Goal: Task Accomplishment & Management: Manage account settings

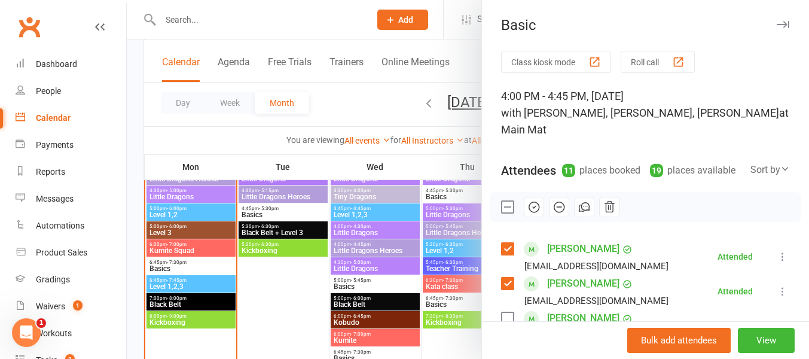
scroll to position [408, 0]
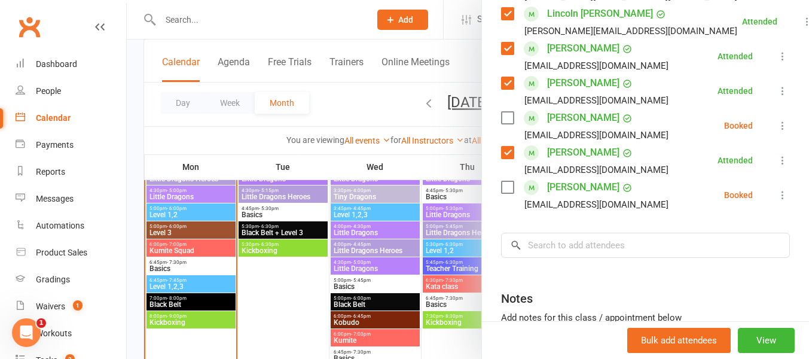
click at [247, 22] on div at bounding box center [468, 179] width 682 height 359
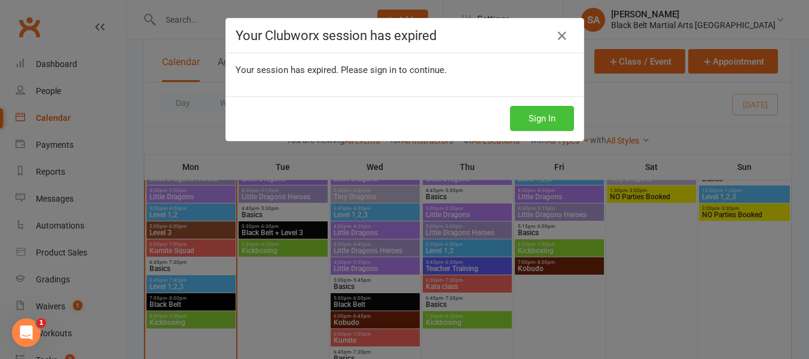
click at [532, 125] on button "Sign In" at bounding box center [542, 118] width 64 height 25
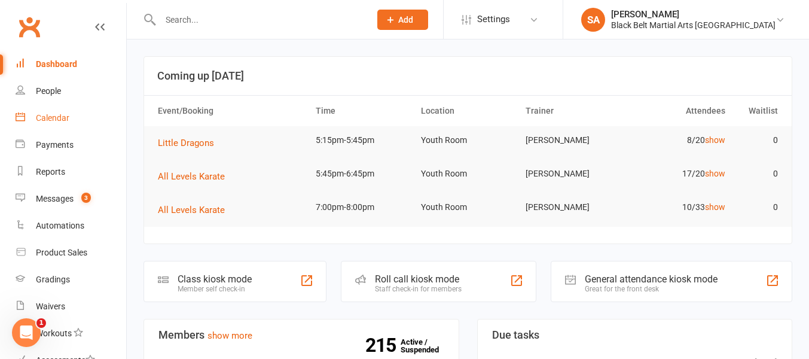
click at [59, 117] on div "Calendar" at bounding box center [52, 118] width 33 height 10
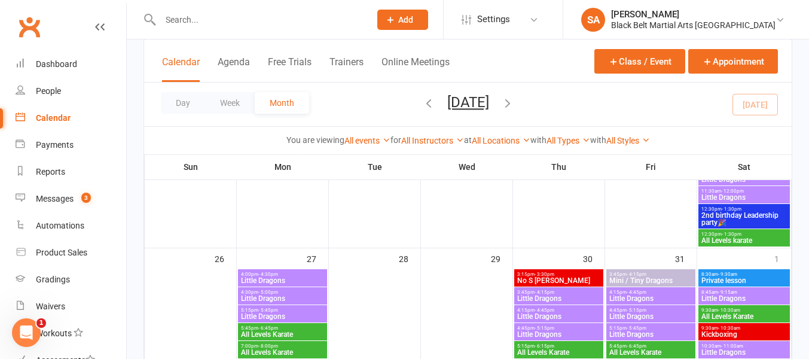
scroll to position [693, 0]
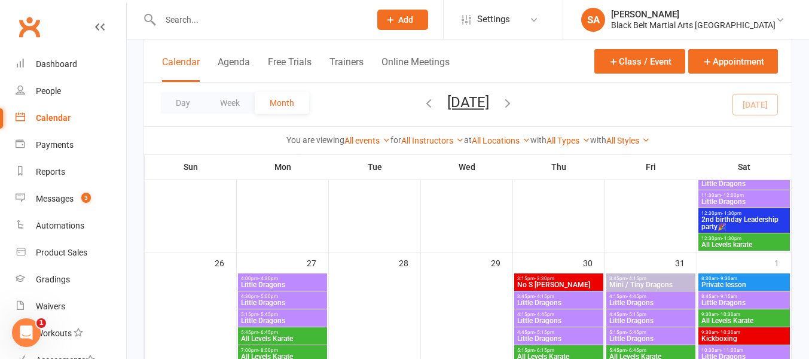
click at [760, 222] on span "2nd birthday Leadership party🎉" at bounding box center [743, 223] width 87 height 14
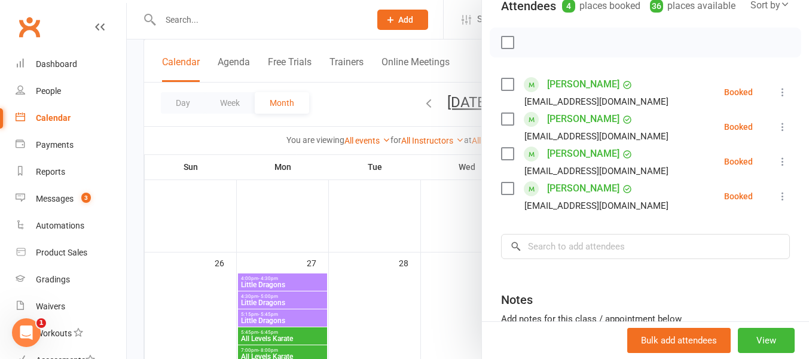
scroll to position [154, 0]
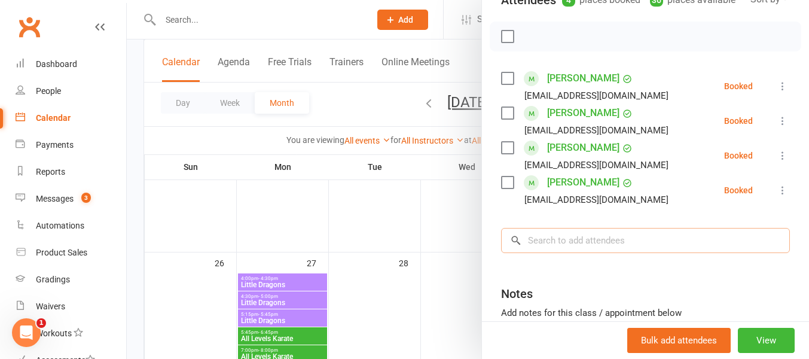
click at [567, 244] on input "search" at bounding box center [645, 240] width 289 height 25
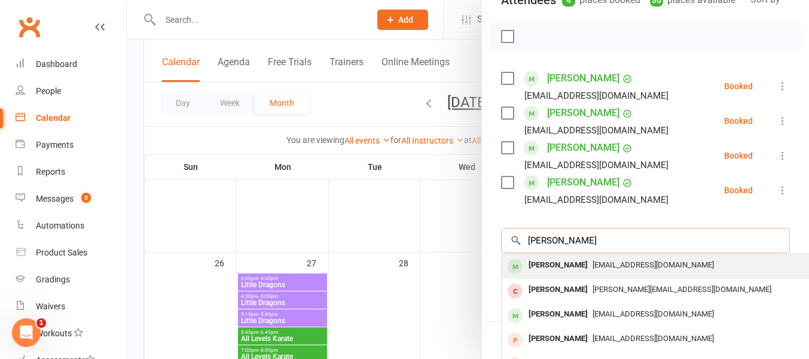
type input "Jasper Boa"
click at [568, 264] on div "Jasper BAO" at bounding box center [557, 264] width 69 height 17
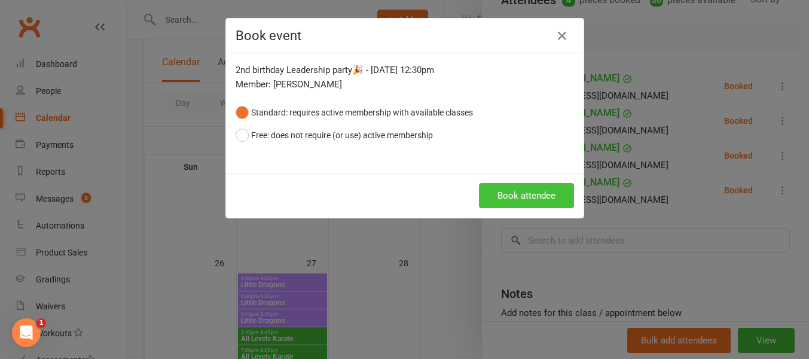
click at [530, 201] on button "Book attendee" at bounding box center [526, 195] width 95 height 25
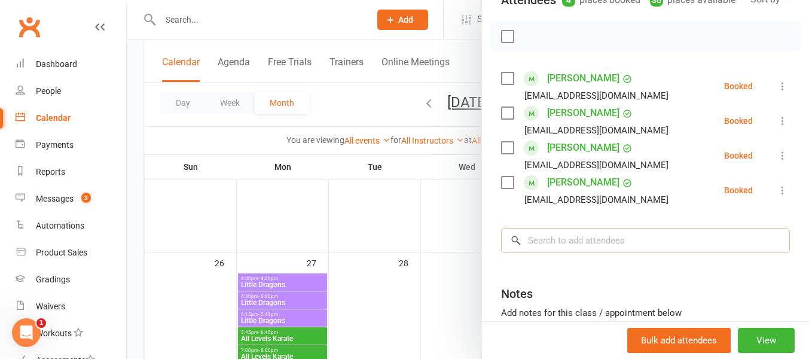
click at [546, 243] on input "search" at bounding box center [645, 240] width 289 height 25
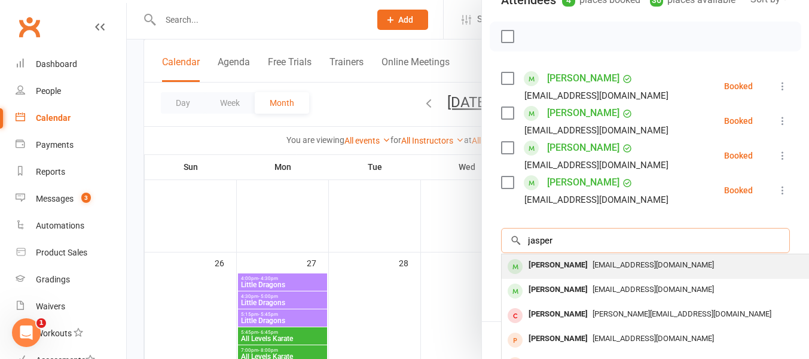
type input "jasper"
click at [550, 267] on div "[PERSON_NAME]" at bounding box center [557, 264] width 69 height 17
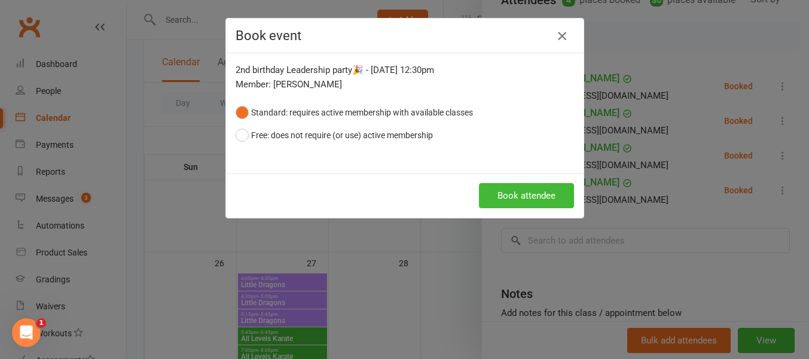
click at [560, 36] on icon "button" at bounding box center [562, 36] width 14 height 14
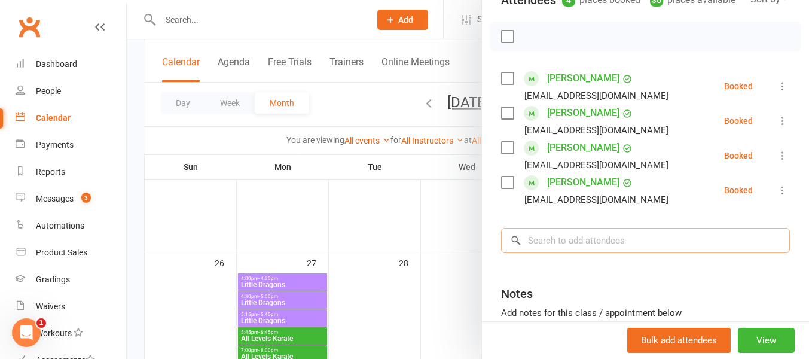
click at [549, 241] on input "search" at bounding box center [645, 240] width 289 height 25
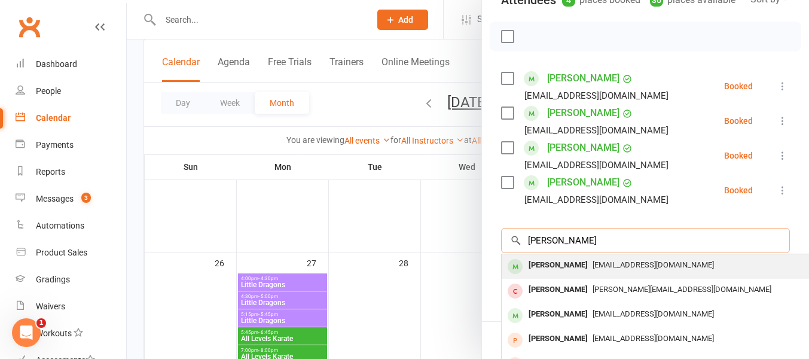
type input "jasper boa"
click at [567, 264] on div "Jasper BAO" at bounding box center [557, 264] width 69 height 17
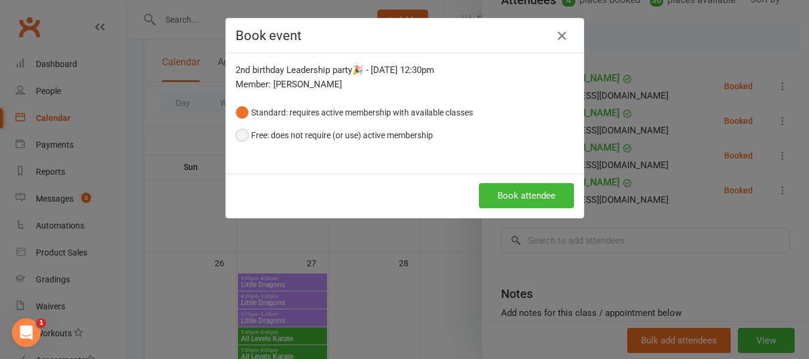
click at [239, 134] on button "Free: does not require (or use) active membership" at bounding box center [333, 135] width 197 height 23
click at [519, 198] on button "Book attendee" at bounding box center [526, 195] width 95 height 25
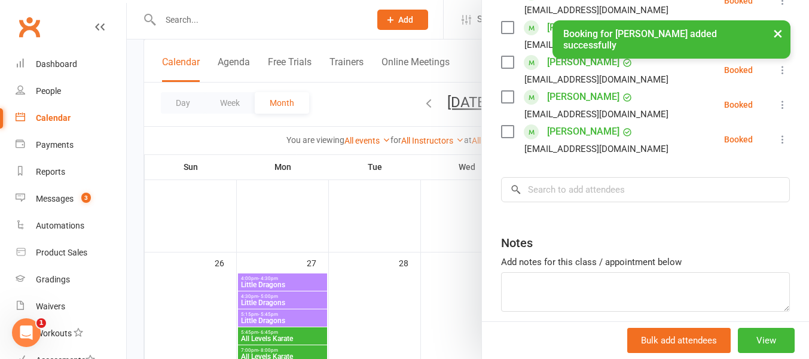
scroll to position [247, 0]
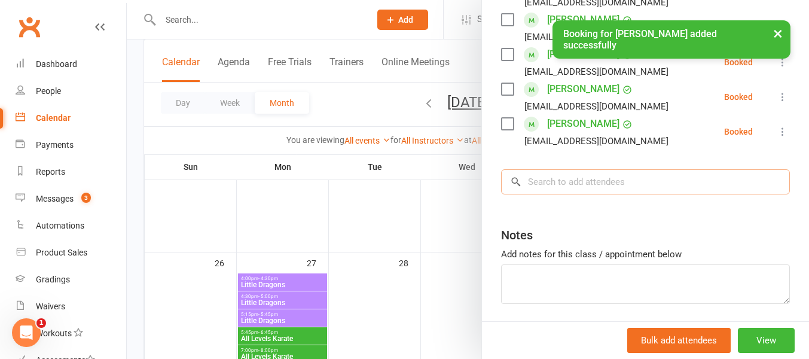
click at [551, 189] on input "search" at bounding box center [645, 181] width 289 height 25
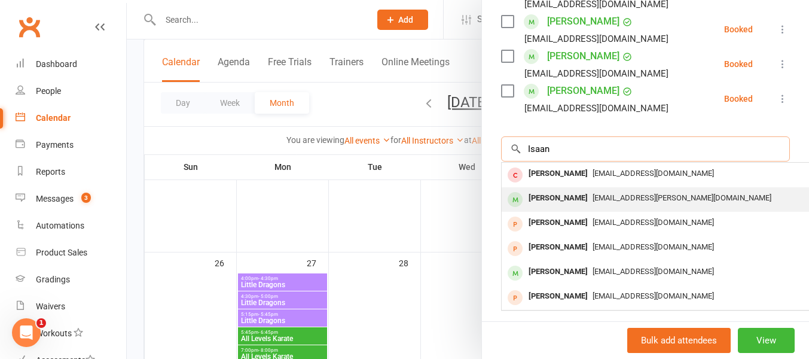
scroll to position [289, 0]
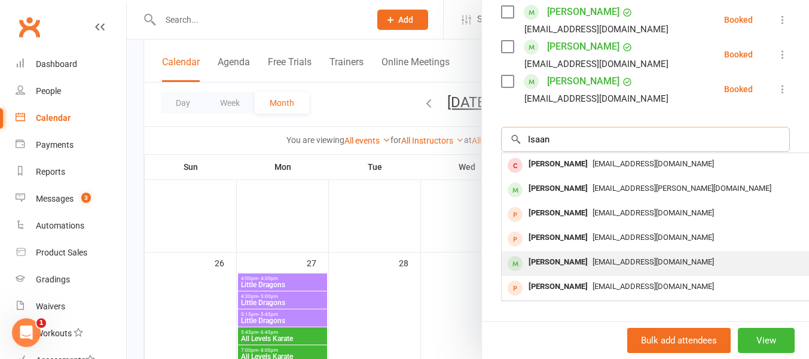
type input "Isaan"
click at [568, 262] on div "Ishaan Sampat" at bounding box center [557, 261] width 69 height 17
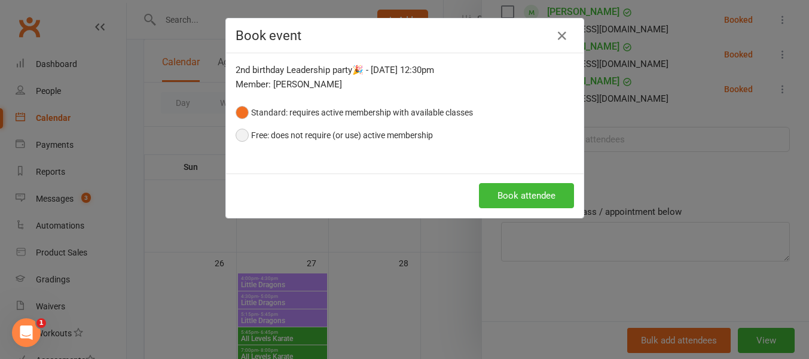
click at [243, 138] on button "Free: does not require (or use) active membership" at bounding box center [333, 135] width 197 height 23
click at [516, 192] on button "Book attendee" at bounding box center [526, 195] width 95 height 25
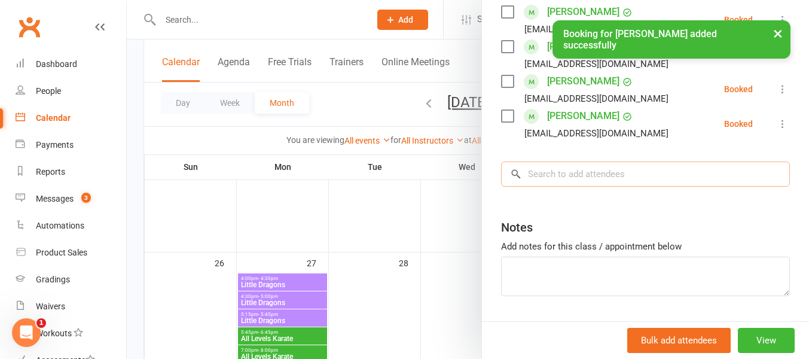
click at [553, 174] on input "search" at bounding box center [645, 173] width 289 height 25
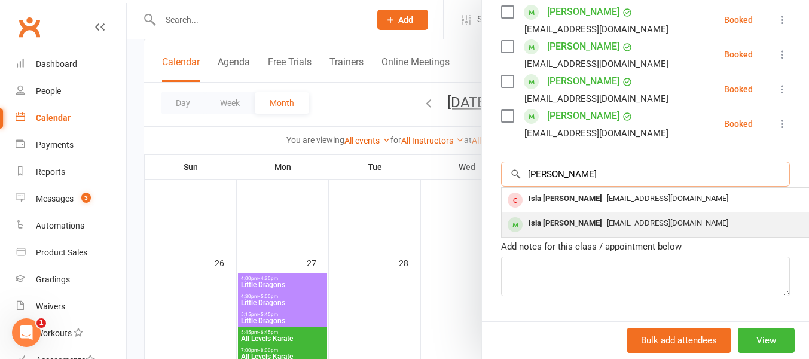
type input "Isa py"
click at [559, 225] on div "Isla Pye" at bounding box center [564, 223] width 83 height 17
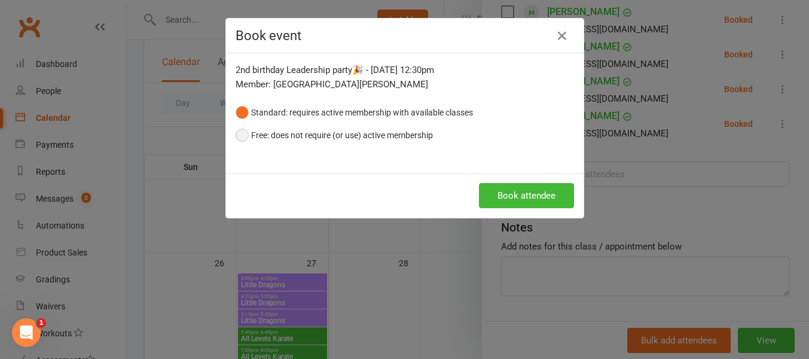
click at [237, 134] on button "Free: does not require (or use) active membership" at bounding box center [333, 135] width 197 height 23
click at [525, 197] on button "Book attendee" at bounding box center [526, 195] width 95 height 25
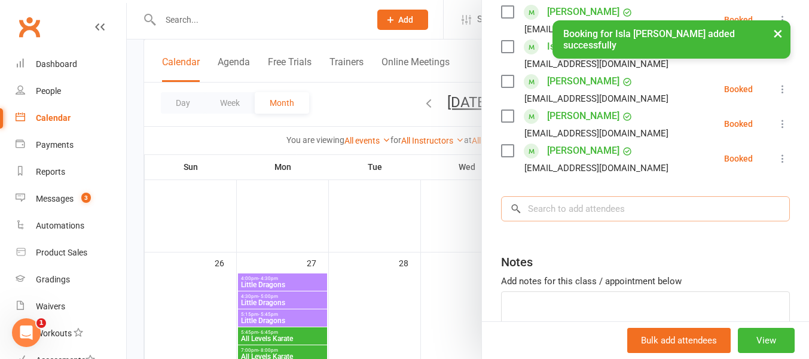
click at [543, 213] on input "search" at bounding box center [645, 208] width 289 height 25
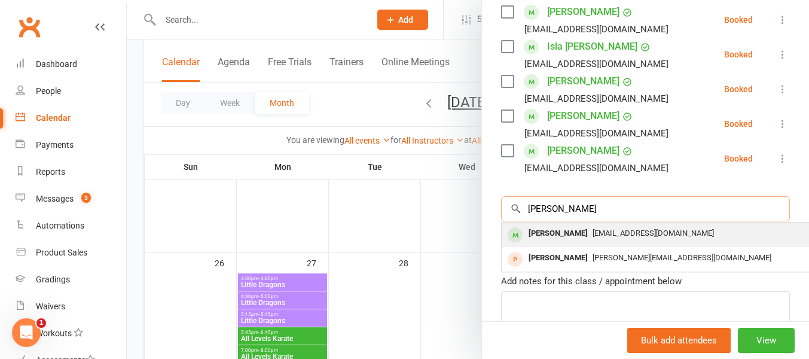
type input "Andre"
click at [559, 233] on div "[PERSON_NAME]" at bounding box center [557, 233] width 69 height 17
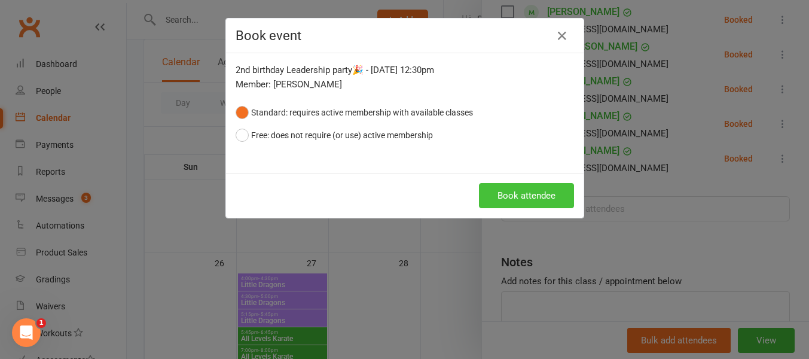
click at [537, 201] on button "Book attendee" at bounding box center [526, 195] width 95 height 25
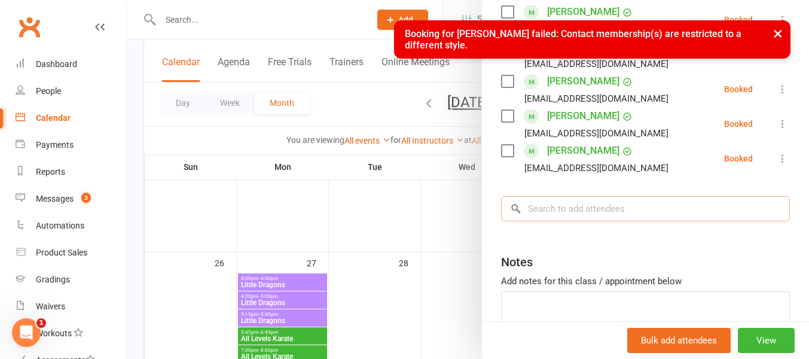
click at [562, 212] on input "search" at bounding box center [645, 208] width 289 height 25
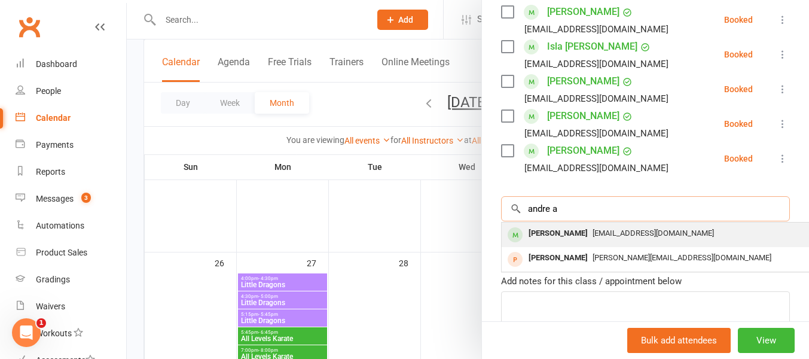
type input "andre a"
click at [568, 233] on div "Andre Adu" at bounding box center [557, 233] width 69 height 17
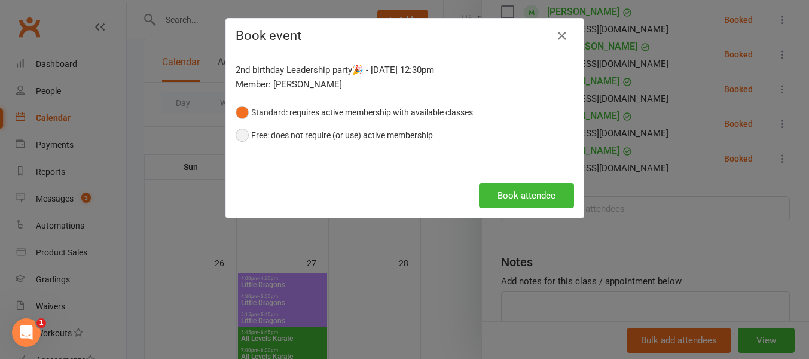
click at [249, 133] on button "Free: does not require (or use) active membership" at bounding box center [333, 135] width 197 height 23
click at [511, 195] on button "Book attendee" at bounding box center [526, 195] width 95 height 25
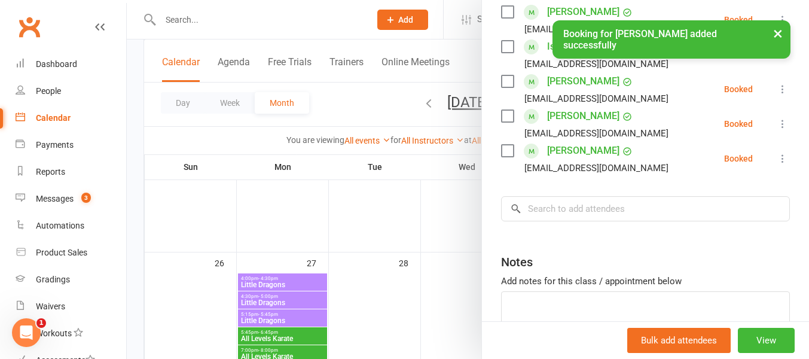
scroll to position [324, 0]
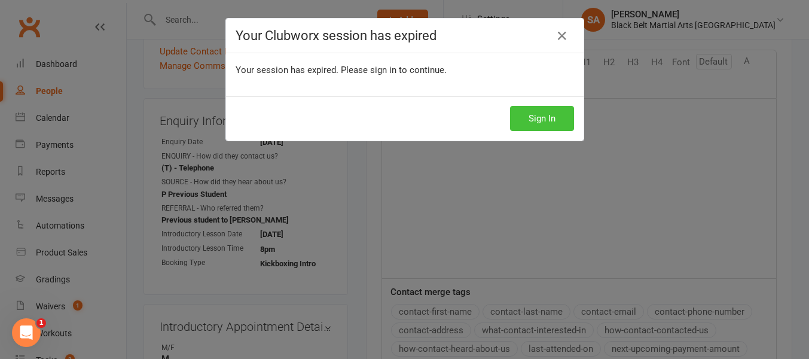
click at [533, 115] on button "Sign In" at bounding box center [542, 118] width 64 height 25
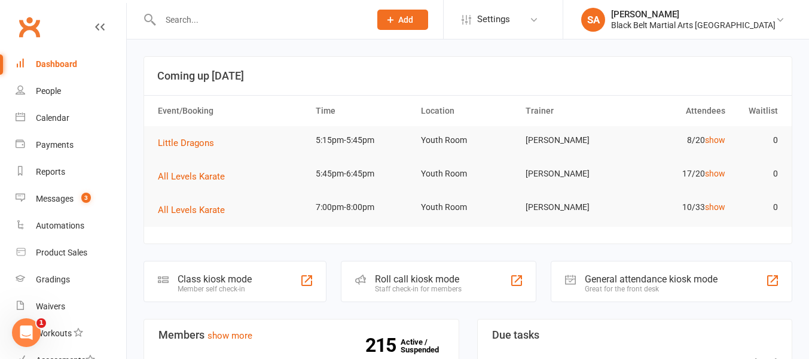
click at [170, 19] on input "text" at bounding box center [259, 19] width 205 height 17
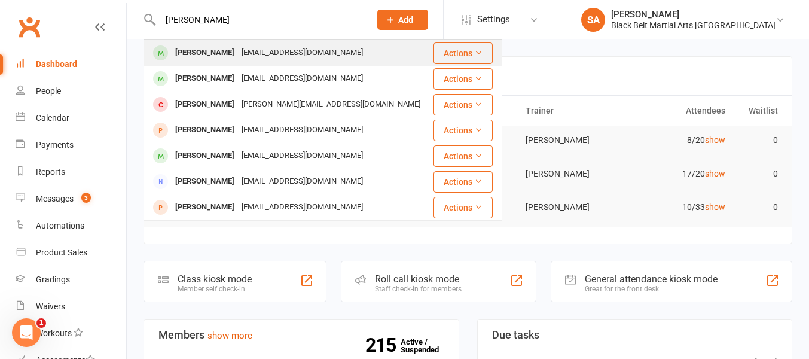
type input "jasper boa"
click at [195, 53] on div "Jasper BAO" at bounding box center [205, 52] width 66 height 17
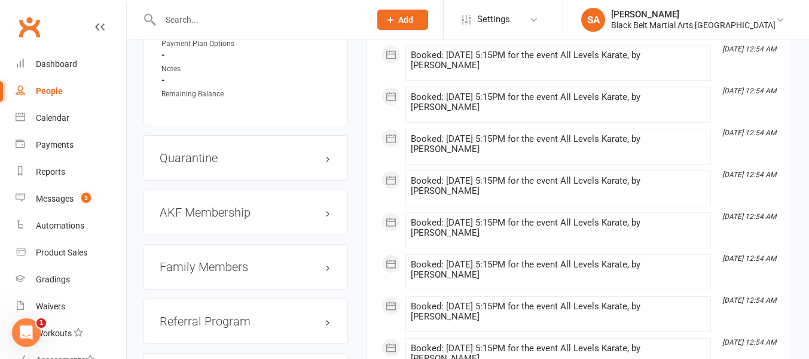
scroll to position [1190, 0]
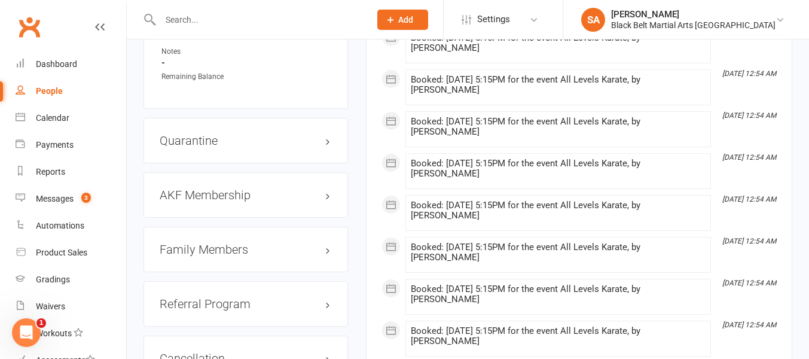
click at [207, 250] on h3 "Family Members" at bounding box center [246, 249] width 172 height 13
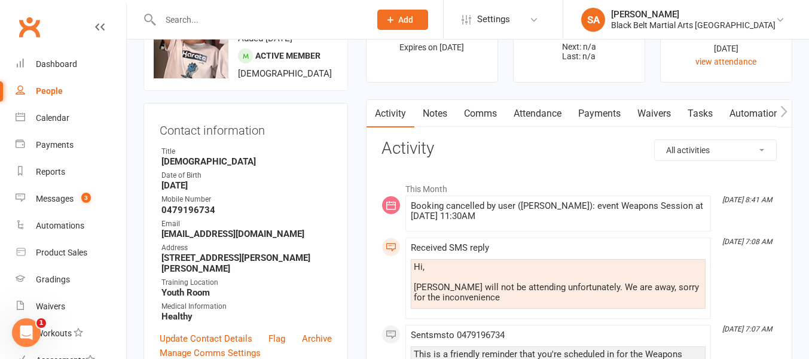
scroll to position [0, 0]
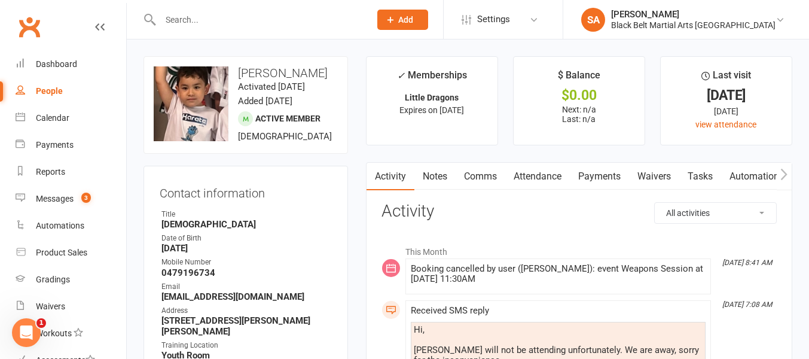
click at [170, 18] on input "text" at bounding box center [259, 19] width 205 height 17
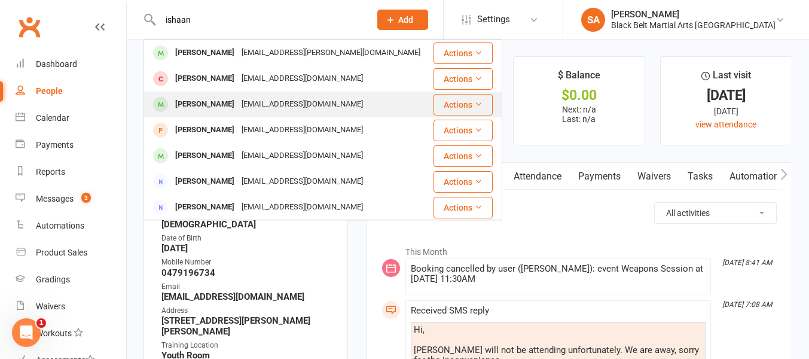
type input "ishaan"
click at [207, 109] on div "Ishaan Sampat" at bounding box center [205, 104] width 66 height 17
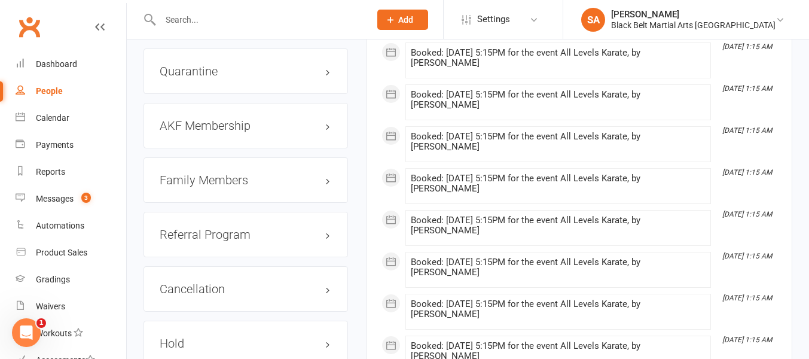
scroll to position [1453, 0]
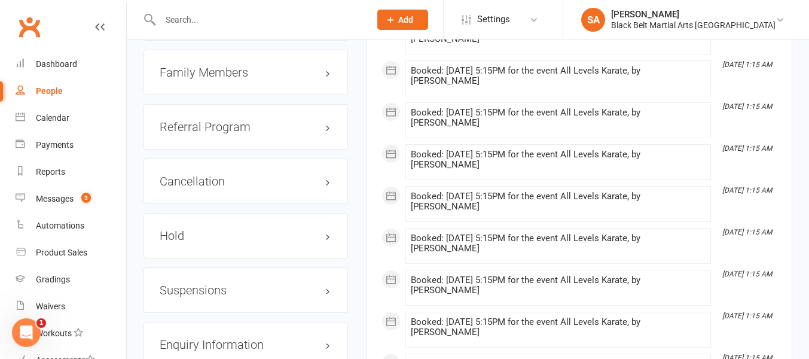
click at [217, 78] on h3 "Family Members" at bounding box center [246, 72] width 172 height 13
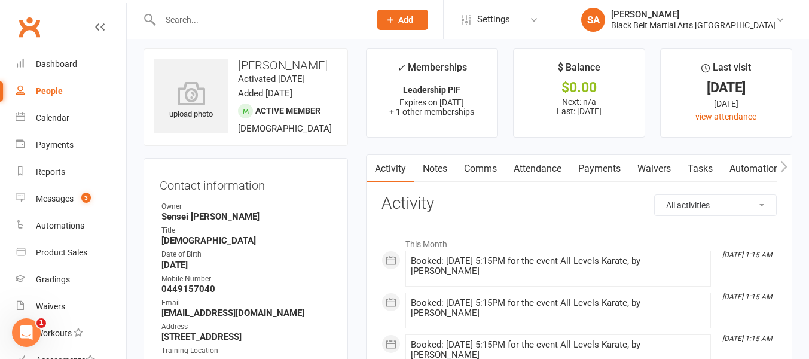
scroll to position [0, 0]
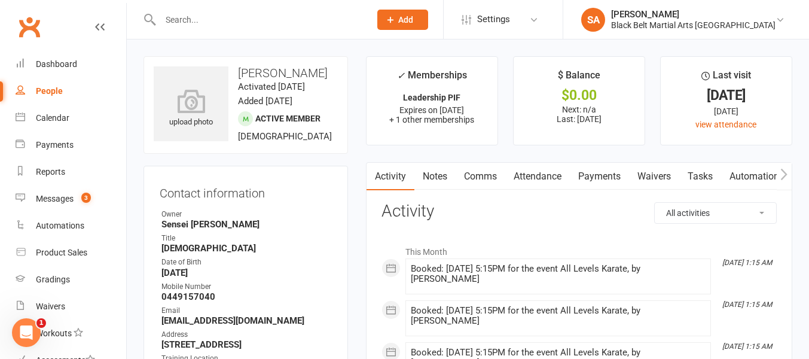
click at [171, 19] on input "text" at bounding box center [259, 19] width 205 height 17
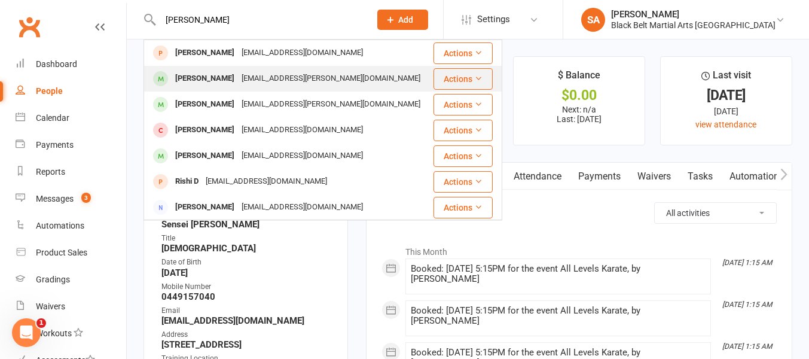
type input "rishaan"
click at [189, 79] on div "Rishaan Gangireddy" at bounding box center [205, 78] width 66 height 17
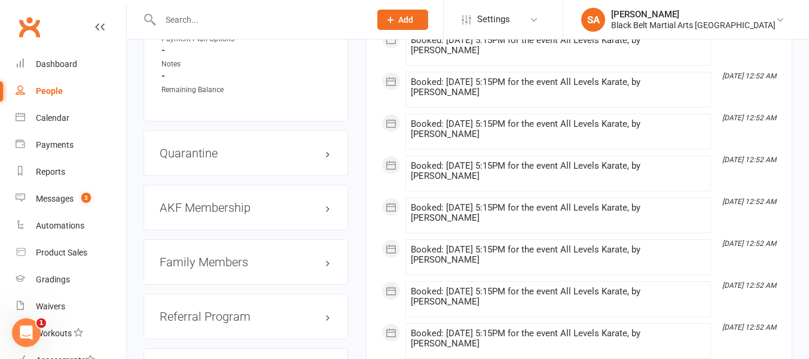
scroll to position [1204, 0]
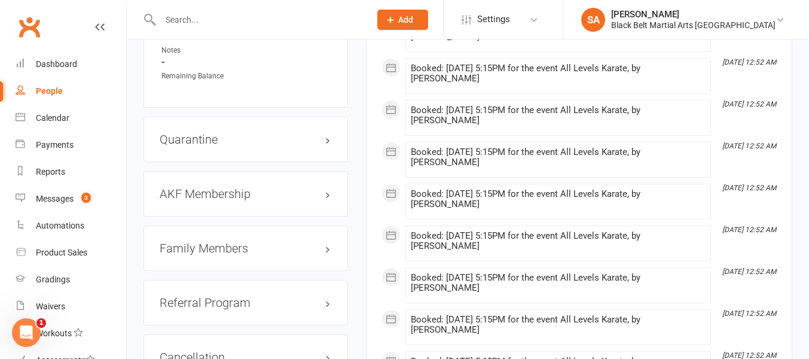
click at [230, 255] on h3 "Family Members" at bounding box center [246, 247] width 172 height 13
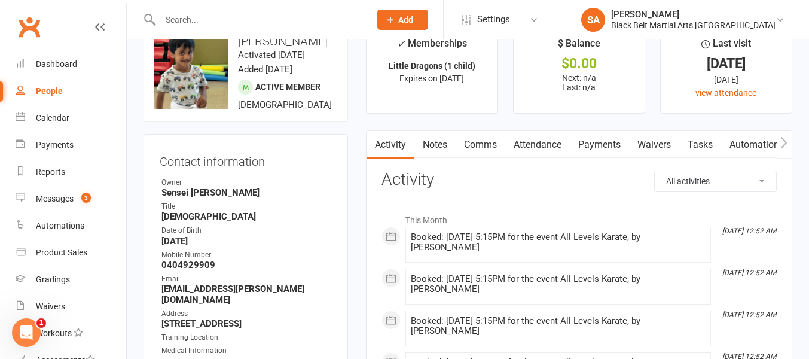
scroll to position [0, 0]
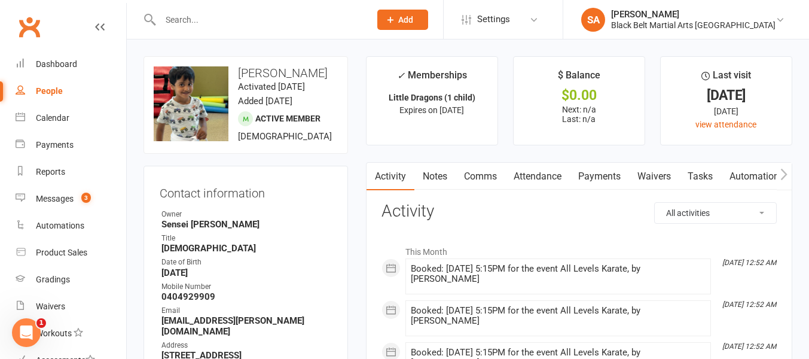
click at [172, 20] on input "text" at bounding box center [259, 19] width 205 height 17
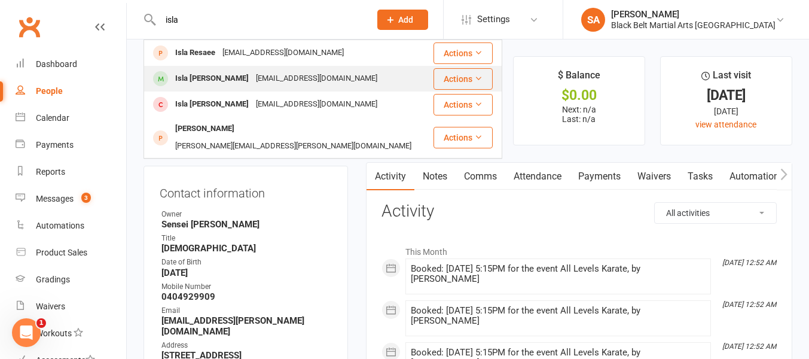
type input "isla"
click at [184, 81] on div "Isla Pye" at bounding box center [212, 78] width 81 height 17
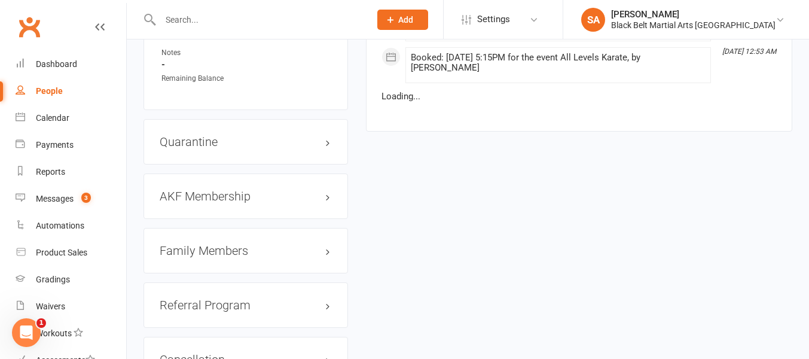
scroll to position [1236, 0]
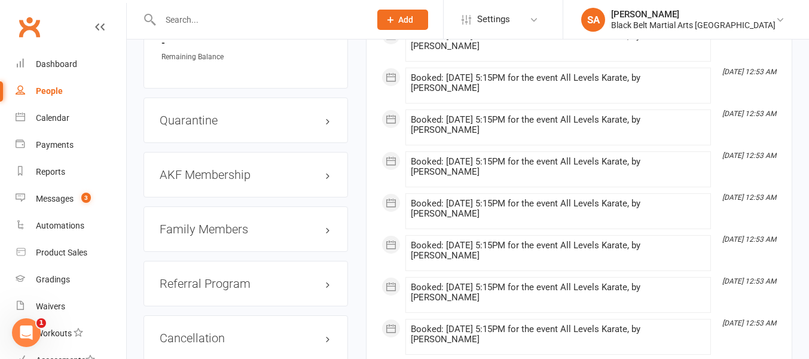
click at [209, 235] on h3 "Family Members" at bounding box center [246, 228] width 172 height 13
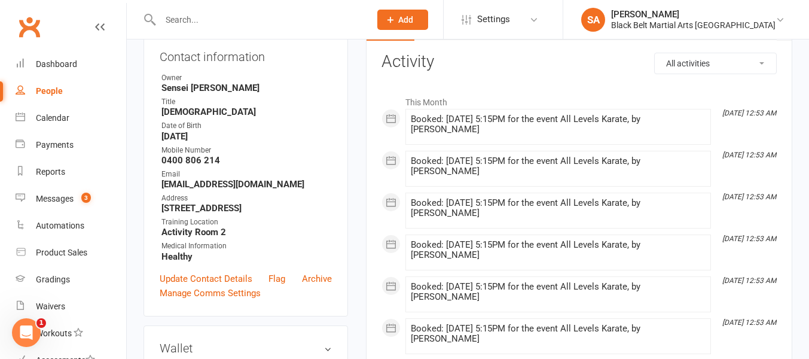
scroll to position [0, 0]
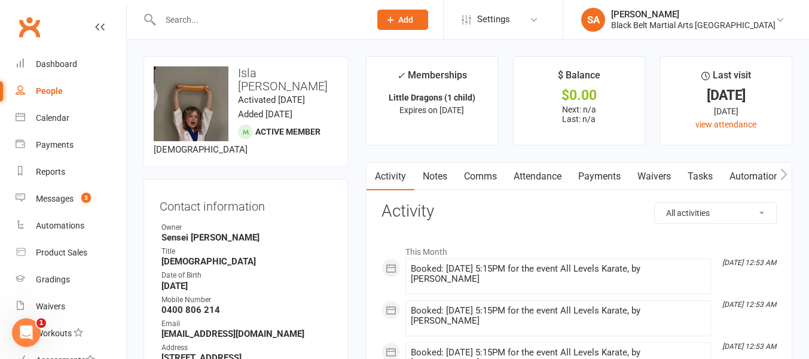
click at [174, 14] on input "text" at bounding box center [259, 19] width 205 height 17
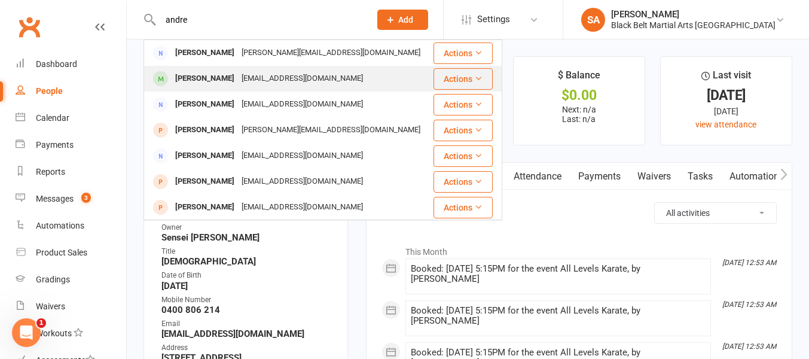
type input "andre"
click at [238, 76] on div "cassie.mannix77@gmail.com" at bounding box center [302, 78] width 128 height 17
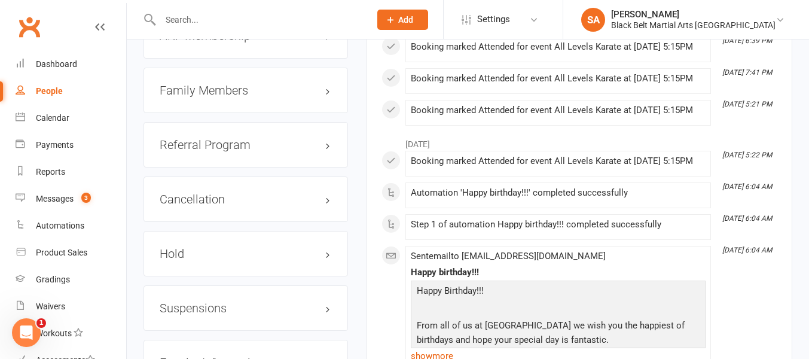
scroll to position [1348, 0]
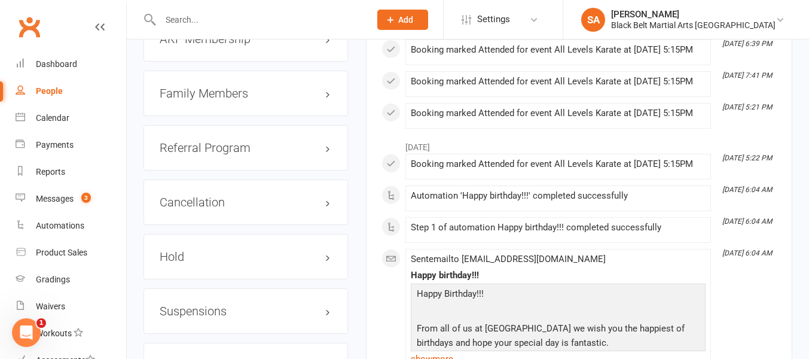
click at [179, 100] on h3 "Family Members" at bounding box center [246, 93] width 172 height 13
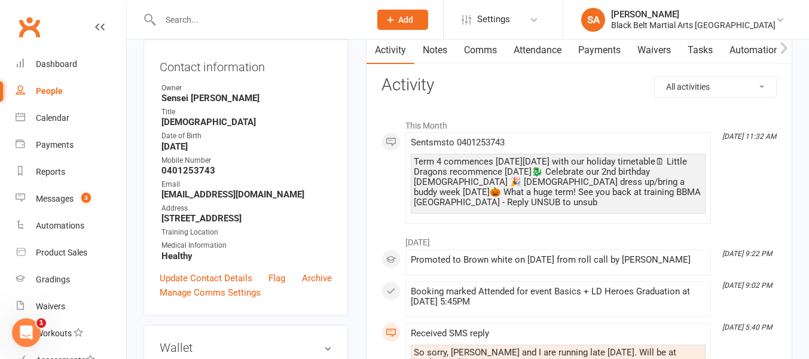
scroll to position [0, 0]
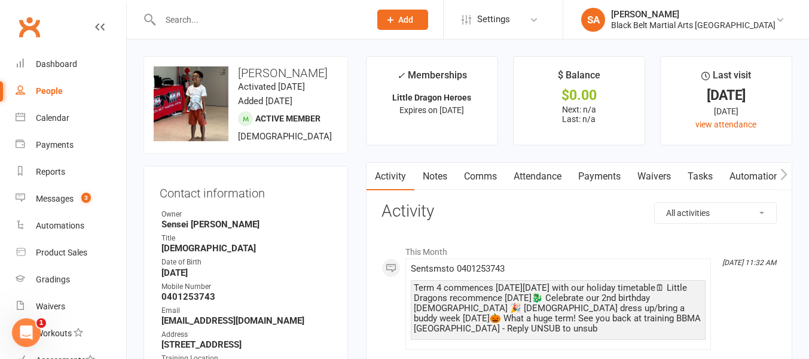
click at [481, 179] on link "Comms" at bounding box center [480, 176] width 50 height 27
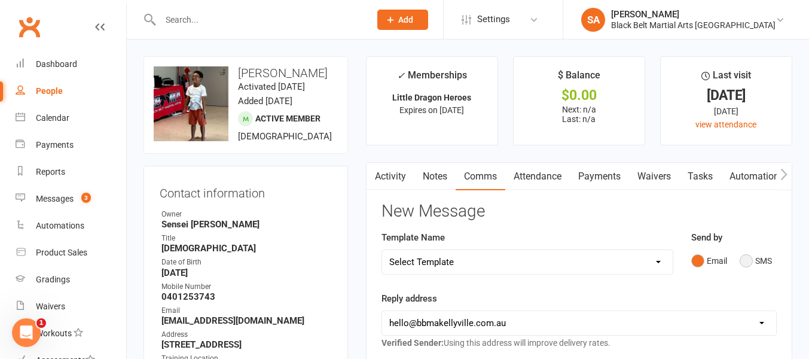
click at [752, 262] on button "SMS" at bounding box center [755, 260] width 32 height 23
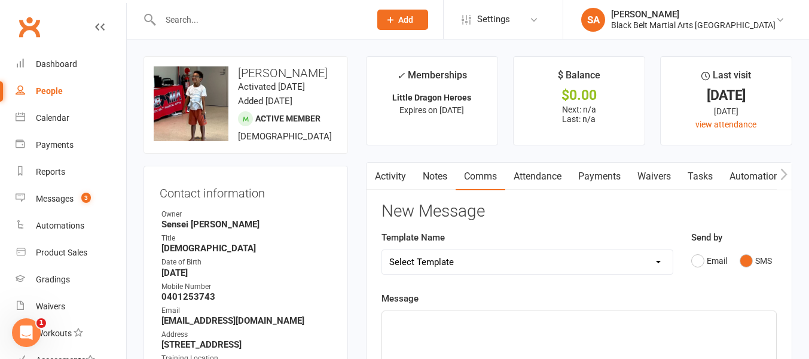
click at [442, 321] on span "Hello Cassie,this is BBMA" at bounding box center [462, 321] width 146 height 11
click at [501, 320] on p "Hello Cassie, this is BBMA" at bounding box center [578, 321] width 379 height 14
click at [501, 320] on span "Hello Cassie, this is BBMA Kellyville. We are having our 2nd Anerversary" at bounding box center [553, 321] width 328 height 11
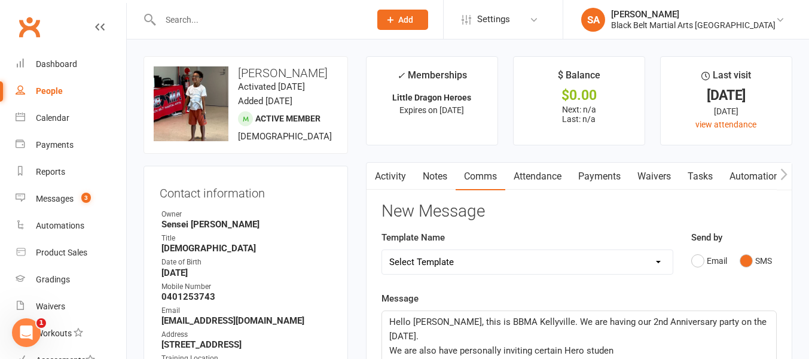
click at [563, 345] on span "We are also have personally inviting certain Hero studen" at bounding box center [501, 350] width 224 height 11
click at [628, 343] on p "We are also have personally inviting certain LD Hero studen" at bounding box center [578, 350] width 379 height 14
click at [667, 345] on span "We are also have personally inviting certain LD Hero students to our @nd Leadrs…" at bounding box center [555, 350] width 332 height 11
click at [728, 343] on p "We are also have personally inviting certain LD Hero students to our 2nd Leadrs…" at bounding box center [578, 350] width 379 height 14
click at [696, 345] on span "We are also have personally inviting certain LD Hero students to our 2nd Leadrs…" at bounding box center [566, 350] width 354 height 11
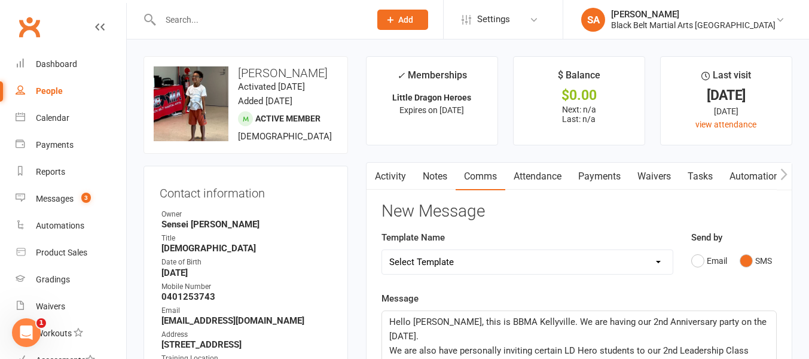
click at [748, 343] on p "We are also have personally inviting certain LD Hero students to our 2nd Leader…" at bounding box center [578, 350] width 379 height 14
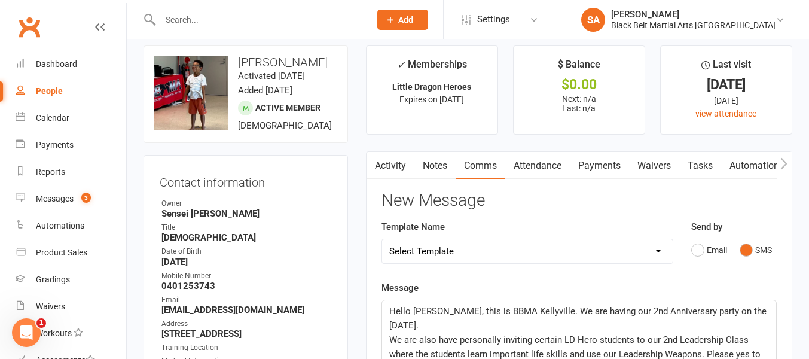
click at [455, 334] on span "We are also have personally inviting certain LD Hero students to our 2nd Leader…" at bounding box center [575, 353] width 373 height 39
click at [701, 334] on span "We are also personally inviting certain LD Hero students to our 2nd Leadership …" at bounding box center [580, 346] width 382 height 25
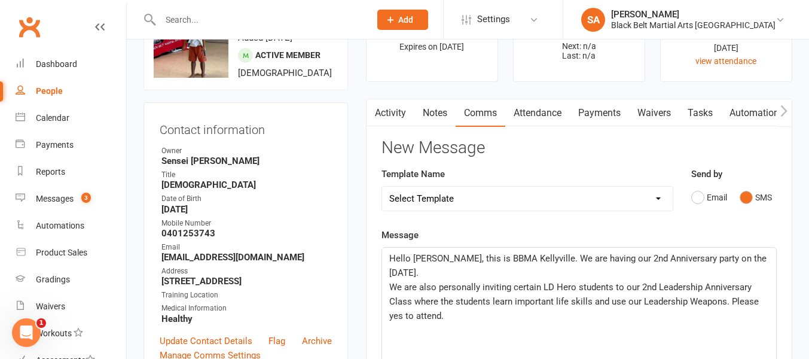
scroll to position [65, 0]
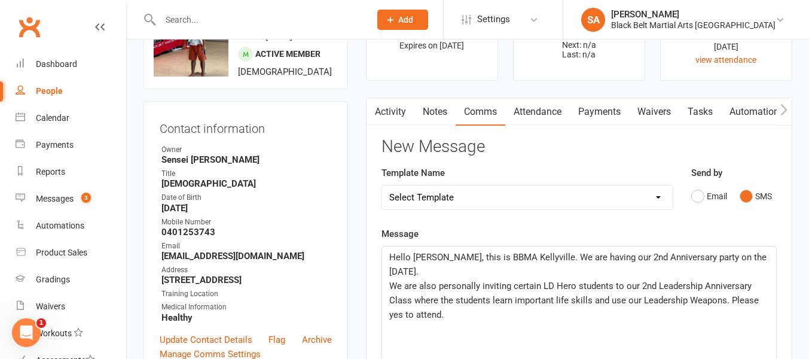
click at [610, 283] on span "We are also personally inviting certain LD Hero students to our 2nd Leadership …" at bounding box center [575, 299] width 372 height 39
click at [480, 299] on p "We are also personally inviting certain LD Hero students to our 2nd Leadership …" at bounding box center [578, 299] width 379 height 43
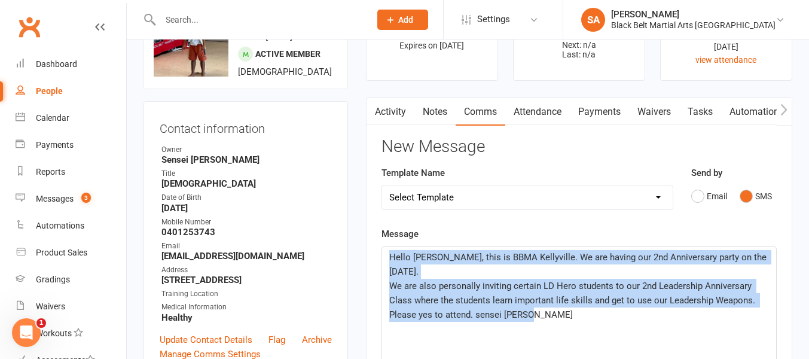
drag, startPoint x: 388, startPoint y: 255, endPoint x: 456, endPoint y: 322, distance: 95.1
click at [456, 322] on div "Hello Cassie, this is BBMA Kellyville. We are having our 2nd Anniversary party …" at bounding box center [579, 335] width 394 height 179
copy div "Hello Cassie, this is BBMA Kellyville. We are having our 2nd Anniversary party …"
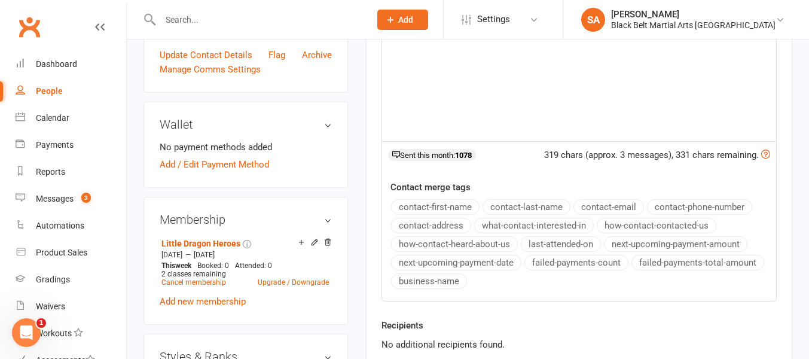
scroll to position [391, 0]
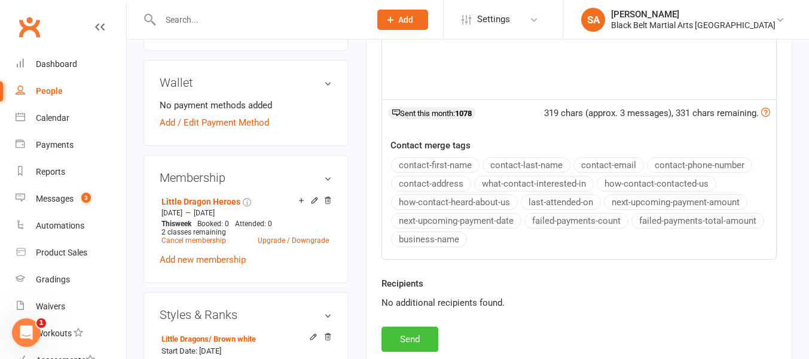
click at [414, 333] on button "Send" at bounding box center [409, 338] width 57 height 25
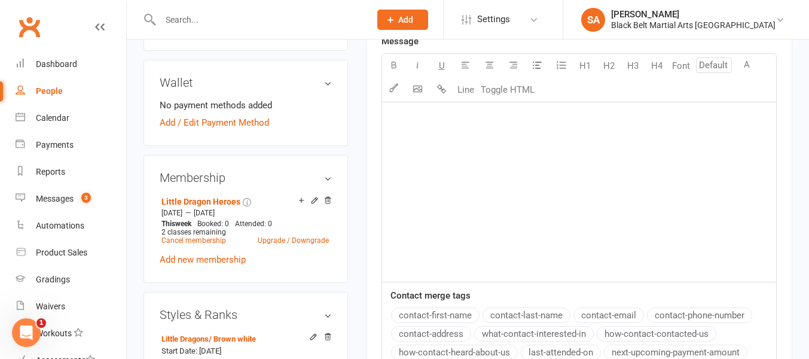
click at [193, 21] on input "text" at bounding box center [259, 19] width 205 height 17
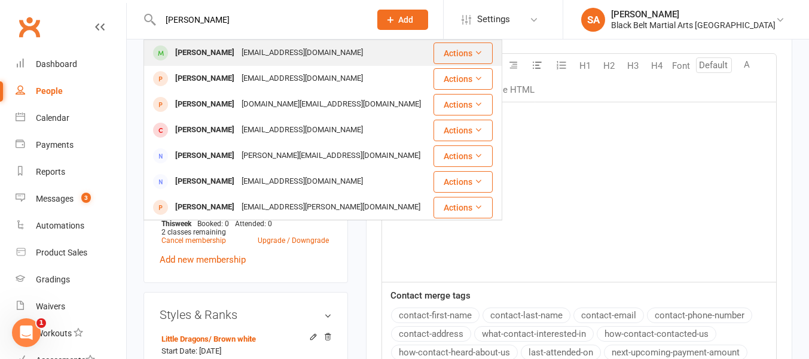
type input "Nevaan"
click at [209, 55] on div "[PERSON_NAME]" at bounding box center [205, 52] width 66 height 17
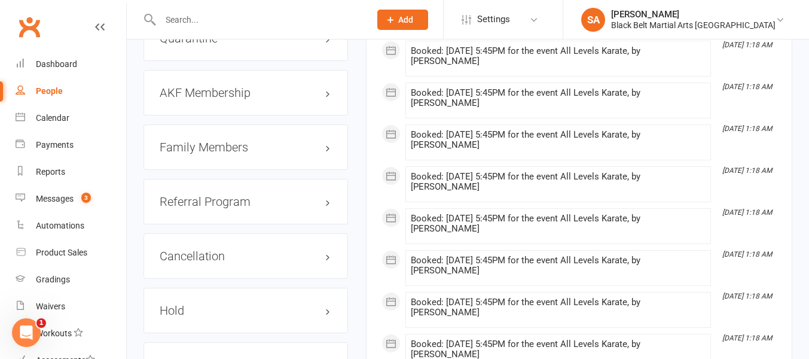
scroll to position [1312, 0]
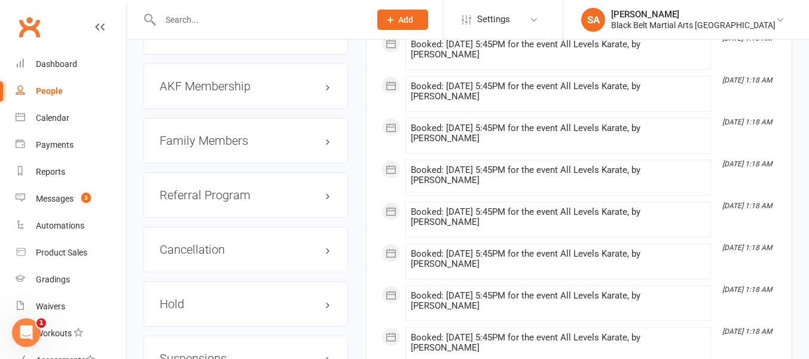
click at [207, 147] on h3 "Family Members" at bounding box center [246, 140] width 172 height 13
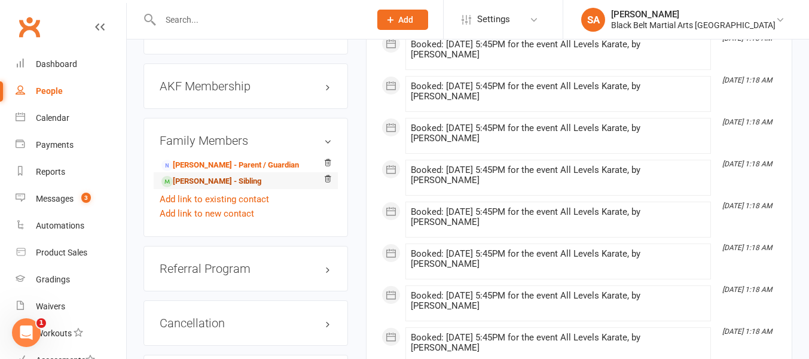
click at [203, 188] on link "Ayaansh Jaiswal - Sibling" at bounding box center [211, 181] width 100 height 13
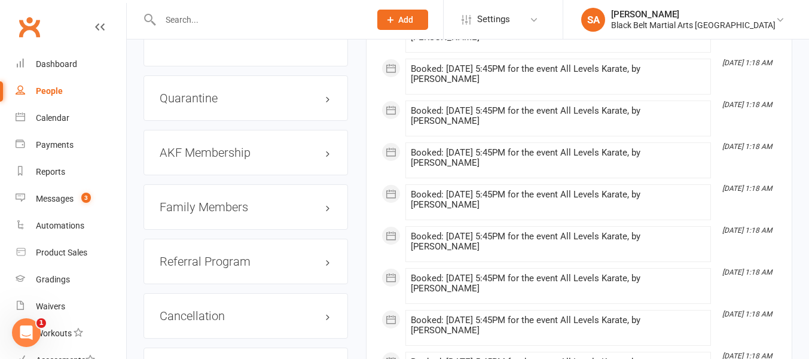
scroll to position [1246, 0]
click at [222, 213] on h3 "Family Members" at bounding box center [246, 206] width 172 height 13
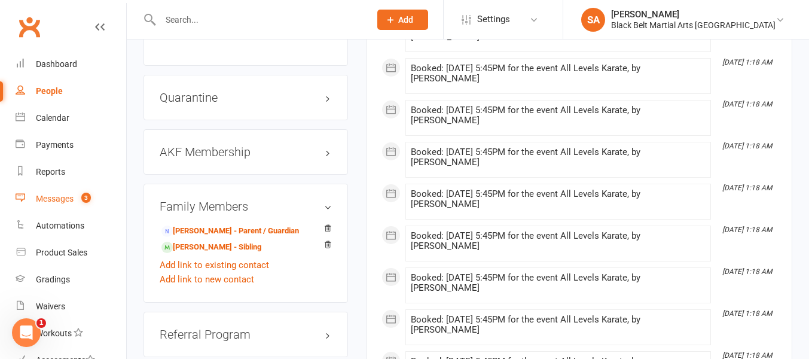
click at [60, 200] on div "Messages" at bounding box center [55, 199] width 38 height 10
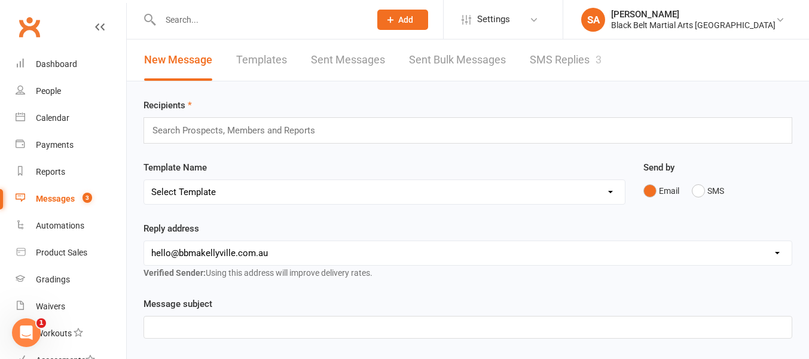
click at [560, 63] on link "SMS Replies 3" at bounding box center [565, 59] width 72 height 41
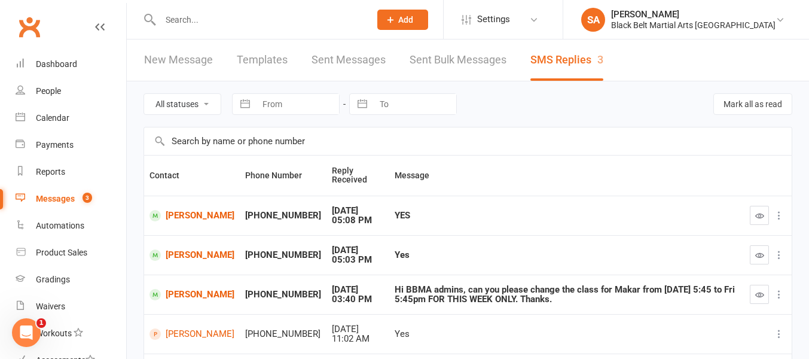
click at [461, 181] on th "Message" at bounding box center [566, 175] width 355 height 40
click at [429, 253] on div "Yes" at bounding box center [566, 255] width 344 height 10
click at [176, 293] on link "[PERSON_NAME]" at bounding box center [191, 294] width 85 height 11
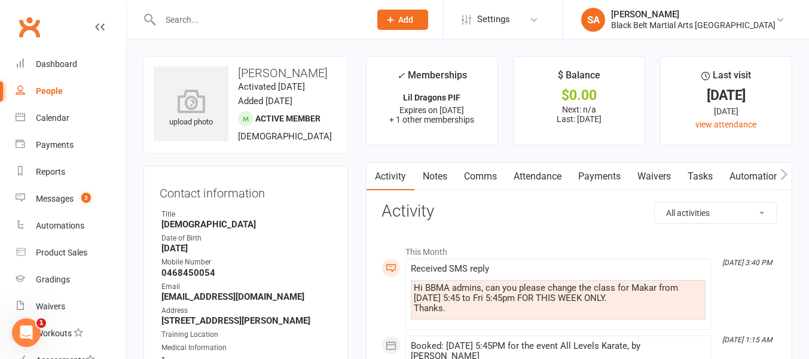
scroll to position [0, 1]
click at [484, 176] on link "Comms" at bounding box center [480, 176] width 50 height 27
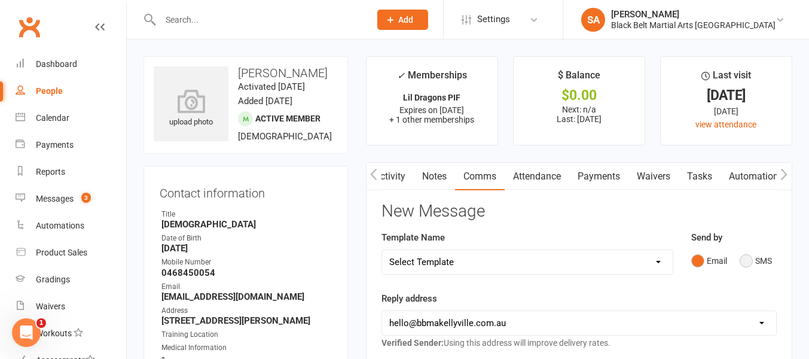
click at [741, 257] on button "SMS" at bounding box center [755, 260] width 32 height 23
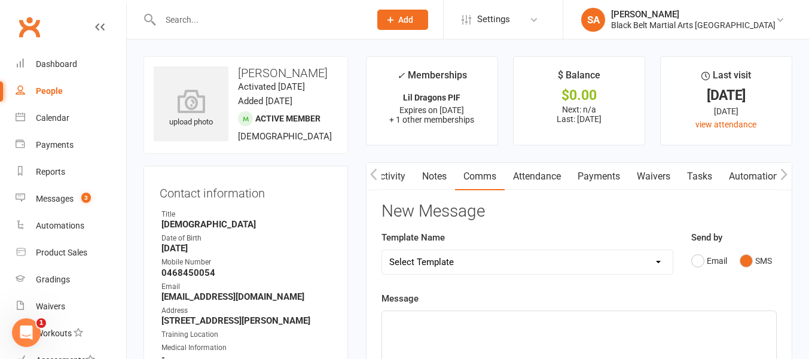
click at [421, 321] on p "﻿" at bounding box center [578, 321] width 379 height 14
click at [421, 321] on span "No problem. All done. SenseiA drian" at bounding box center [461, 321] width 145 height 11
click at [504, 320] on span "No problem. All done. SenseiA drian" at bounding box center [461, 321] width 145 height 11
click at [515, 320] on span "No problem. All done. Sensei A drian" at bounding box center [462, 321] width 147 height 11
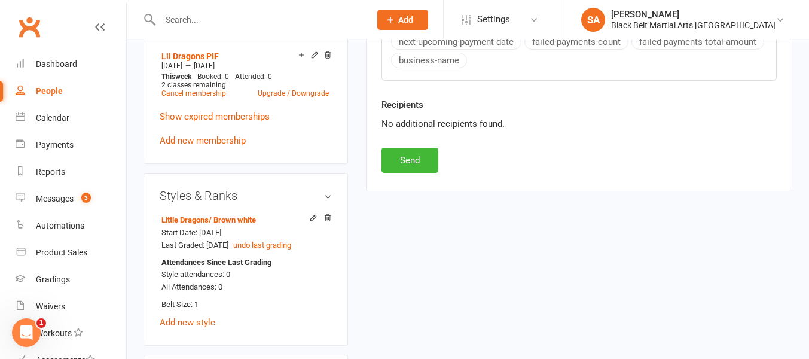
scroll to position [589, 0]
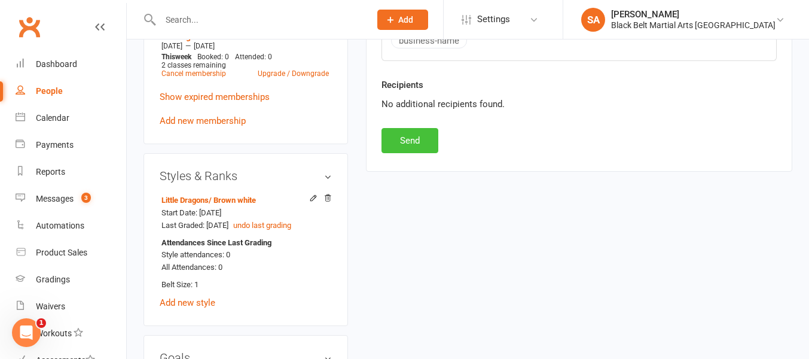
click at [397, 130] on button "Send" at bounding box center [409, 140] width 57 height 25
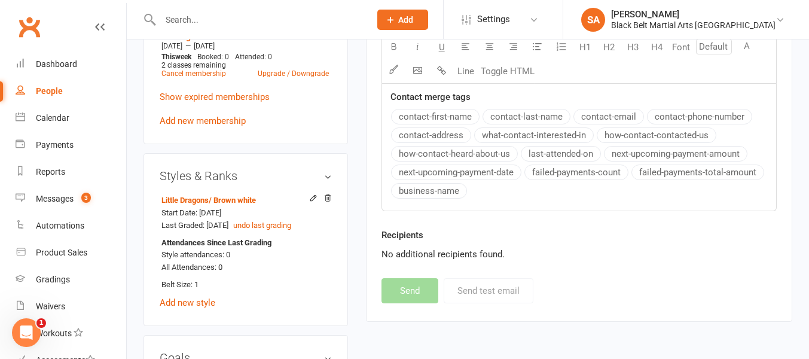
click at [174, 13] on input "text" at bounding box center [259, 19] width 205 height 17
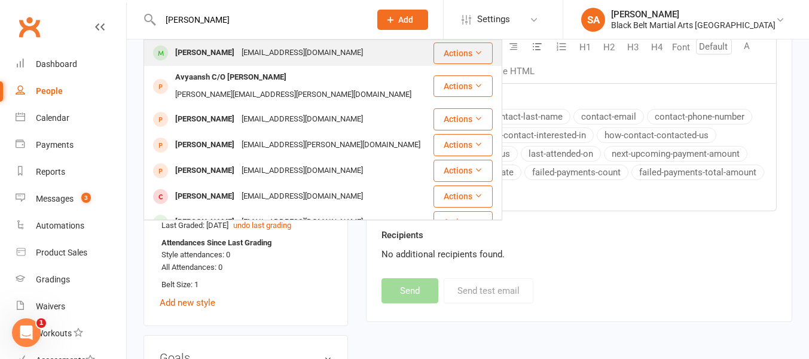
type input "ayaansh"
click at [215, 56] on div "[PERSON_NAME]" at bounding box center [205, 52] width 66 height 17
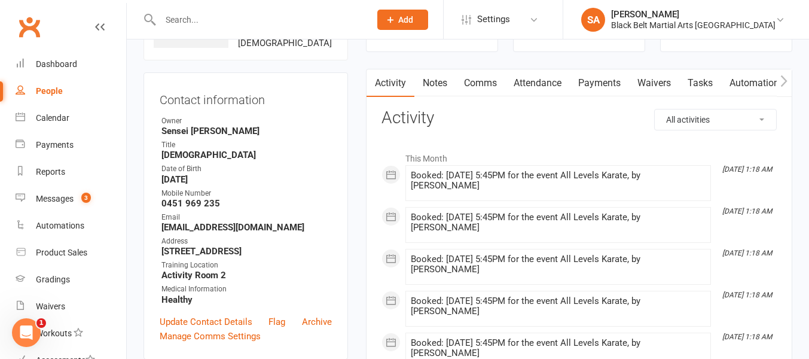
scroll to position [95, 0]
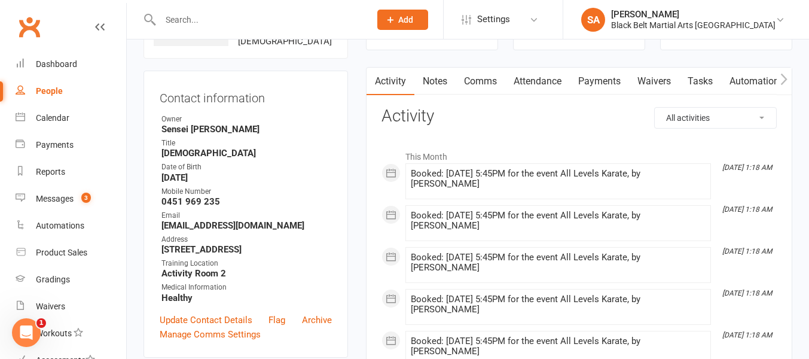
click at [479, 81] on link "Comms" at bounding box center [480, 81] width 50 height 27
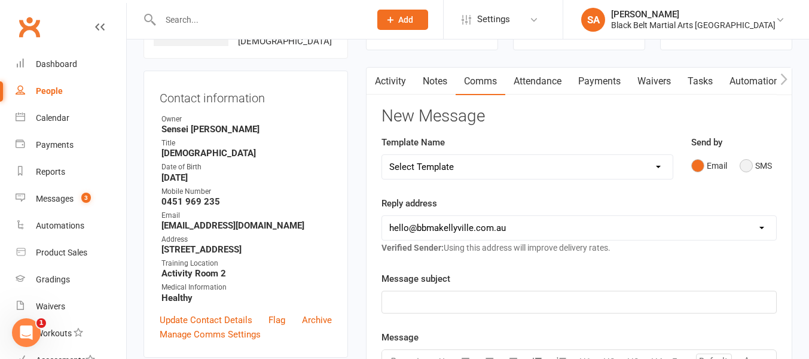
click at [745, 170] on button "SMS" at bounding box center [755, 165] width 32 height 23
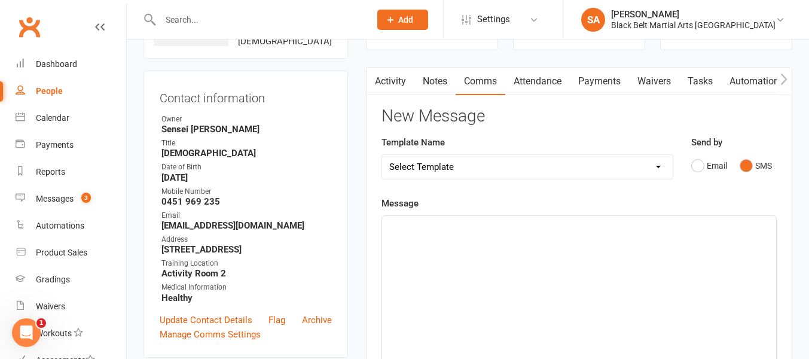
click at [405, 228] on p "﻿" at bounding box center [578, 226] width 379 height 14
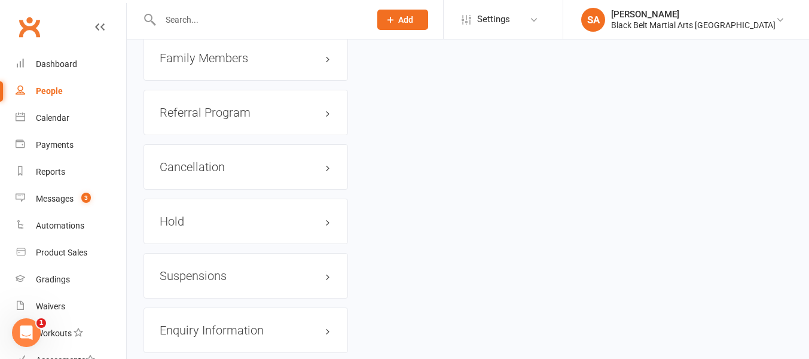
scroll to position [1394, 0]
click at [225, 65] on h3 "Family Members" at bounding box center [246, 58] width 172 height 13
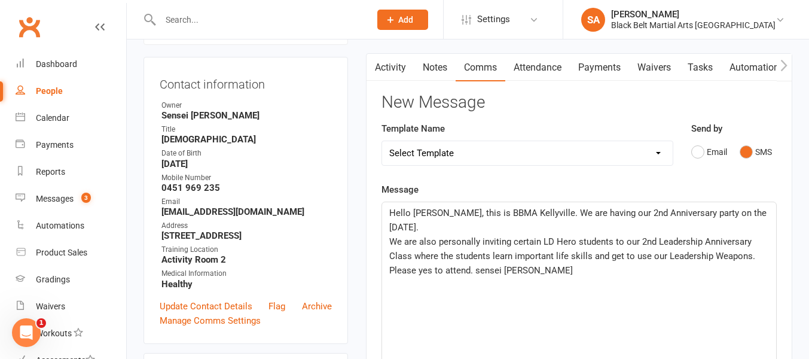
scroll to position [105, 0]
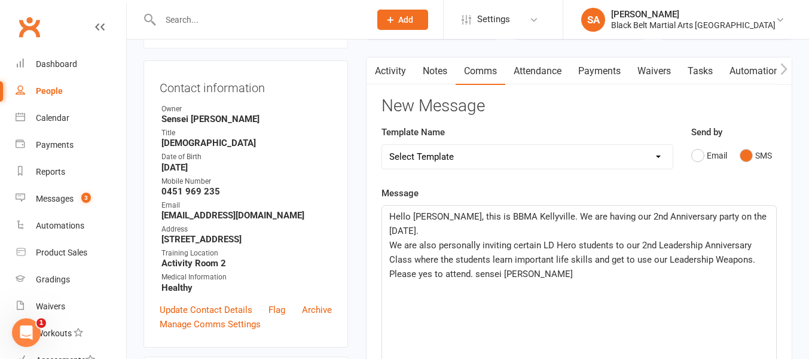
click at [438, 215] on span "Hello [PERSON_NAME], this is BBMA Kellyville. We are having our 2nd Anniversary…" at bounding box center [578, 223] width 379 height 25
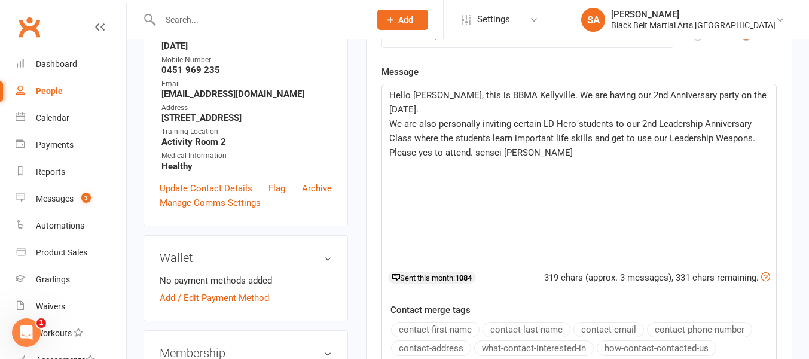
scroll to position [0, 0]
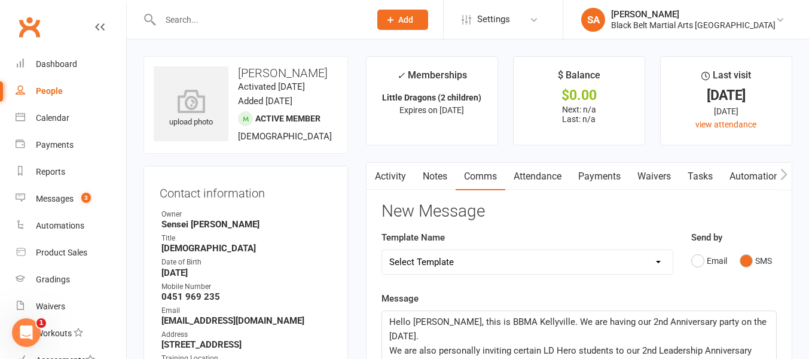
click at [768, 322] on span "Hello Anubha, this is BBMA Kellyville. We are having our 2nd Anniversary party …" at bounding box center [578, 328] width 379 height 25
click at [466, 336] on span "Hello Anubha, this is BBMA Kellyville. We are having our 2nd Anniversary party …" at bounding box center [578, 328] width 379 height 25
click at [501, 336] on p "Hello Anubha, this is BBMA Kellyville. We are having our 2nd Anniversary party …" at bounding box center [578, 328] width 379 height 29
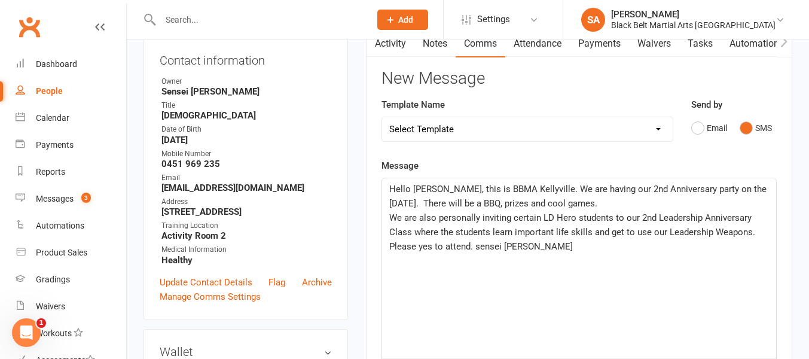
scroll to position [140, 0]
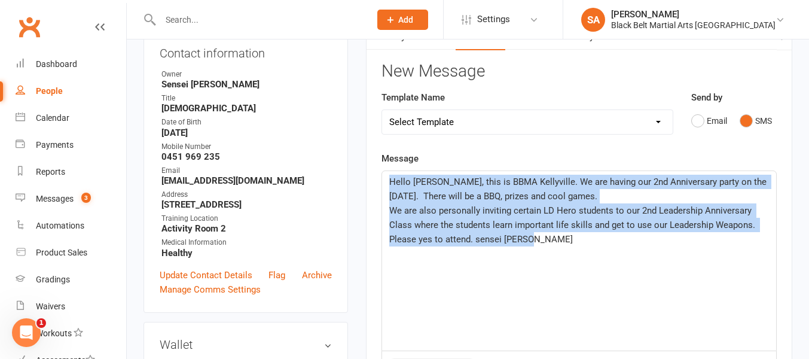
drag, startPoint x: 389, startPoint y: 178, endPoint x: 535, endPoint y: 272, distance: 173.9
click at [535, 273] on div "Hello Anubha, this is BBMA Kellyville. We are having our 2nd Anniversary party …" at bounding box center [579, 260] width 394 height 179
copy div "Hello Anubha, this is BBMA Kellyville. We are having our 2nd Anniversary party …"
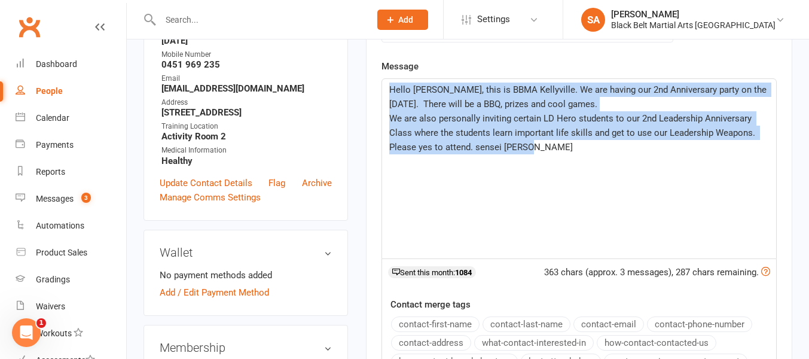
scroll to position [450, 0]
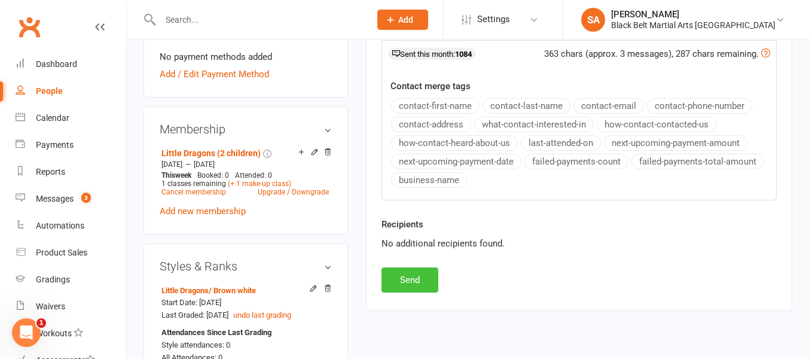
click at [409, 282] on button "Send" at bounding box center [409, 279] width 57 height 25
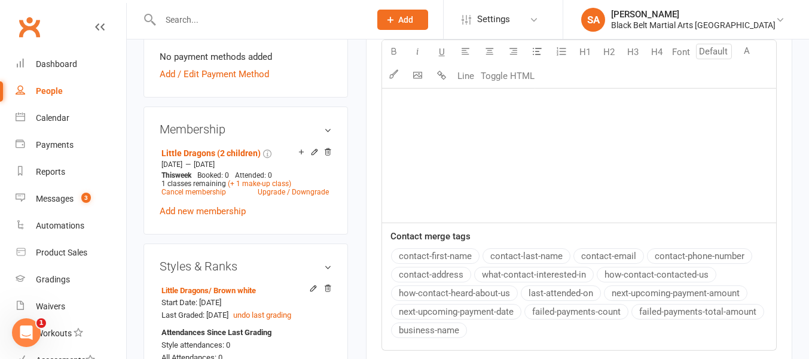
click at [173, 22] on input "text" at bounding box center [259, 19] width 205 height 17
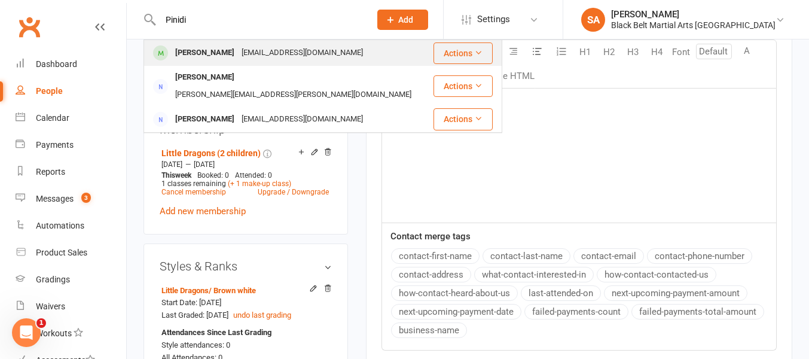
type input "Pinidi"
click at [185, 57] on div "Pinidi Kannangara" at bounding box center [205, 52] width 66 height 17
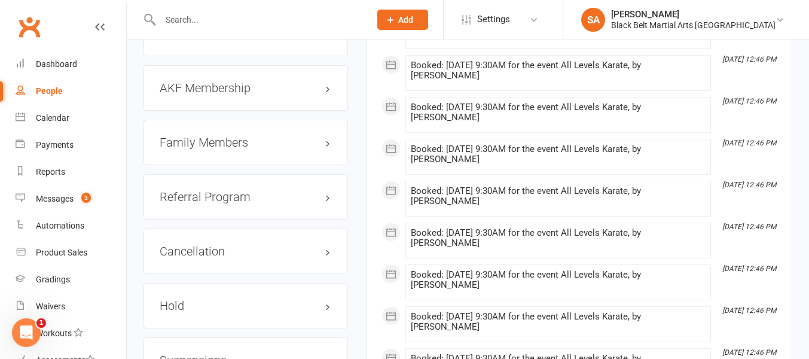
scroll to position [1314, 0]
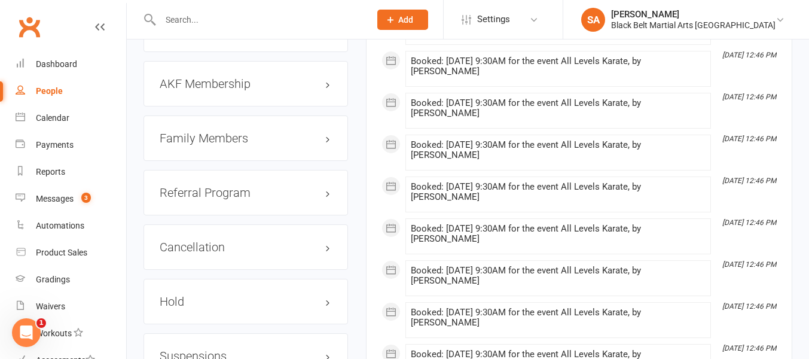
click at [202, 145] on h3 "Family Members" at bounding box center [246, 137] width 172 height 13
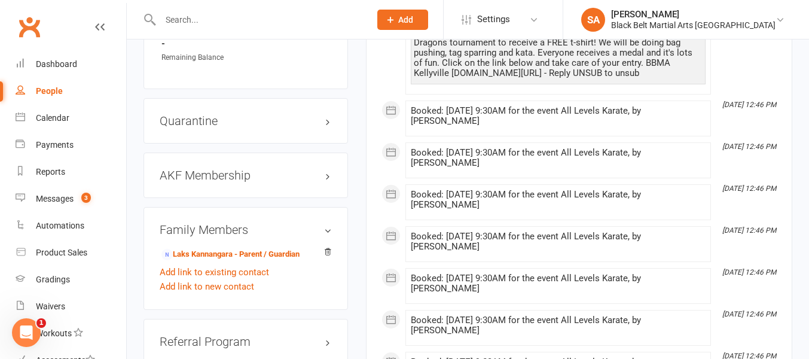
scroll to position [1225, 0]
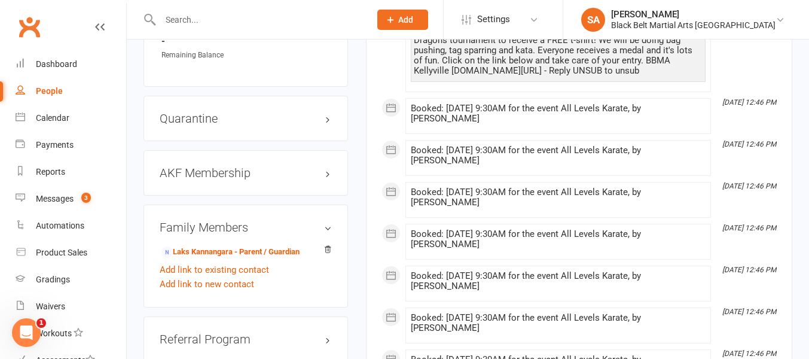
click at [173, 20] on input "text" at bounding box center [259, 19] width 205 height 17
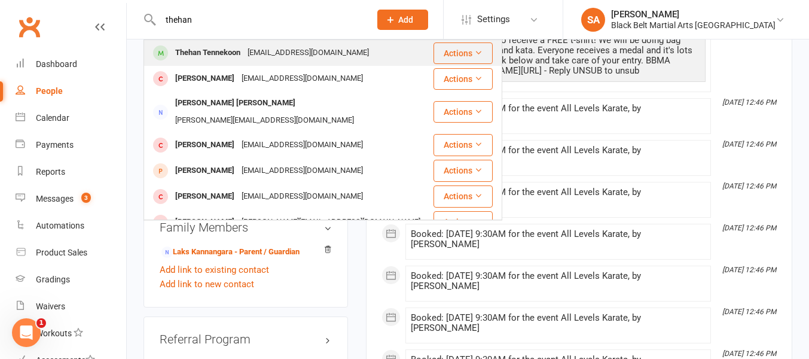
type input "thehan"
click at [207, 56] on div "Thehan Tennekoon" at bounding box center [208, 52] width 72 height 17
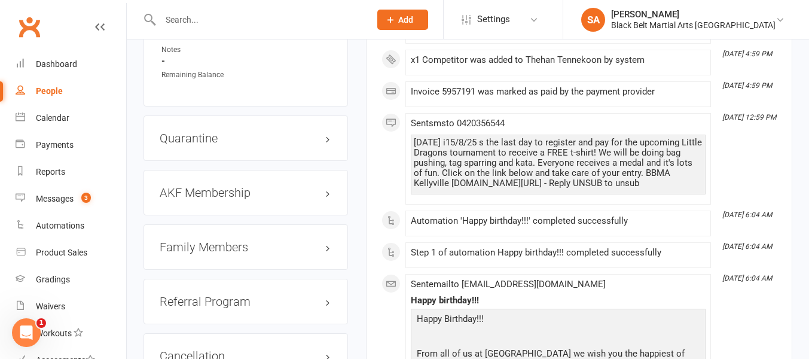
scroll to position [1304, 0]
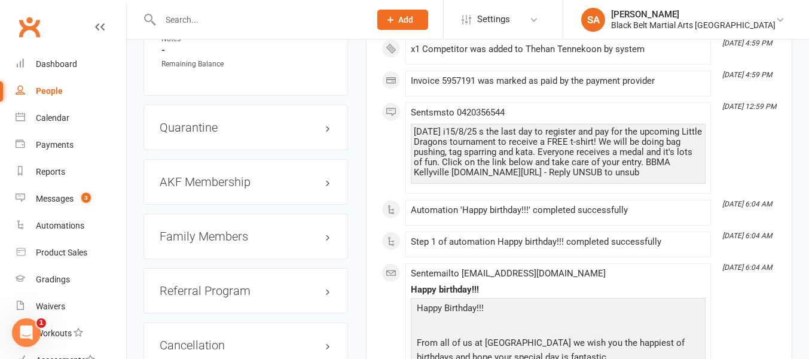
click at [210, 234] on h3 "Family Members" at bounding box center [246, 235] width 172 height 13
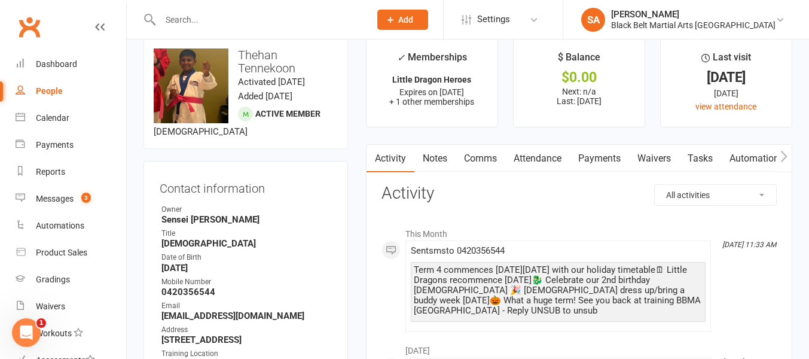
scroll to position [0, 0]
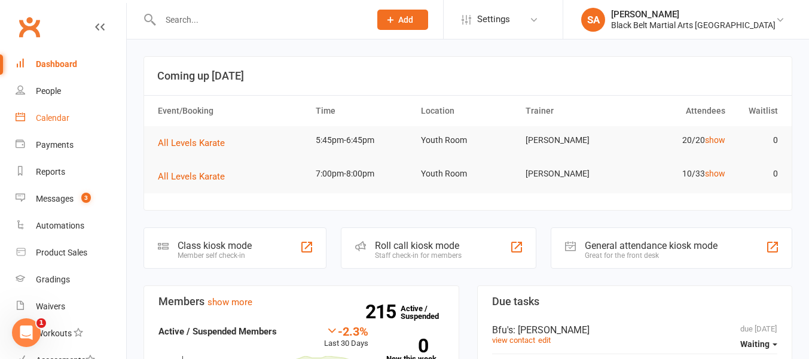
click at [55, 116] on div "Calendar" at bounding box center [52, 118] width 33 height 10
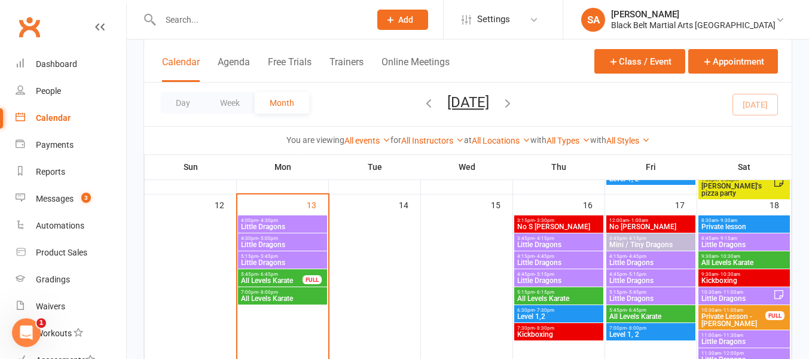
scroll to position [310, 0]
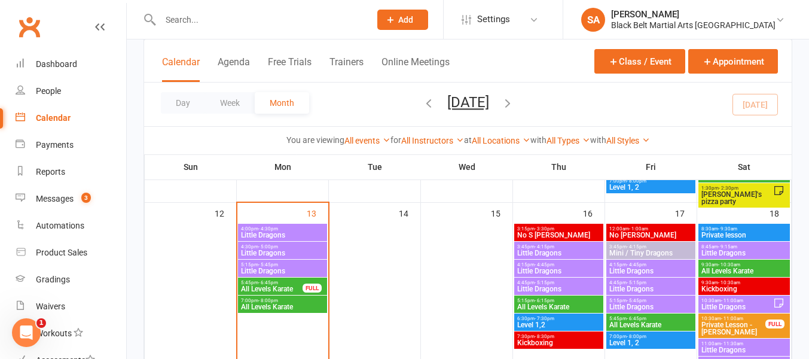
click at [278, 269] on span "Little Dragons" at bounding box center [282, 270] width 84 height 7
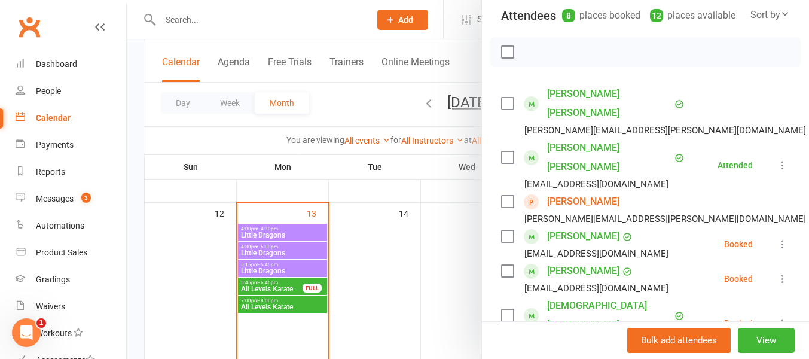
scroll to position [137, 0]
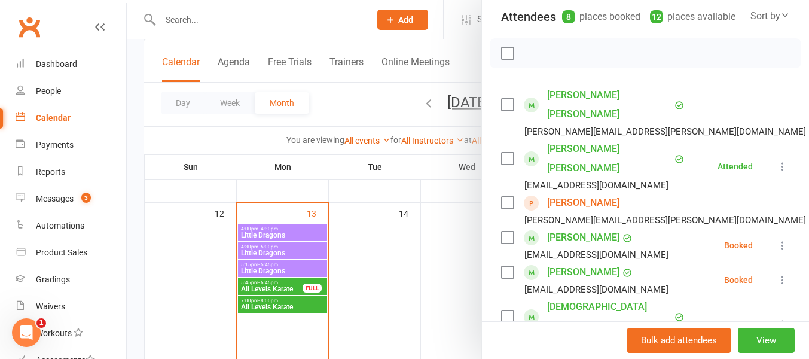
click at [266, 250] on div at bounding box center [468, 179] width 682 height 359
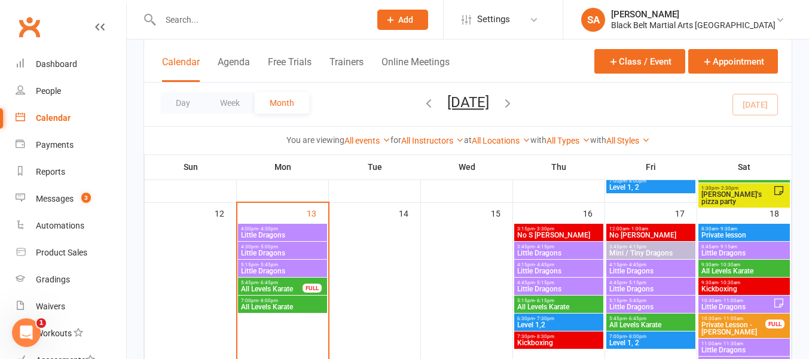
click at [266, 250] on span "Little Dragons" at bounding box center [282, 252] width 84 height 7
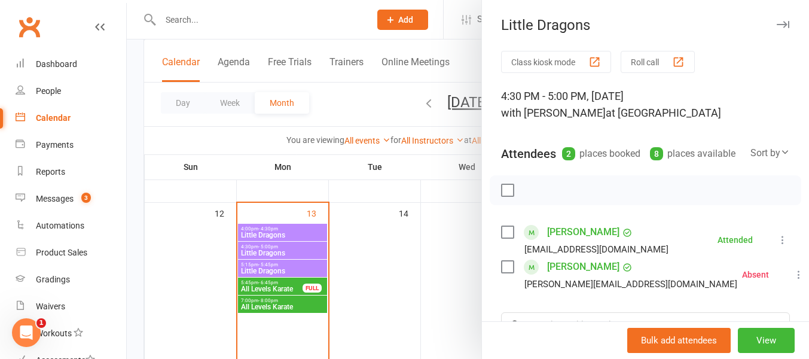
click at [275, 231] on div at bounding box center [468, 179] width 682 height 359
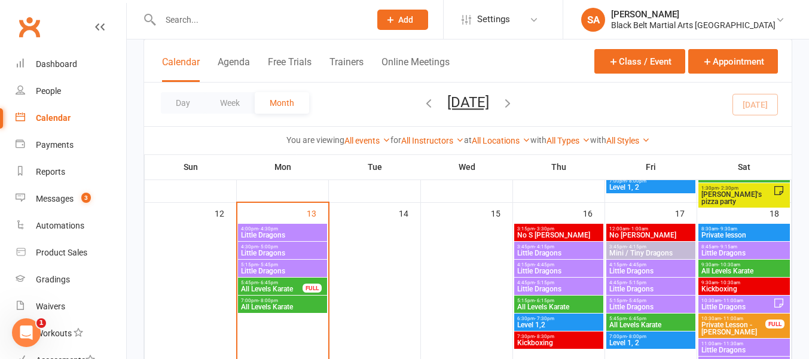
click at [275, 231] on span "Little Dragons" at bounding box center [282, 234] width 84 height 7
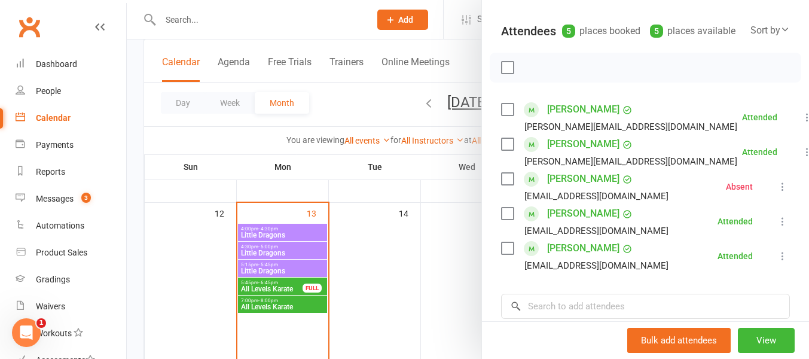
scroll to position [125, 0]
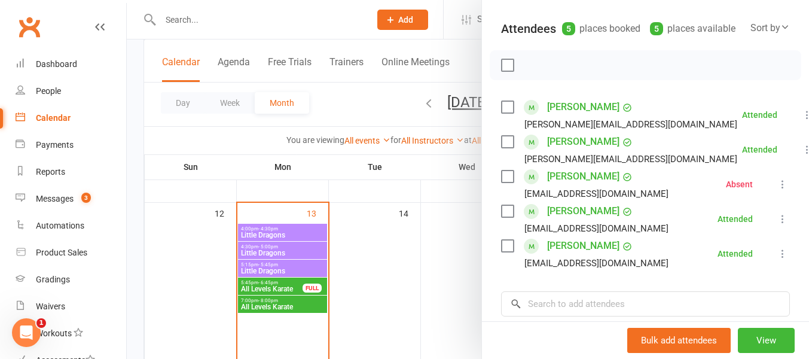
click at [284, 268] on div at bounding box center [468, 179] width 682 height 359
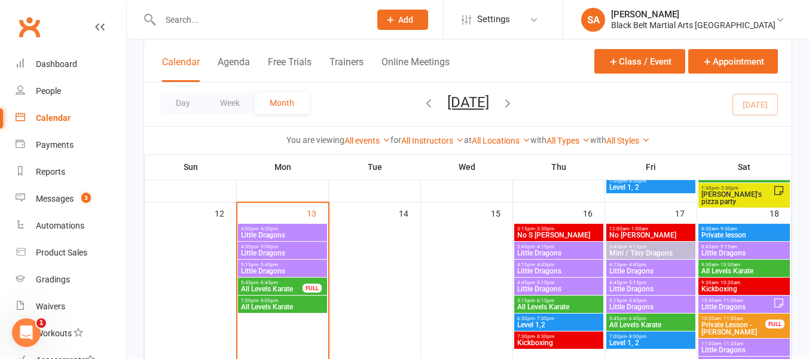
click at [284, 268] on span "Little Dragons" at bounding box center [282, 270] width 84 height 7
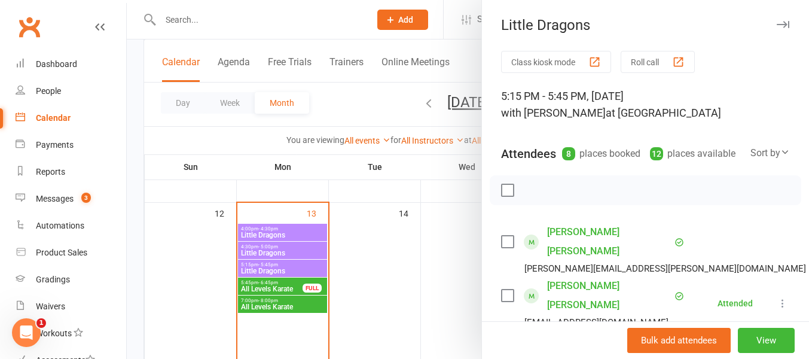
click at [268, 290] on div at bounding box center [468, 179] width 682 height 359
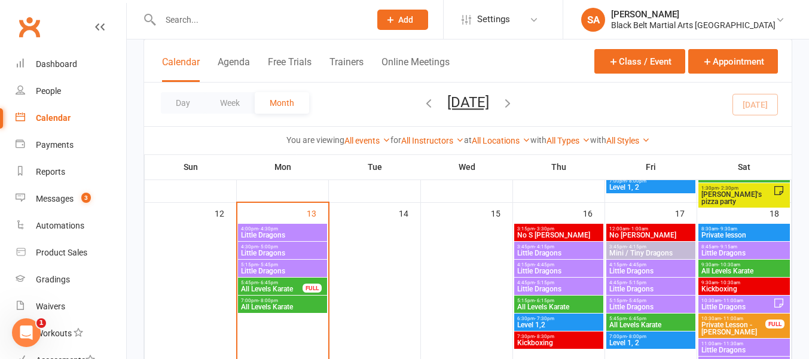
click at [268, 290] on span "All Levels Karate" at bounding box center [271, 288] width 63 height 7
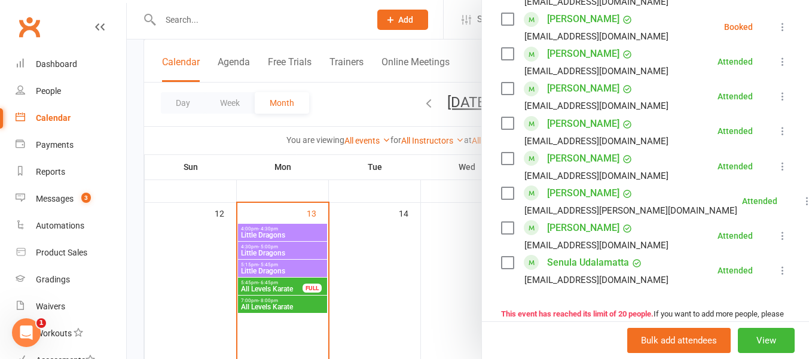
scroll to position [643, 0]
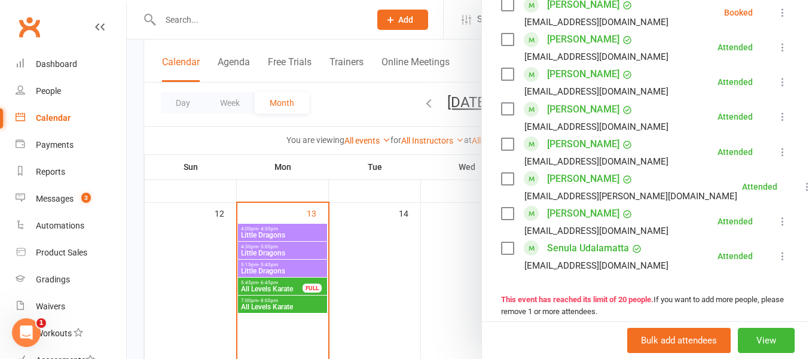
click at [264, 290] on div at bounding box center [468, 179] width 682 height 359
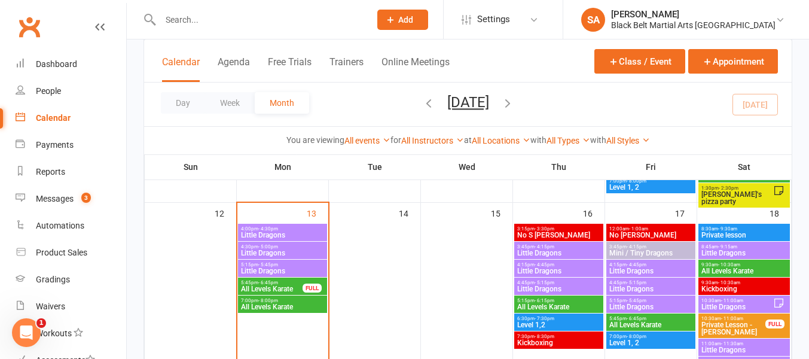
click at [264, 289] on span "All Levels Karate" at bounding box center [271, 288] width 63 height 7
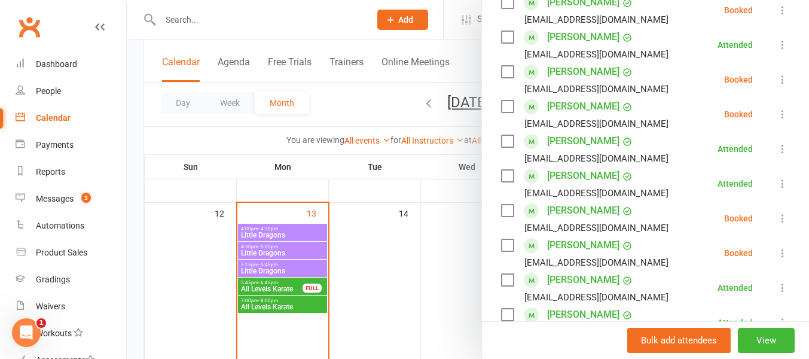
scroll to position [404, 0]
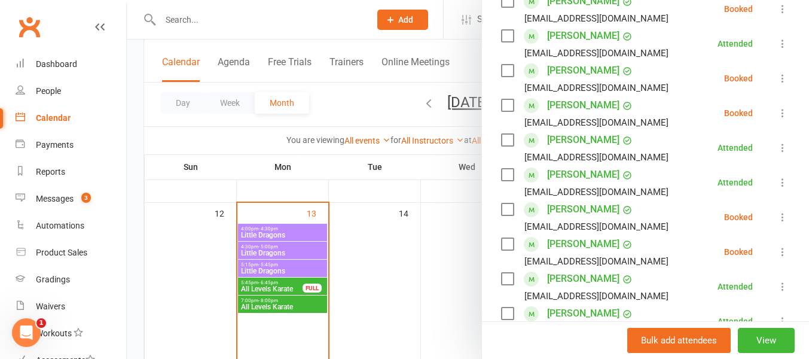
click at [783, 251] on icon at bounding box center [782, 252] width 12 height 12
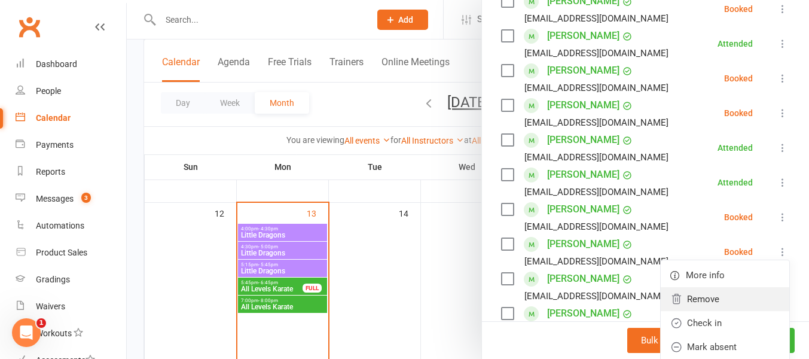
click at [697, 305] on link "Remove" at bounding box center [724, 299] width 128 height 24
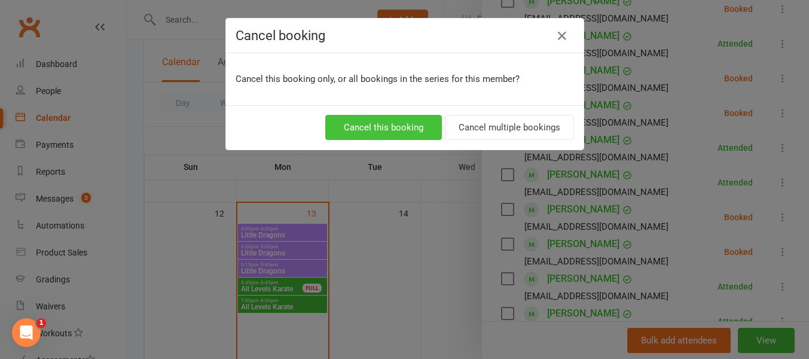
click at [378, 126] on button "Cancel this booking" at bounding box center [383, 127] width 117 height 25
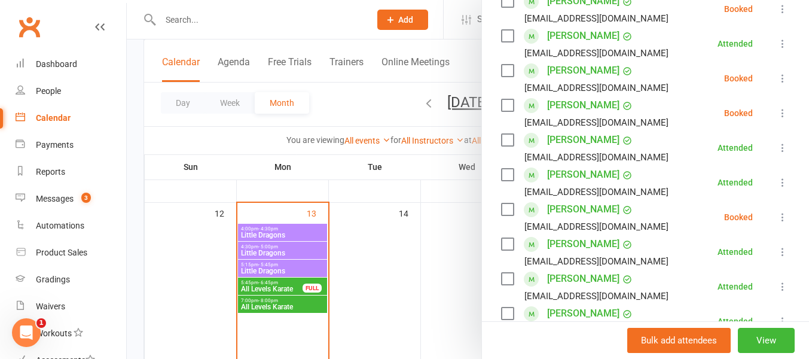
click at [380, 271] on div at bounding box center [468, 179] width 682 height 359
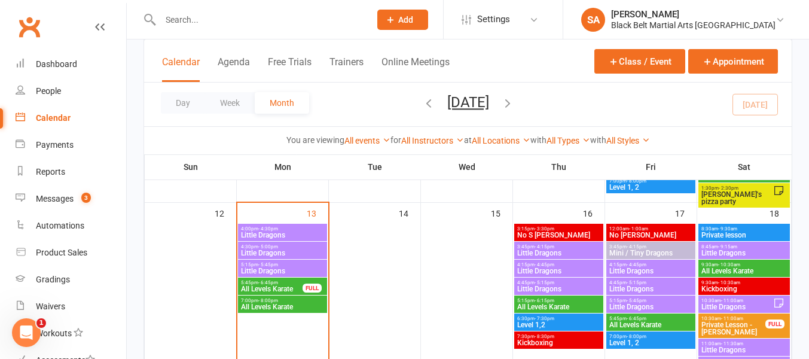
click at [645, 321] on span "All Levels Karate" at bounding box center [650, 324] width 84 height 7
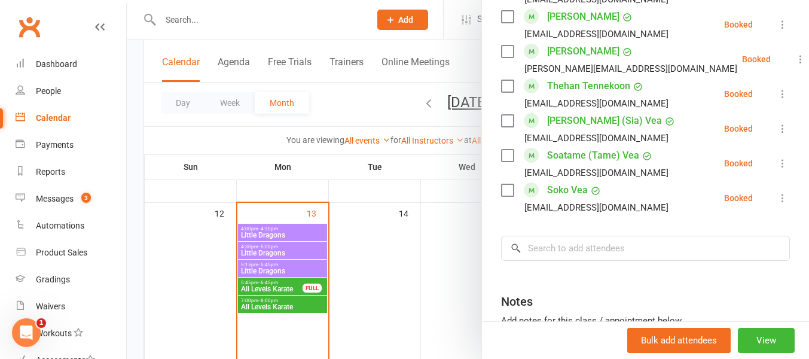
scroll to position [905, 0]
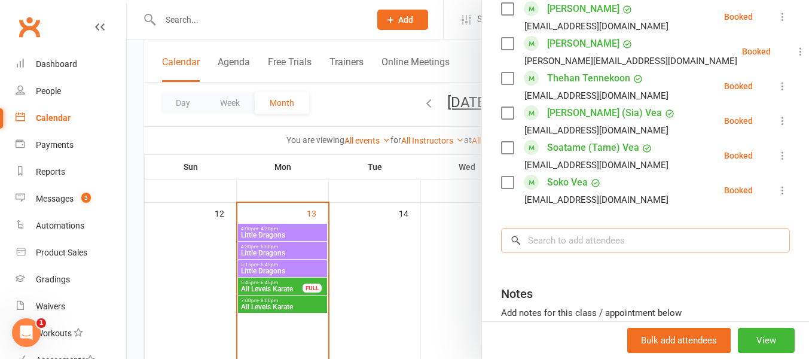
click at [541, 228] on input "search" at bounding box center [645, 240] width 289 height 25
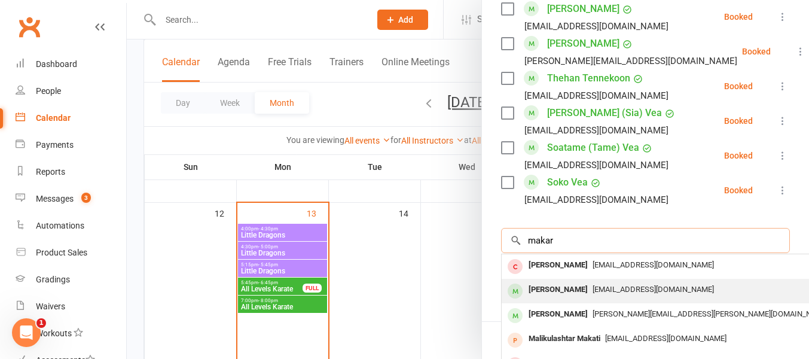
type input "makar"
click at [556, 281] on div "[PERSON_NAME]" at bounding box center [557, 289] width 69 height 17
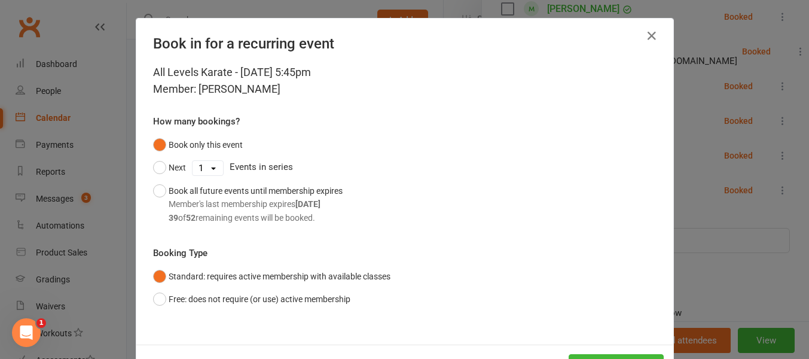
scroll to position [48, 0]
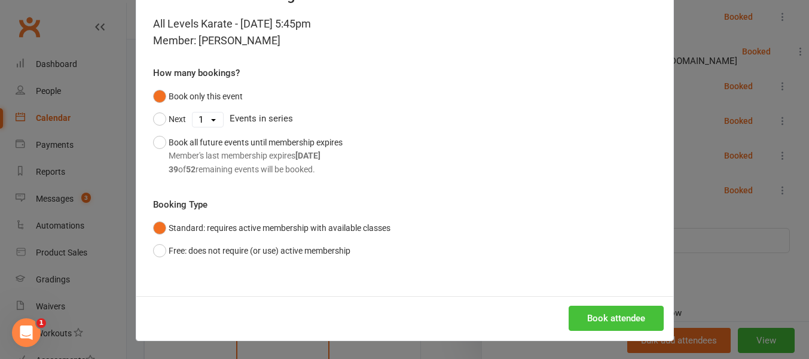
click at [590, 314] on button "Book attendee" at bounding box center [615, 317] width 95 height 25
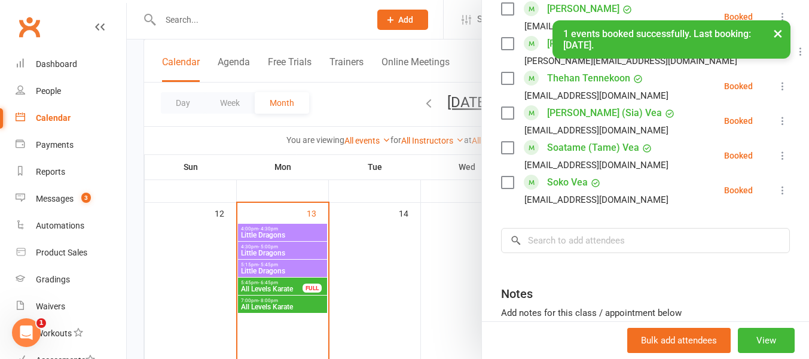
scroll to position [939, 0]
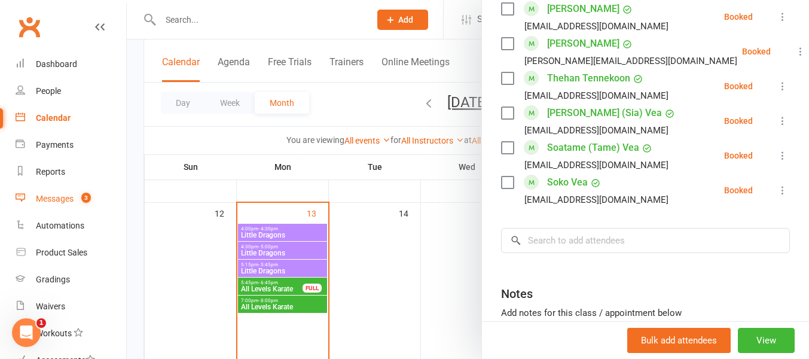
click at [68, 198] on div "Messages" at bounding box center [55, 199] width 38 height 10
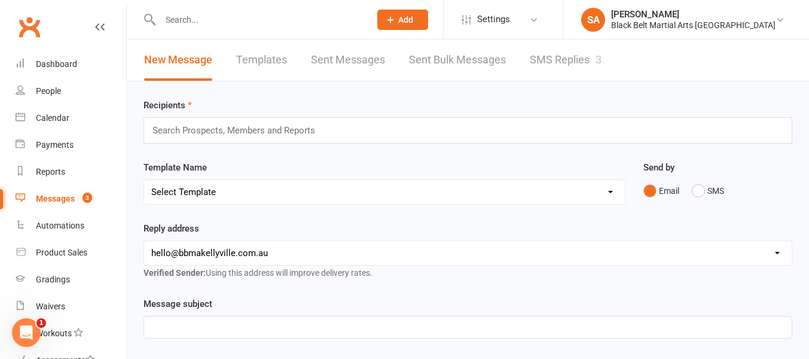
click at [549, 64] on link "SMS Replies 3" at bounding box center [565, 59] width 72 height 41
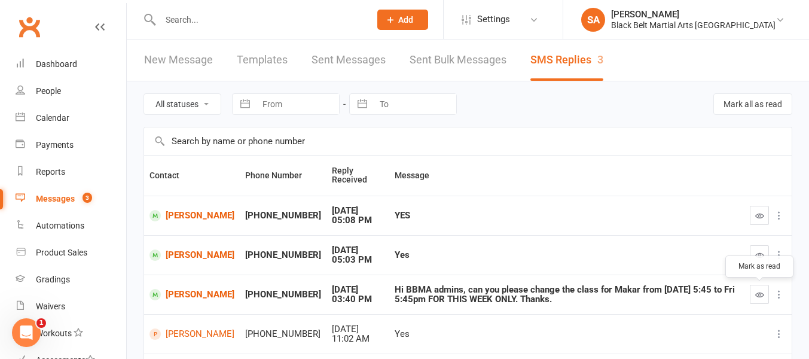
click at [760, 294] on icon "button" at bounding box center [759, 294] width 9 height 9
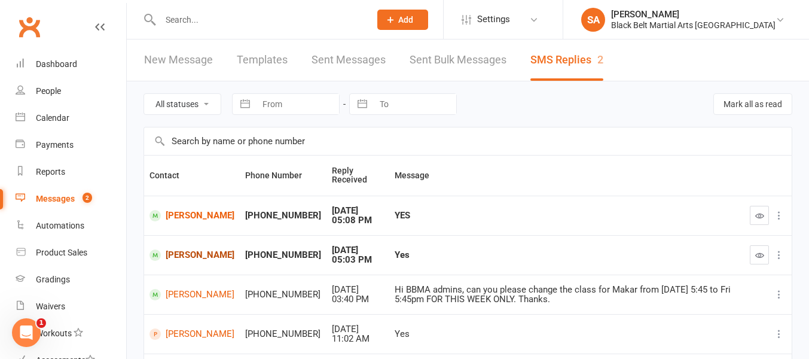
click at [195, 253] on link "[PERSON_NAME]" at bounding box center [191, 254] width 85 height 11
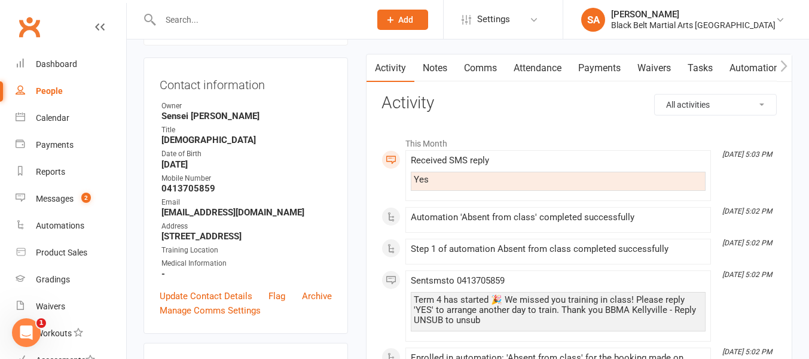
scroll to position [111, 0]
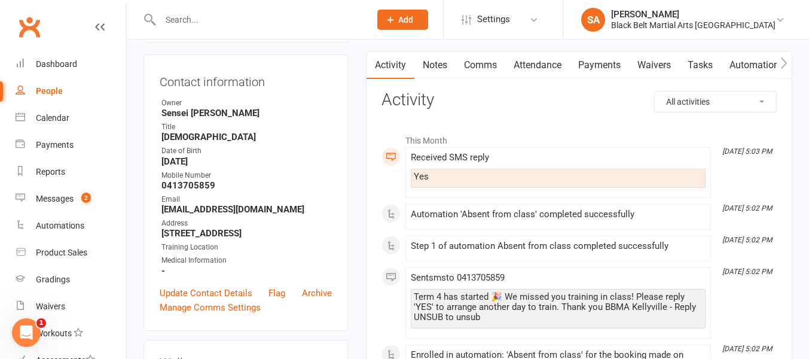
click at [486, 65] on link "Comms" at bounding box center [480, 64] width 50 height 27
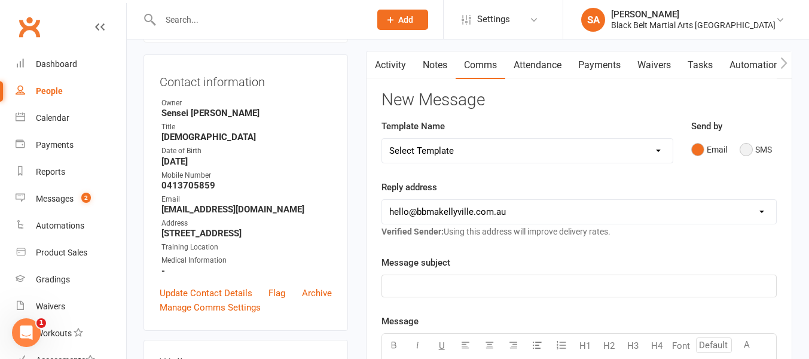
click at [744, 145] on button "SMS" at bounding box center [755, 149] width 32 height 23
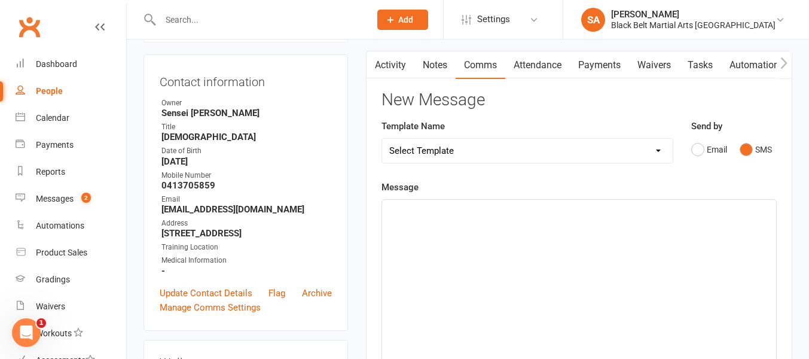
click at [428, 209] on p "﻿" at bounding box center [578, 210] width 379 height 14
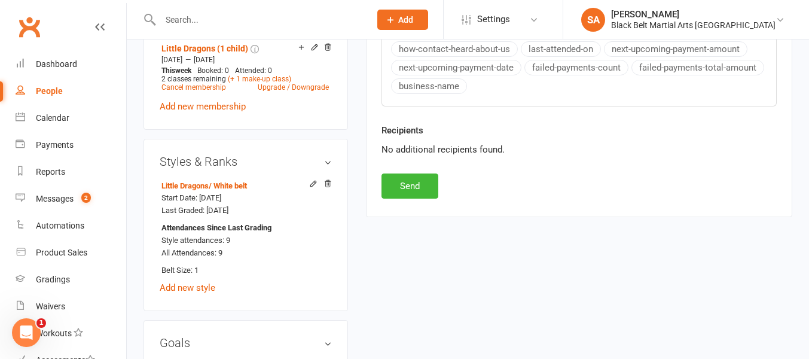
scroll to position [545, 0]
click at [413, 179] on button "Send" at bounding box center [409, 184] width 57 height 25
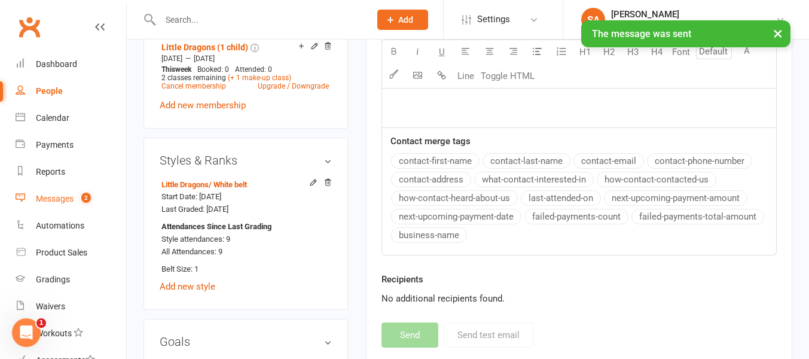
click at [55, 197] on div "Messages" at bounding box center [55, 199] width 38 height 10
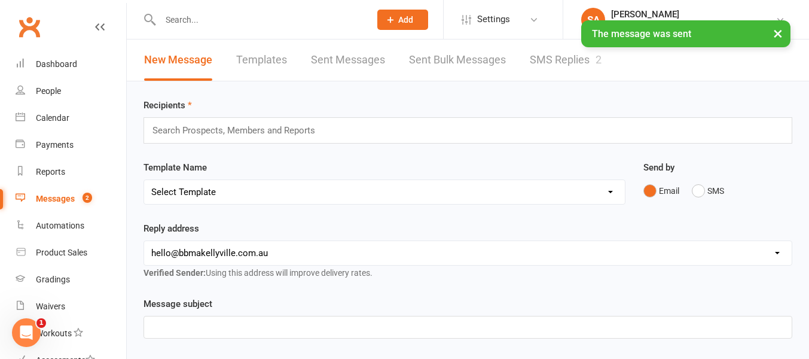
click at [558, 63] on link "SMS Replies 2" at bounding box center [565, 59] width 72 height 41
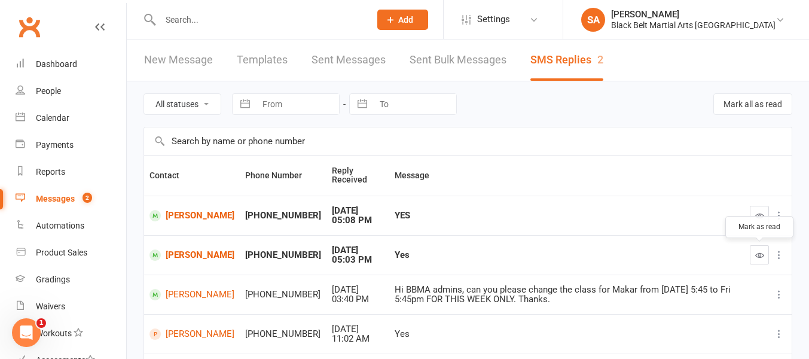
click at [758, 252] on icon "button" at bounding box center [759, 254] width 9 height 9
click at [182, 210] on link "[PERSON_NAME]" at bounding box center [191, 215] width 85 height 11
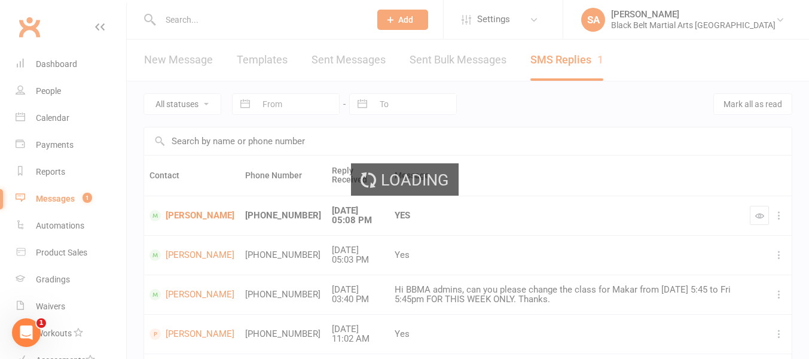
click at [182, 209] on div "Loading" at bounding box center [404, 179] width 809 height 359
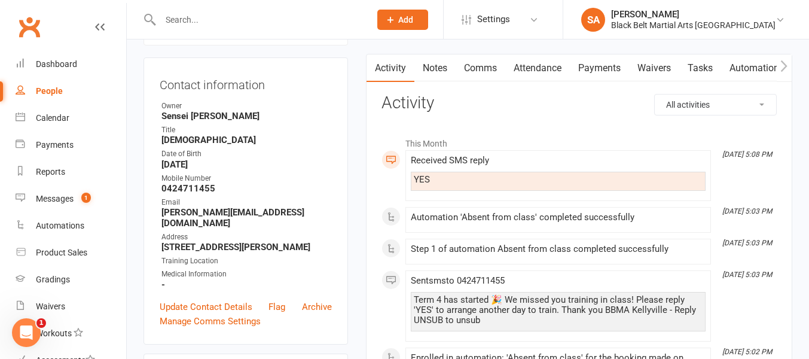
scroll to position [116, 0]
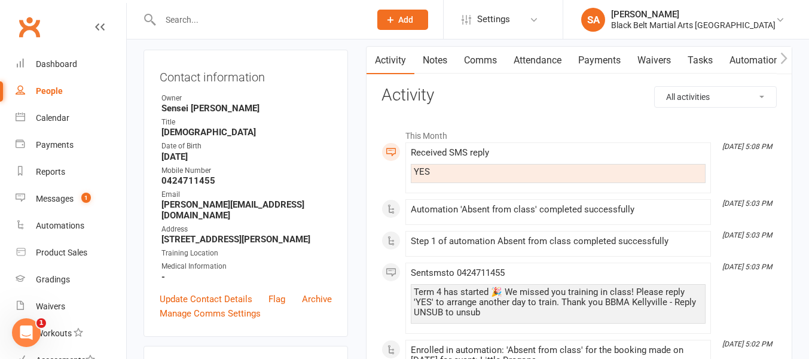
click at [477, 63] on link "Comms" at bounding box center [480, 60] width 50 height 27
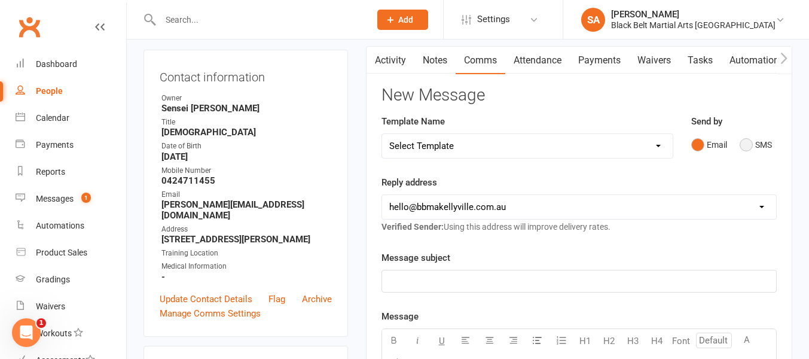
click at [749, 142] on button "SMS" at bounding box center [755, 144] width 32 height 23
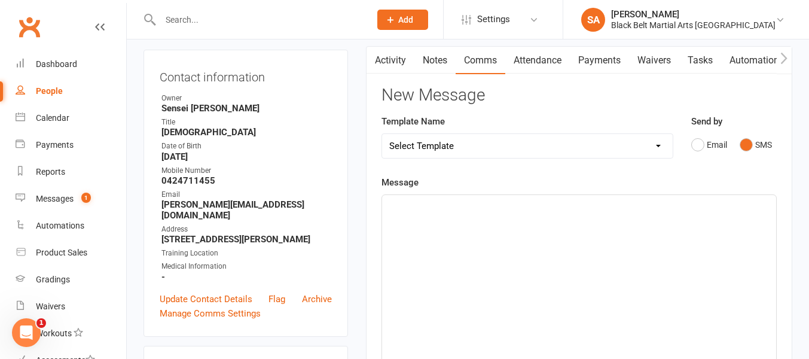
click at [406, 210] on p "﻿" at bounding box center [578, 205] width 379 height 14
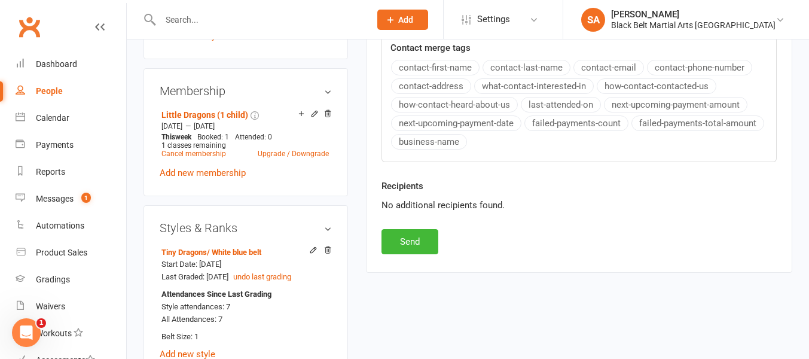
scroll to position [491, 0]
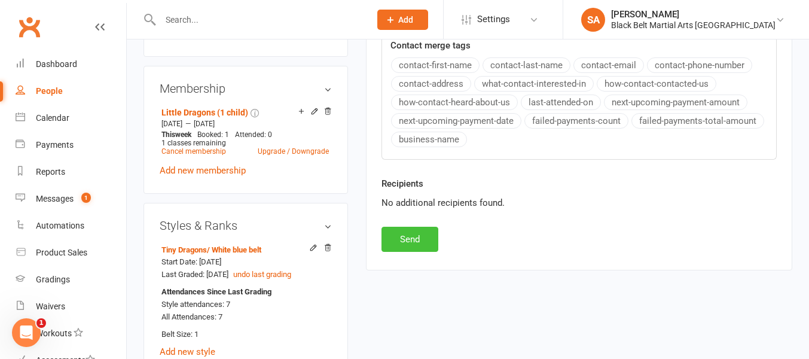
click at [414, 243] on button "Send" at bounding box center [409, 238] width 57 height 25
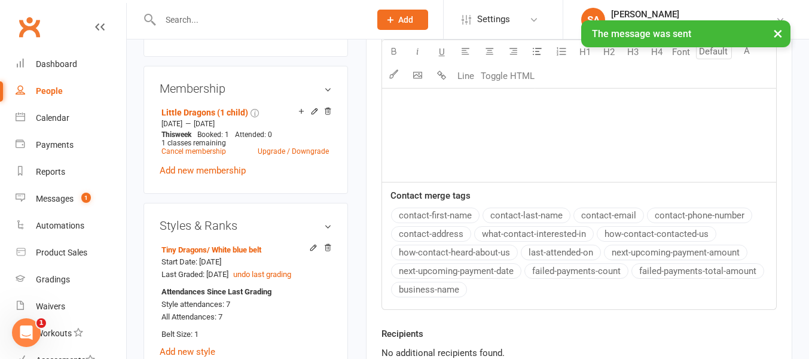
scroll to position [0, 0]
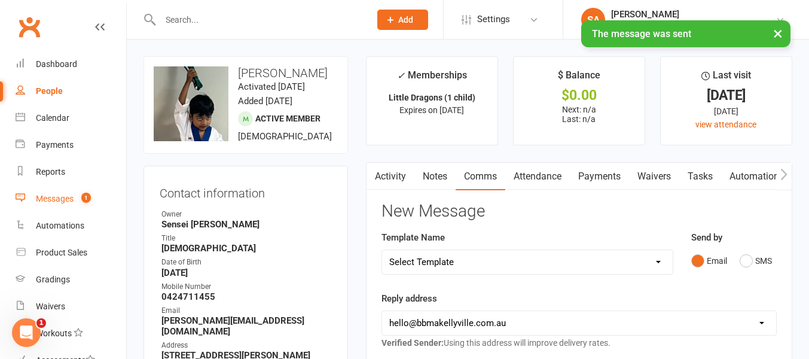
click at [47, 197] on div "Messages" at bounding box center [55, 199] width 38 height 10
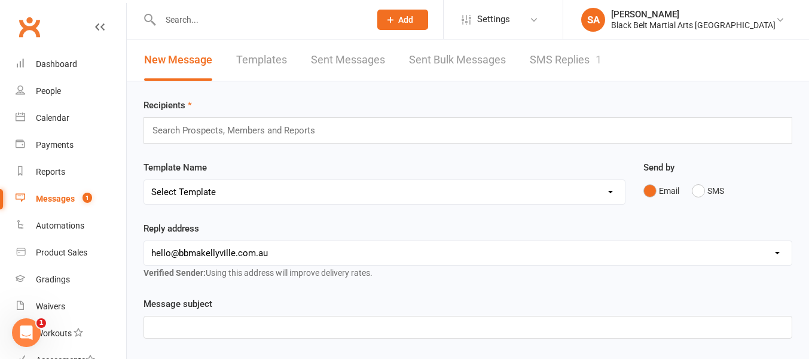
click at [553, 64] on link "SMS Replies 1" at bounding box center [565, 59] width 72 height 41
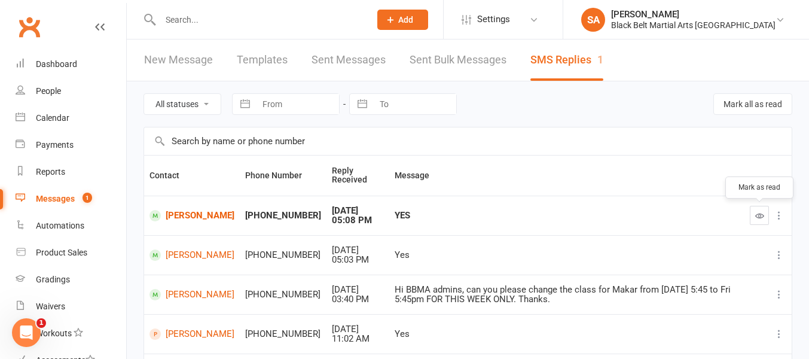
click at [757, 216] on icon "button" at bounding box center [759, 215] width 9 height 9
click at [56, 120] on div "Calendar" at bounding box center [52, 118] width 33 height 10
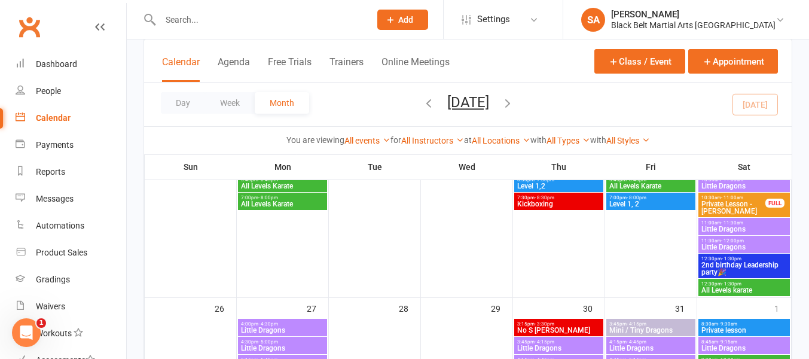
scroll to position [679, 0]
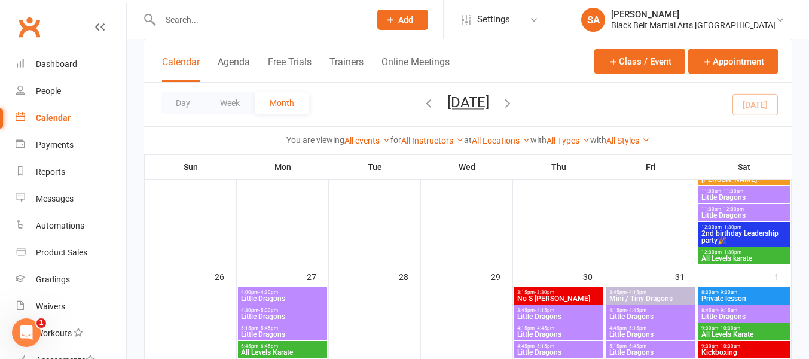
click at [719, 232] on span "2nd birthday Leadership party🎉" at bounding box center [743, 236] width 87 height 14
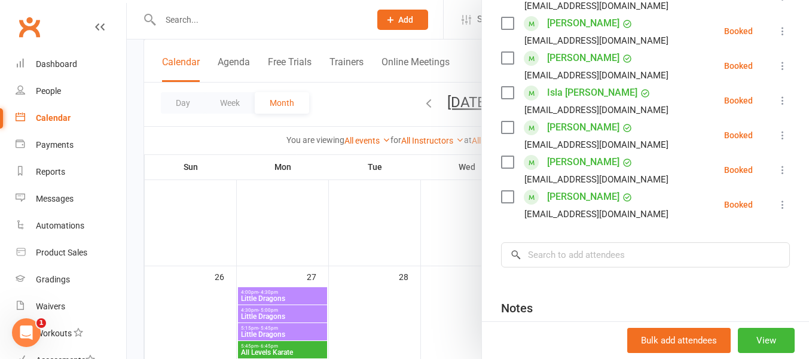
scroll to position [299, 0]
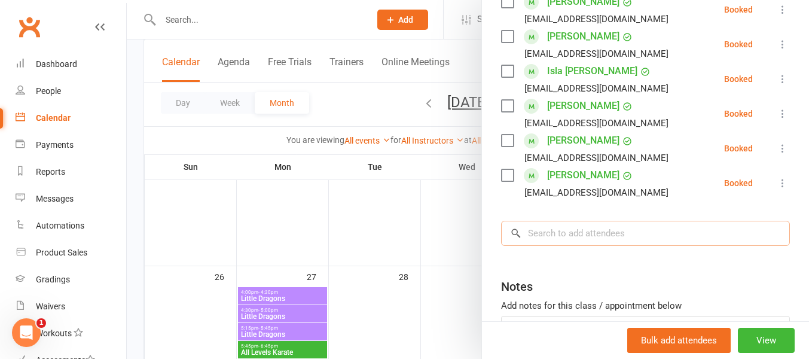
click at [545, 242] on input "search" at bounding box center [645, 233] width 289 height 25
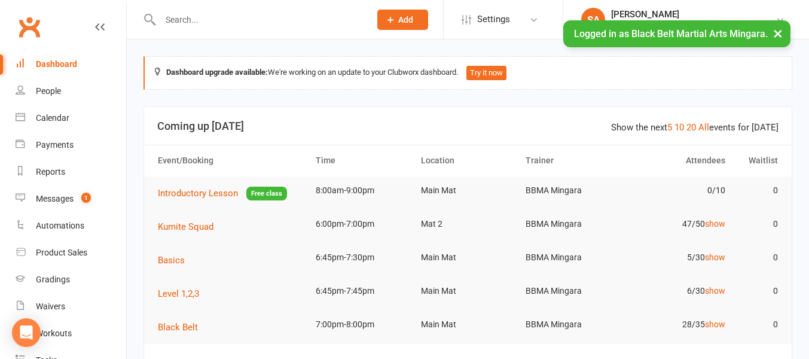
click at [168, 19] on input "text" at bounding box center [259, 19] width 205 height 17
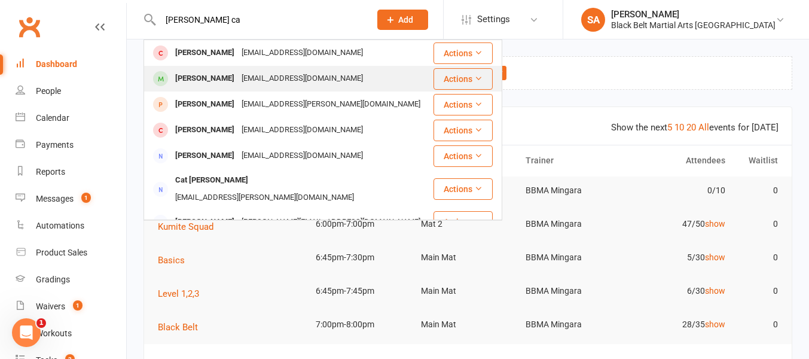
type input "[PERSON_NAME] ca"
click at [186, 83] on div "Enzo Cassar" at bounding box center [205, 78] width 66 height 17
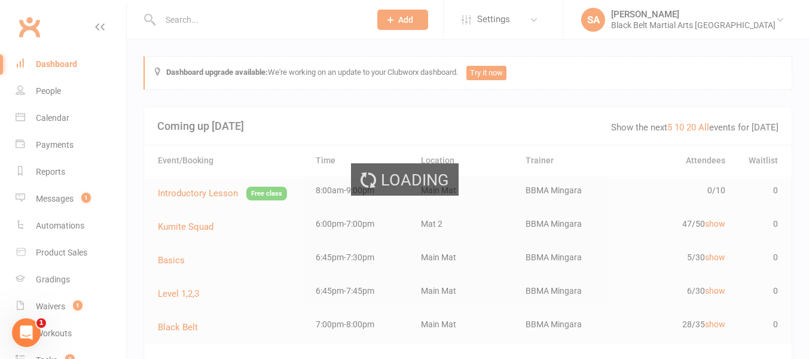
scroll to position [1, 0]
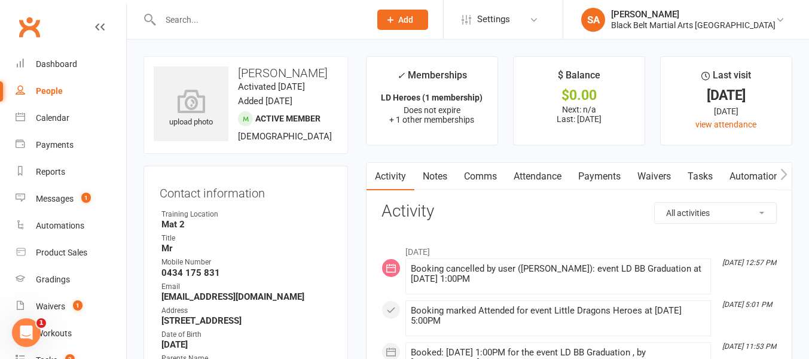
click at [168, 22] on input "text" at bounding box center [259, 19] width 205 height 17
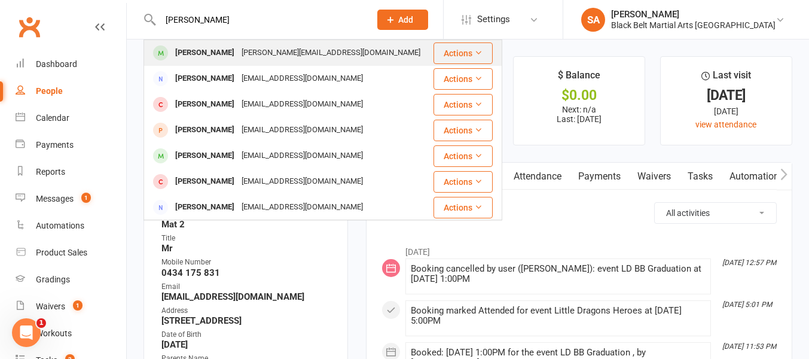
type input "theo brown"
click at [200, 55] on div "Theodore Brown" at bounding box center [205, 52] width 66 height 17
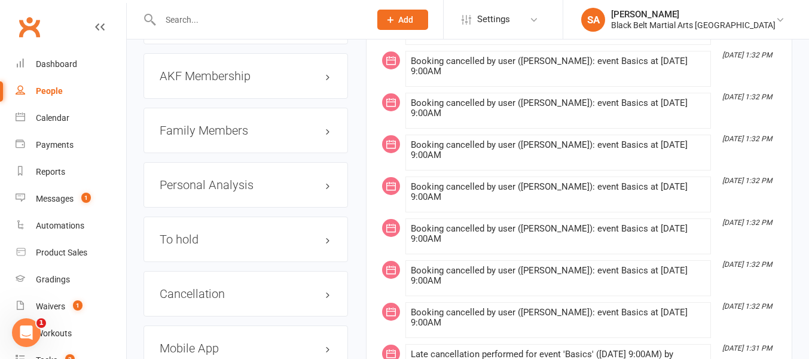
scroll to position [1380, 0]
click at [326, 286] on h3 "Cancellation edit" at bounding box center [246, 292] width 172 height 13
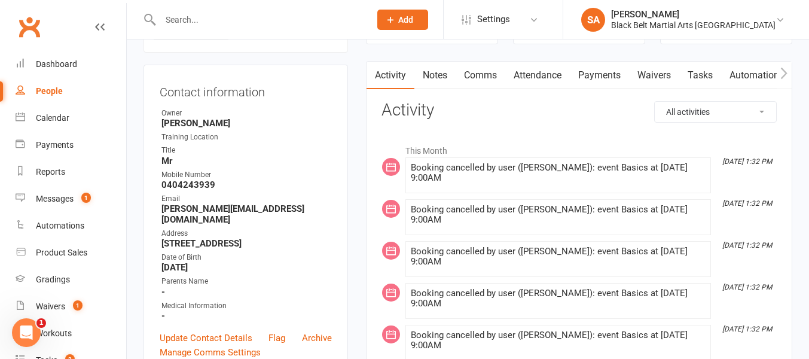
scroll to position [0, 0]
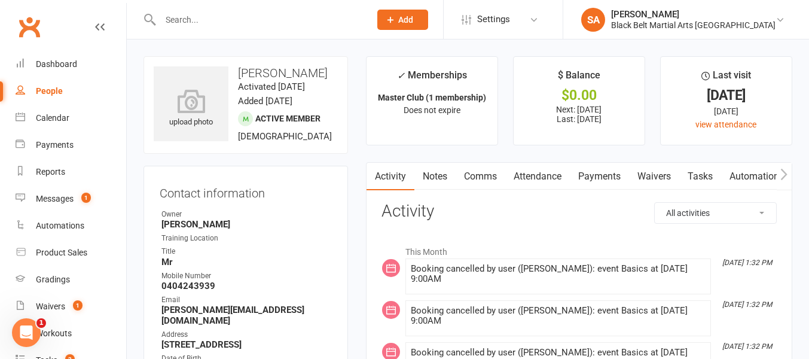
click at [593, 181] on link "Payments" at bounding box center [599, 176] width 59 height 27
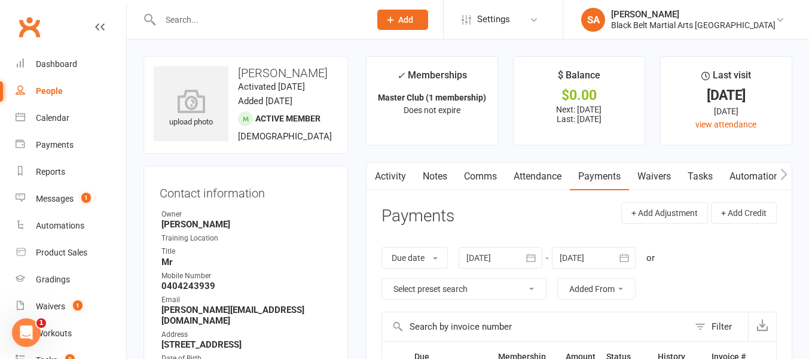
click at [528, 261] on icon "button" at bounding box center [531, 258] width 12 height 12
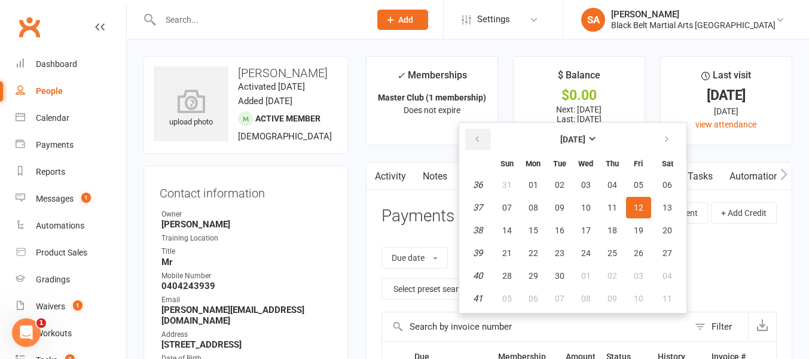
click at [479, 140] on icon "button" at bounding box center [477, 139] width 8 height 10
click at [616, 255] on span "24" at bounding box center [612, 253] width 10 height 10
type input "24 Jul 2025"
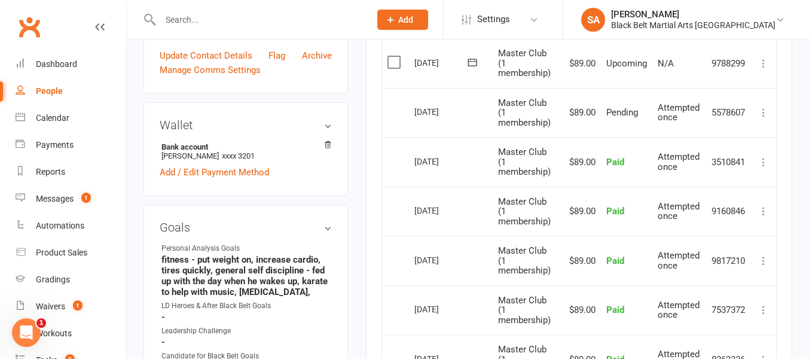
scroll to position [382, 0]
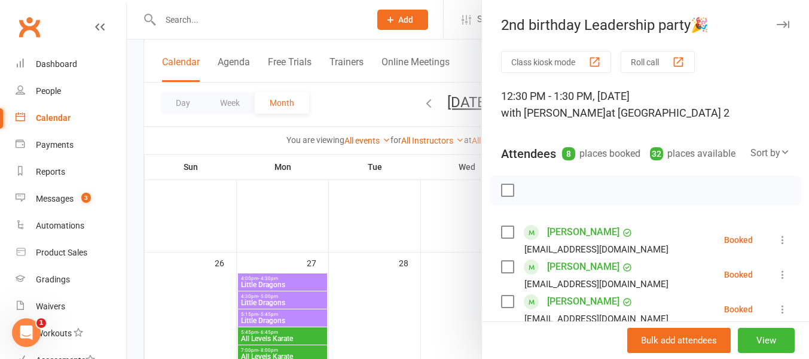
scroll to position [324, 0]
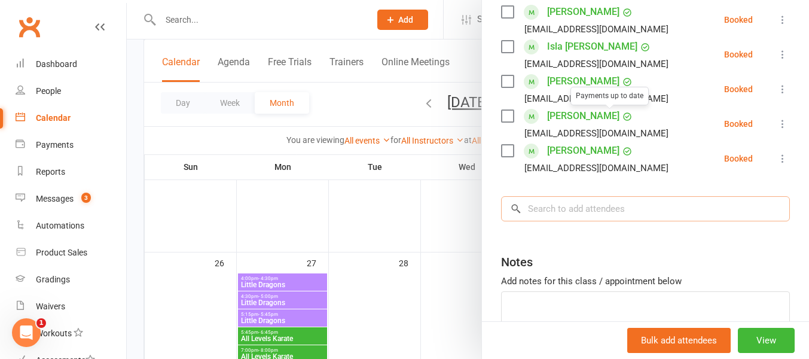
click at [555, 212] on input "search" at bounding box center [645, 208] width 289 height 25
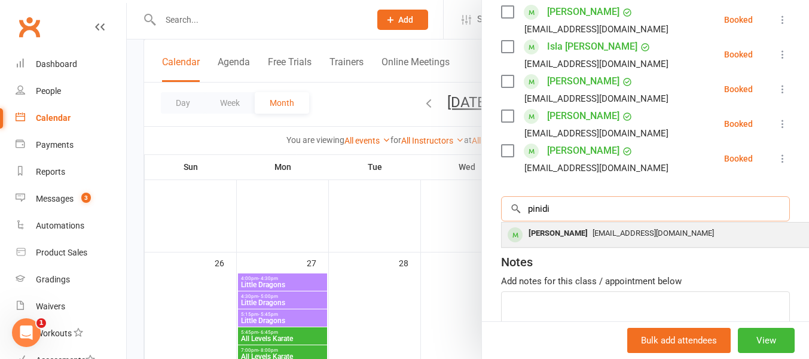
type input "pinidi"
click at [564, 236] on div "Pinidi Kannangara" at bounding box center [557, 233] width 69 height 17
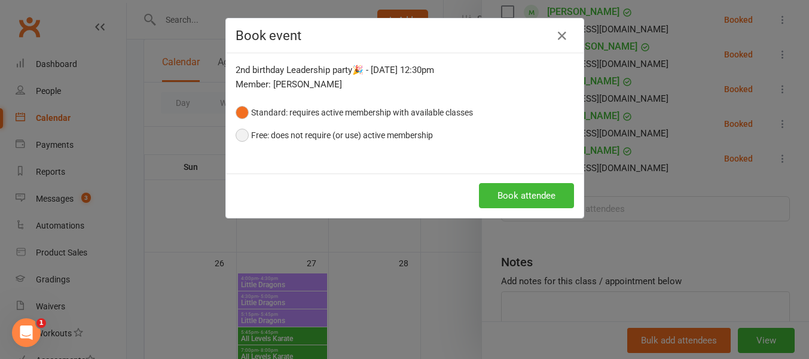
click at [238, 136] on button "Free: does not require (or use) active membership" at bounding box center [333, 135] width 197 height 23
click at [504, 200] on button "Book attendee" at bounding box center [526, 195] width 95 height 25
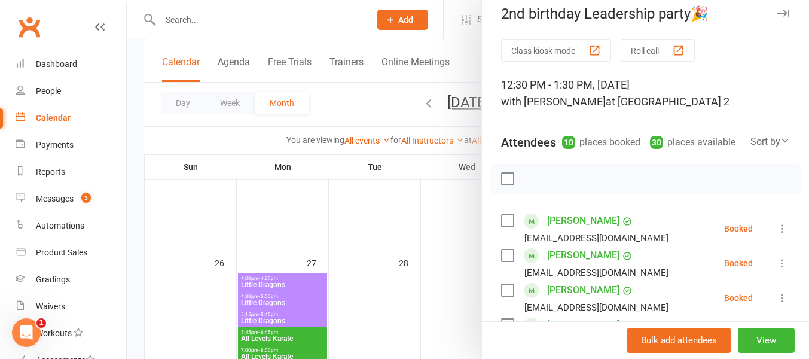
scroll to position [0, 0]
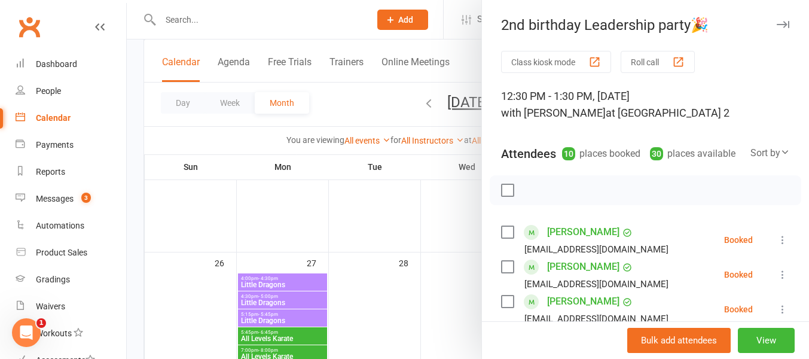
click at [186, 16] on div at bounding box center [468, 179] width 682 height 359
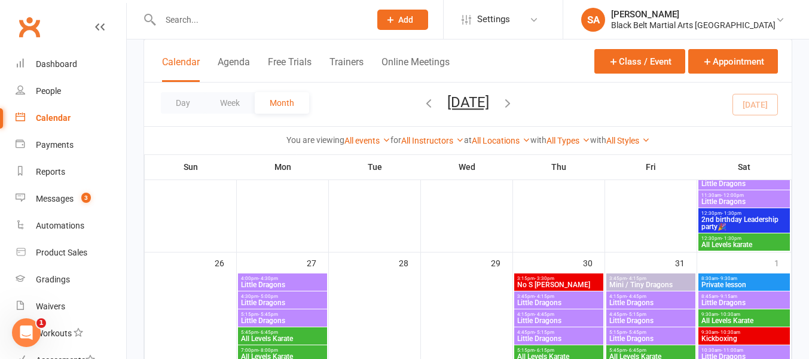
click at [186, 16] on input "text" at bounding box center [259, 19] width 205 height 17
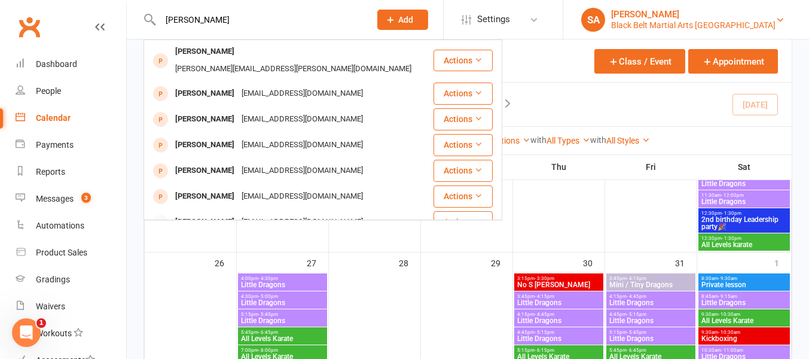
type input "luca sarg"
click at [725, 24] on div "Black Belt Martial Arts [GEOGRAPHIC_DATA]" at bounding box center [693, 25] width 164 height 11
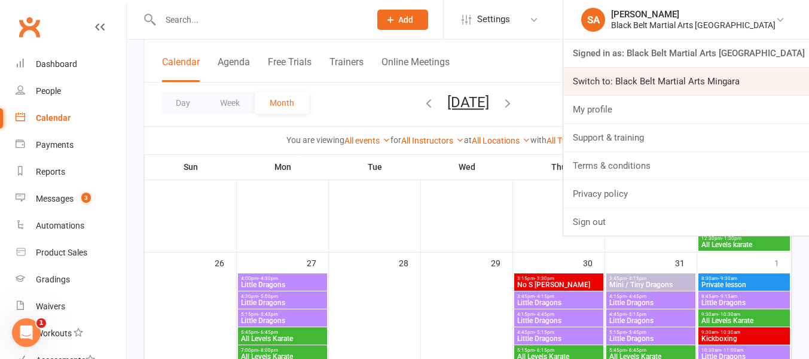
click at [731, 78] on link "Switch to: Black Belt Martial Arts Mingara" at bounding box center [686, 81] width 246 height 27
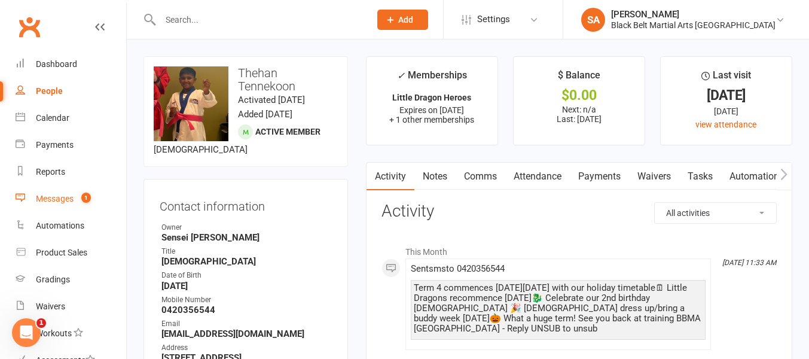
click at [55, 201] on div "Messages" at bounding box center [55, 199] width 38 height 10
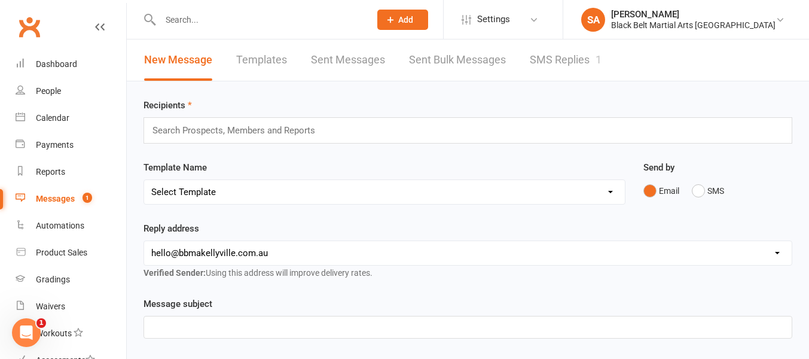
click at [550, 62] on link "SMS Replies 1" at bounding box center [565, 59] width 72 height 41
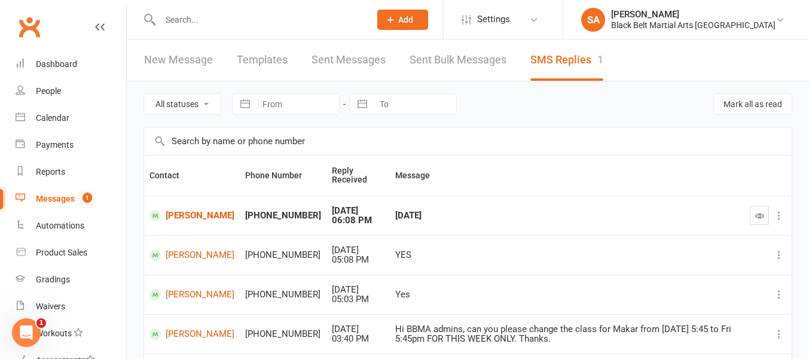
click at [169, 21] on input "text" at bounding box center [259, 19] width 205 height 17
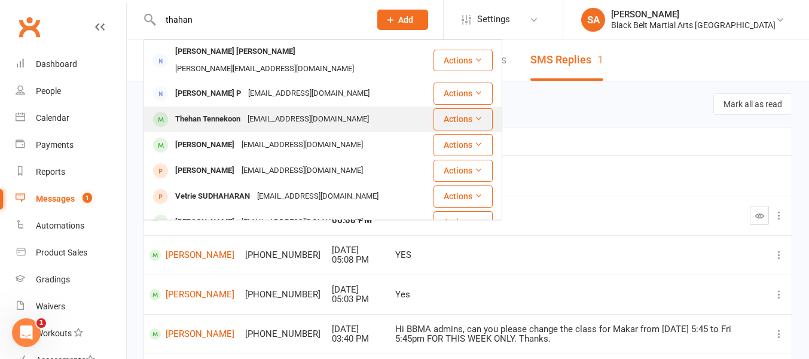
type input "thahan"
click at [195, 111] on div "Thehan Tennekoon" at bounding box center [208, 119] width 72 height 17
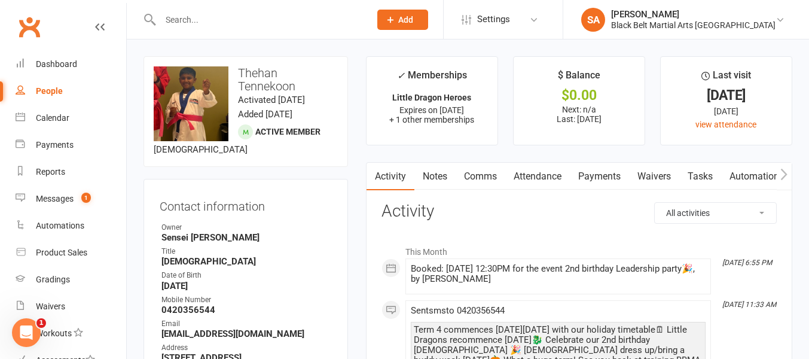
click at [481, 167] on link "Comms" at bounding box center [480, 176] width 50 height 27
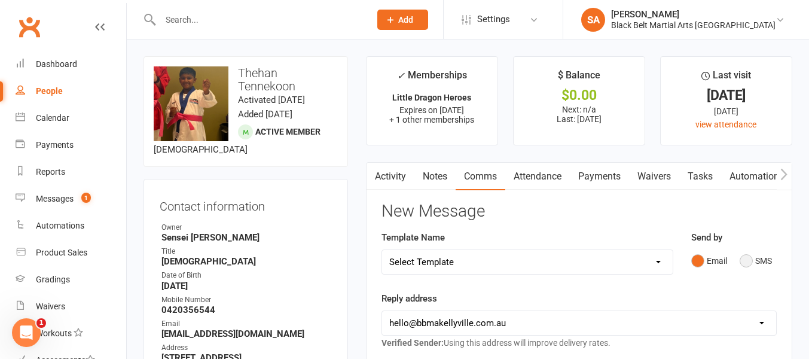
click at [746, 265] on button "SMS" at bounding box center [755, 260] width 32 height 23
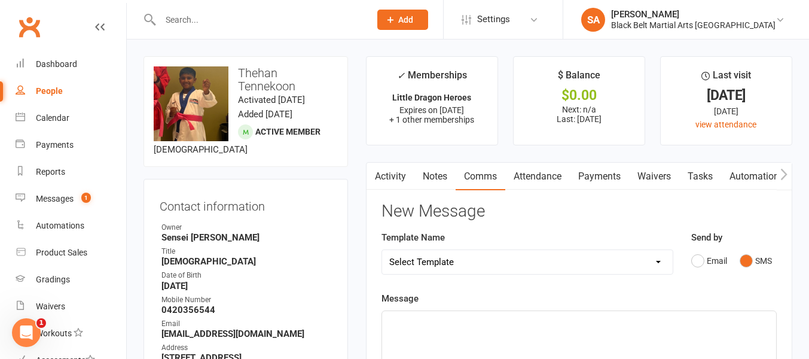
click at [411, 326] on p "﻿" at bounding box center [578, 321] width 379 height 14
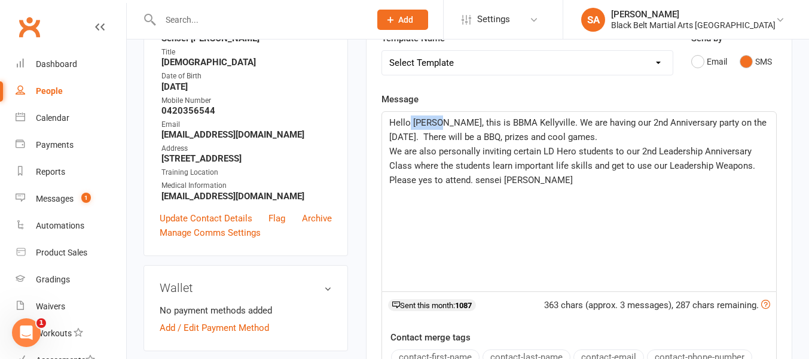
drag, startPoint x: 442, startPoint y: 122, endPoint x: 410, endPoint y: 124, distance: 31.8
click at [410, 124] on span "Hello [PERSON_NAME], this is BBMA Kellyville. We are having our 2nd Anniversary…" at bounding box center [578, 129] width 379 height 25
click at [434, 151] on span "We are also personally inviting certain LD Hero students to our 2nd Leadership …" at bounding box center [573, 165] width 368 height 39
click at [528, 152] on span "We would like to personally inviting certain LD Hero students to our 2nd Leader…" at bounding box center [576, 165] width 375 height 39
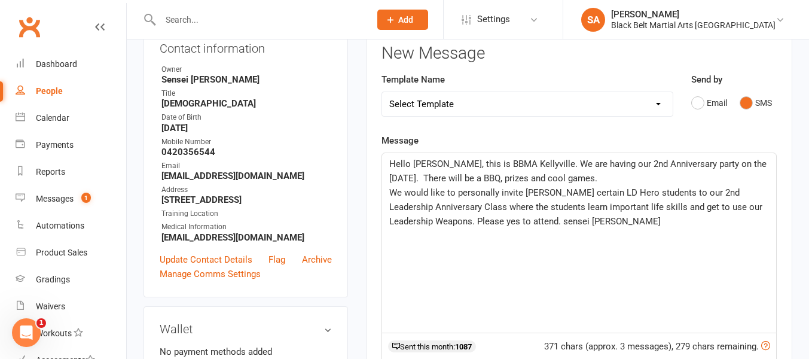
scroll to position [165, 0]
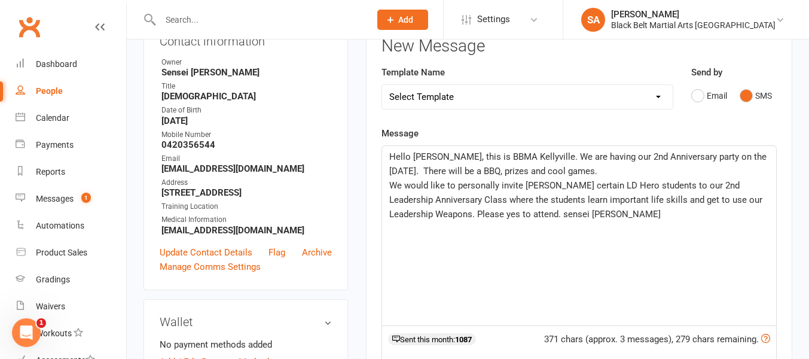
click at [537, 183] on span "We would like to personally invite [PERSON_NAME] certain LD Hero students to ou…" at bounding box center [576, 199] width 375 height 39
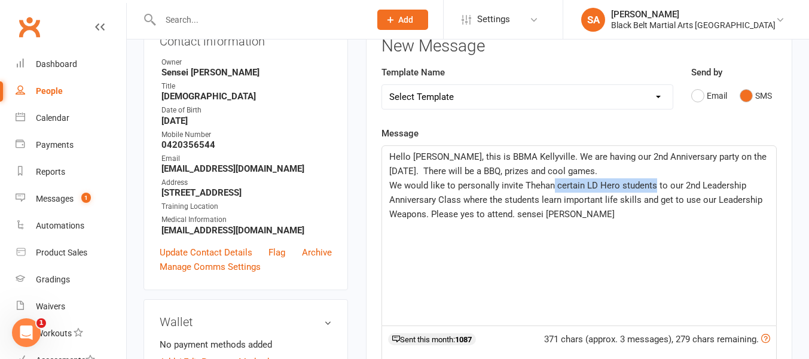
drag, startPoint x: 654, startPoint y: 186, endPoint x: 554, endPoint y: 186, distance: 99.8
click at [554, 186] on span "We would like to personally invite Thehan certain LD Hero students to our 2nd L…" at bounding box center [576, 199] width 375 height 39
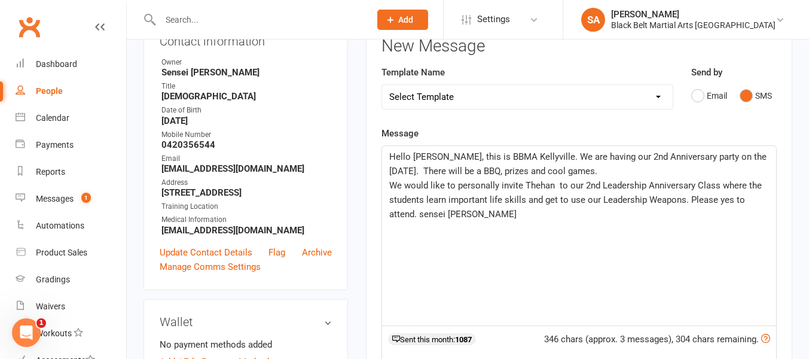
click at [759, 184] on span "We would like to personally invite Thehan to our 2nd Leadership Anniversary Cla…" at bounding box center [576, 199] width 375 height 39
click at [601, 197] on span "We would like to personally invite Thehan to our 2nd Leadership Anniversary Cla…" at bounding box center [576, 199] width 375 height 39
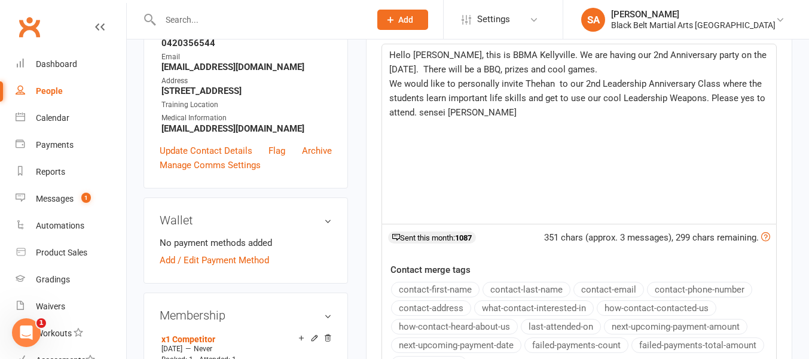
scroll to position [503, 0]
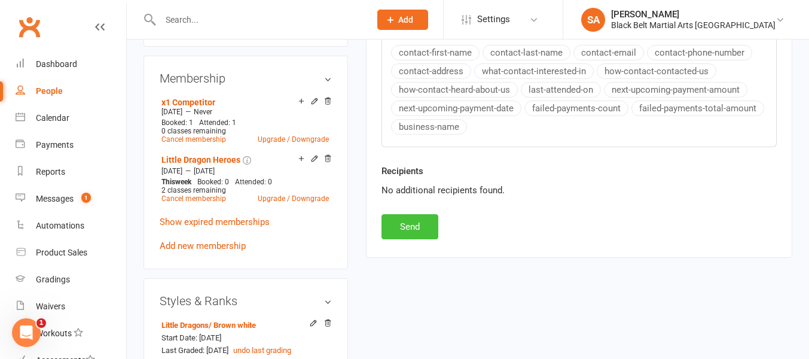
click at [415, 228] on button "Send" at bounding box center [409, 226] width 57 height 25
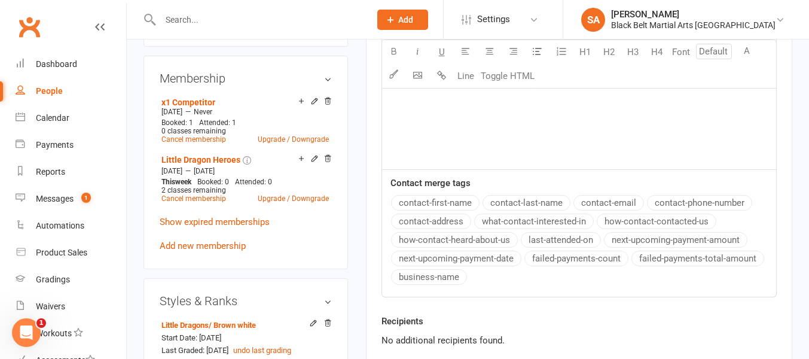
click at [173, 16] on input "text" at bounding box center [259, 19] width 205 height 17
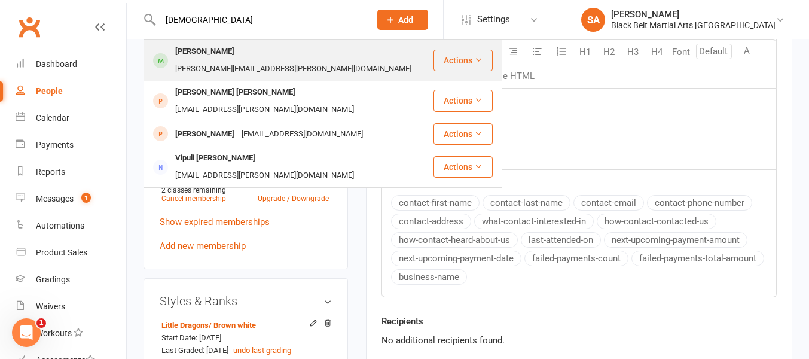
type input "[DEMOGRAPHIC_DATA]"
click at [188, 52] on div "[PERSON_NAME]" at bounding box center [205, 51] width 66 height 17
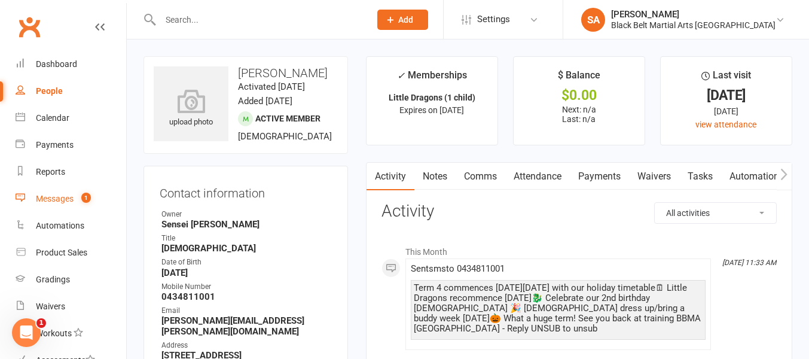
click at [57, 201] on div "Messages" at bounding box center [55, 199] width 38 height 10
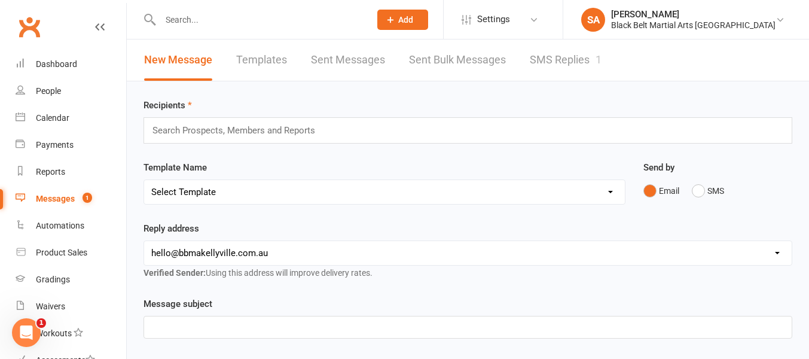
click at [572, 62] on link "SMS Replies 1" at bounding box center [565, 59] width 72 height 41
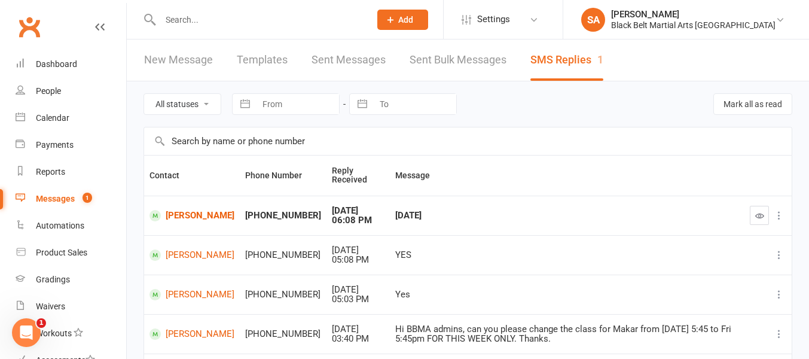
click at [436, 218] on div "[DATE]" at bounding box center [567, 215] width 344 height 10
click at [188, 212] on link "[PERSON_NAME]" at bounding box center [191, 215] width 85 height 11
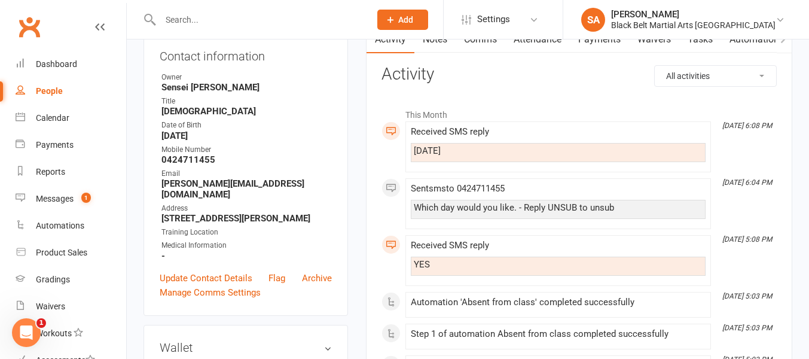
scroll to position [41, 0]
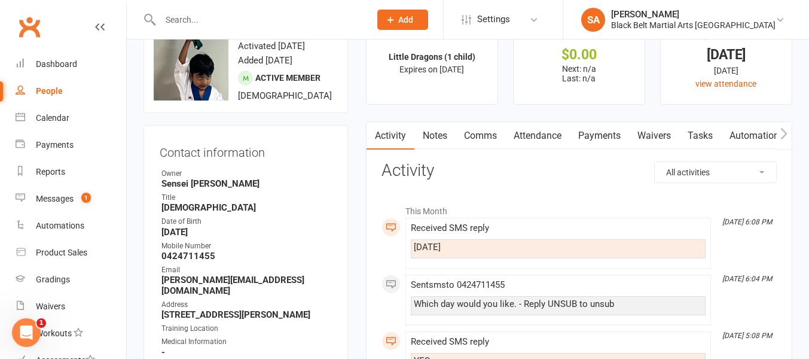
click at [529, 132] on link "Attendance" at bounding box center [537, 135] width 65 height 27
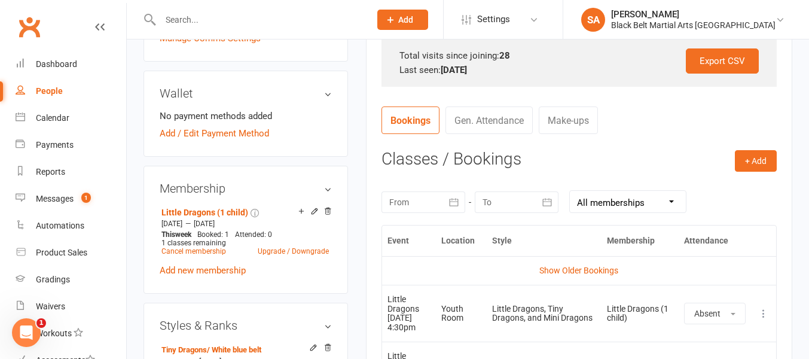
click at [452, 204] on icon "button" at bounding box center [454, 202] width 12 height 12
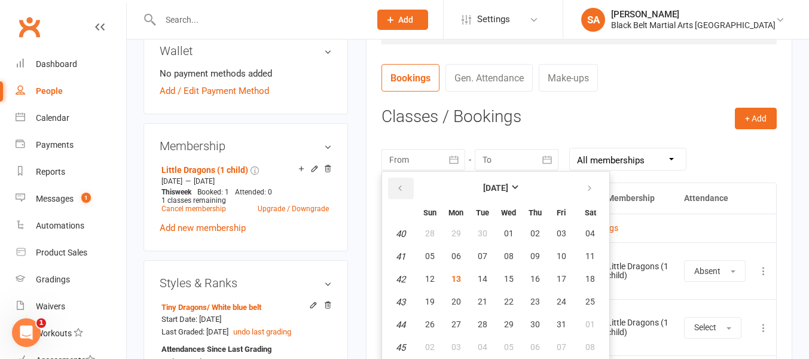
click at [398, 185] on icon "button" at bounding box center [400, 188] width 8 height 10
click at [558, 231] on span "01" at bounding box center [561, 233] width 10 height 10
type input "[DATE]"
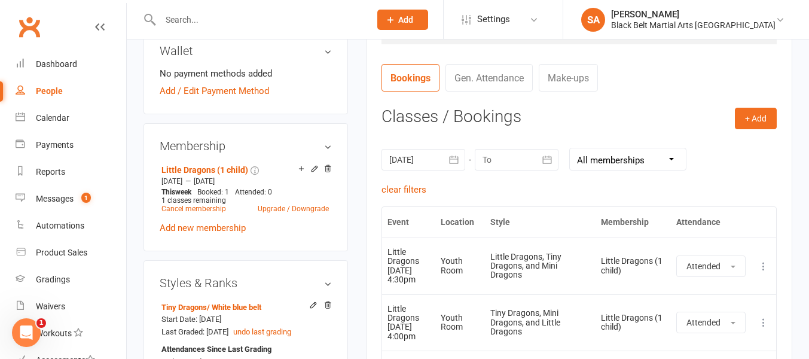
click at [545, 158] on icon "button" at bounding box center [547, 159] width 9 height 8
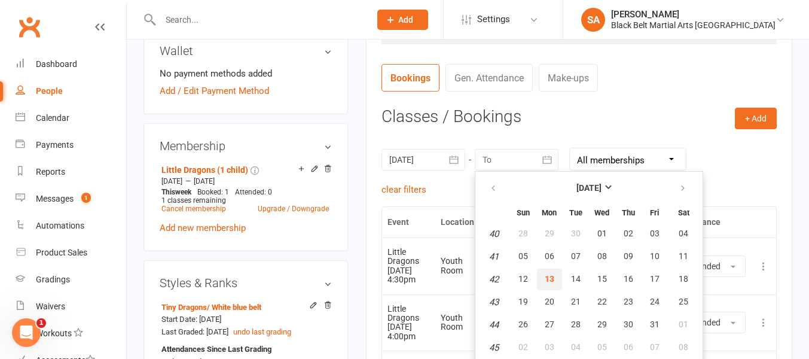
click at [549, 276] on span "13" at bounding box center [549, 279] width 10 height 10
type input "13 Oct 2025"
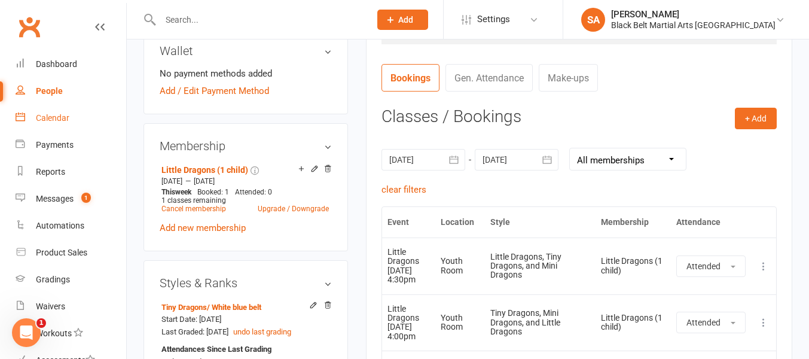
click at [56, 117] on div "Calendar" at bounding box center [52, 118] width 33 height 10
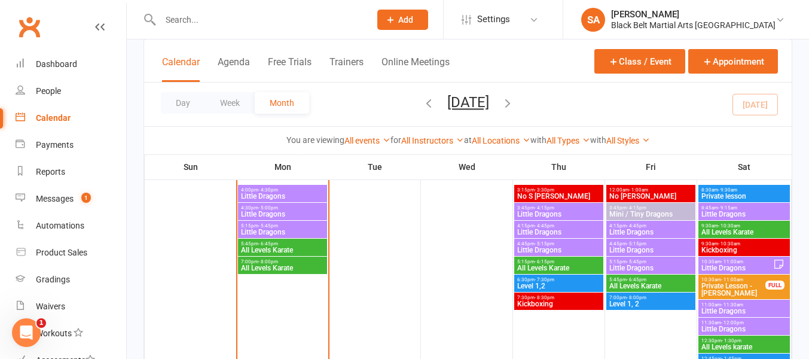
scroll to position [339, 0]
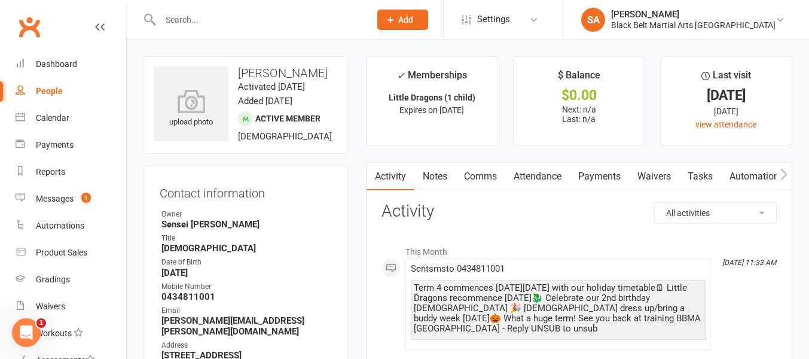
click at [315, 75] on h3 "Vedika Anish" at bounding box center [246, 72] width 184 height 13
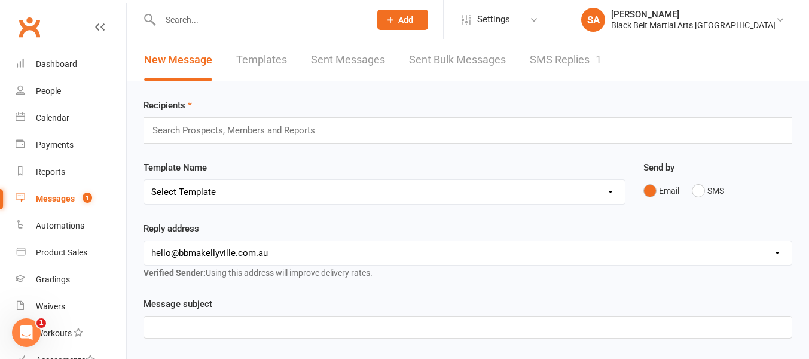
click at [549, 61] on link "SMS Replies 1" at bounding box center [565, 59] width 72 height 41
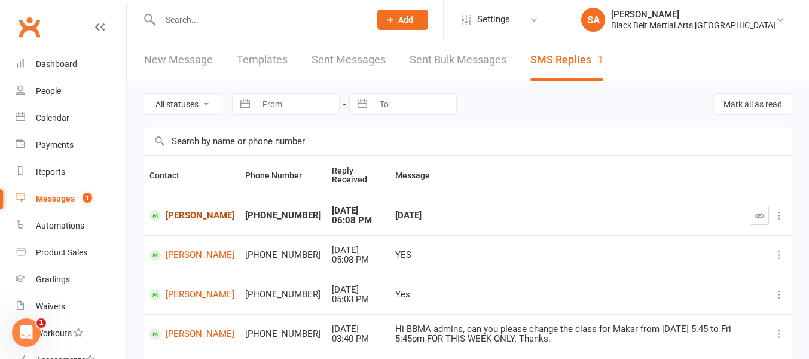
click at [194, 213] on link "Arhaan Baig Mirza" at bounding box center [191, 215] width 85 height 11
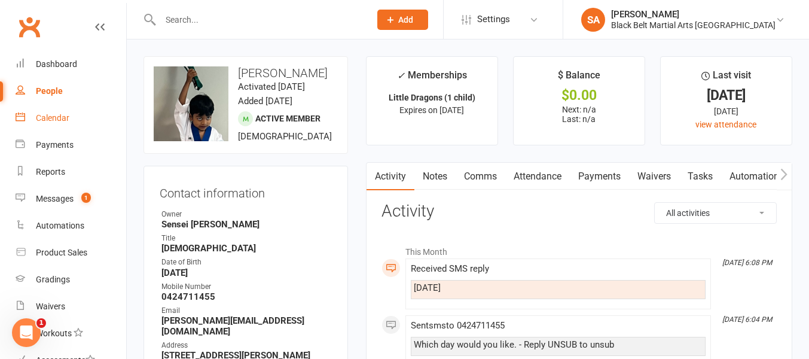
click at [51, 117] on div "Calendar" at bounding box center [52, 118] width 33 height 10
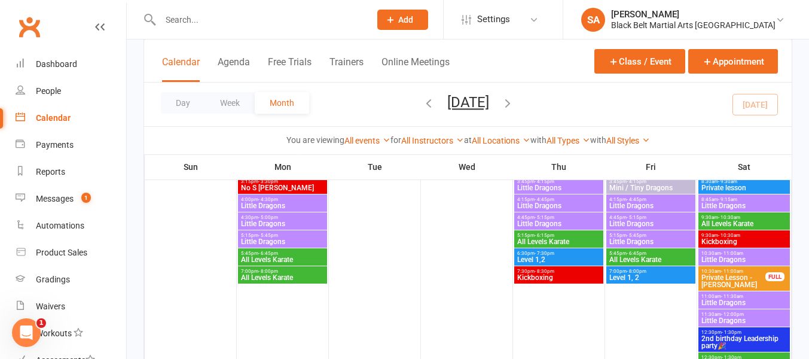
scroll to position [531, 0]
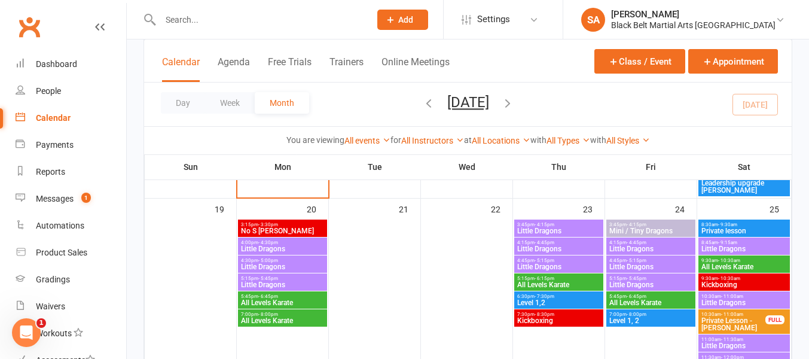
click at [530, 247] on span "Little Dragons" at bounding box center [558, 248] width 84 height 7
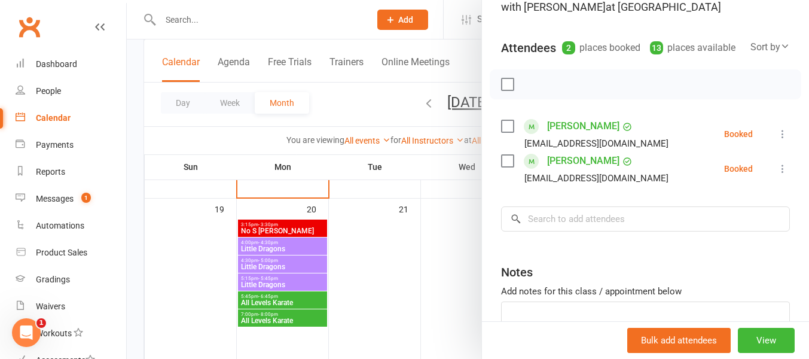
scroll to position [93, 0]
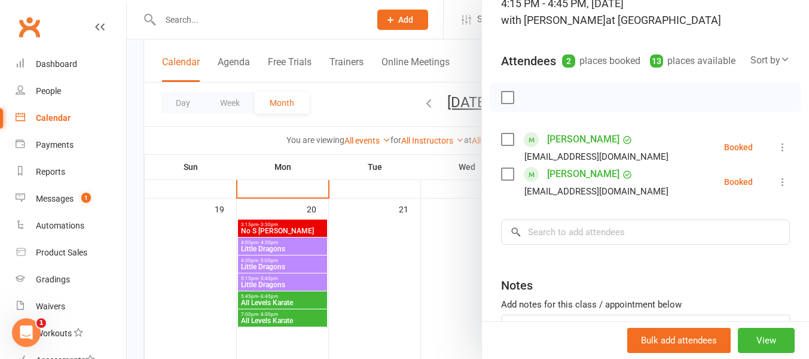
click at [447, 262] on div at bounding box center [468, 179] width 682 height 359
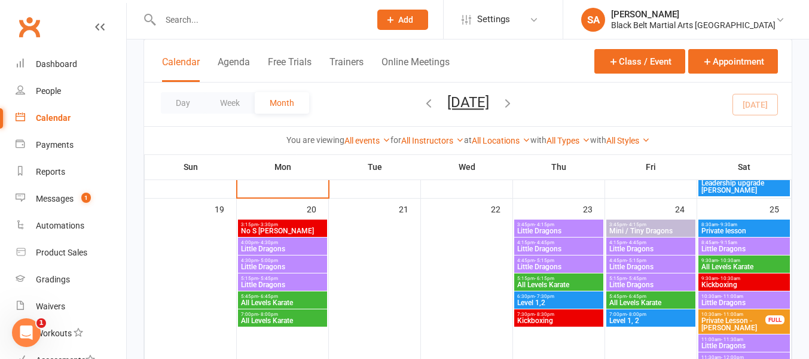
click at [551, 269] on span "Little Dragons" at bounding box center [558, 266] width 84 height 7
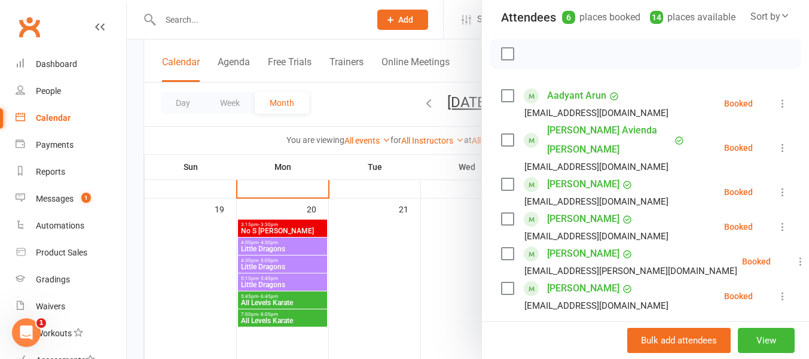
scroll to position [0, 0]
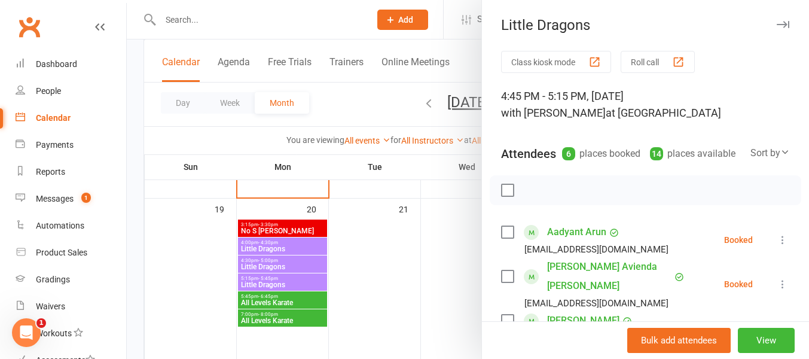
click at [446, 258] on div at bounding box center [468, 179] width 682 height 359
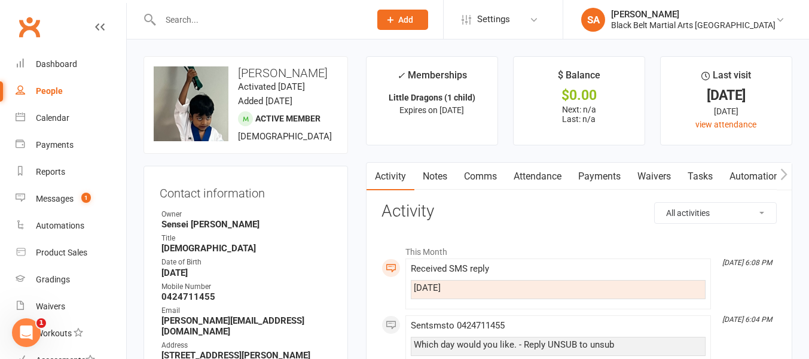
click at [473, 176] on link "Comms" at bounding box center [480, 176] width 50 height 27
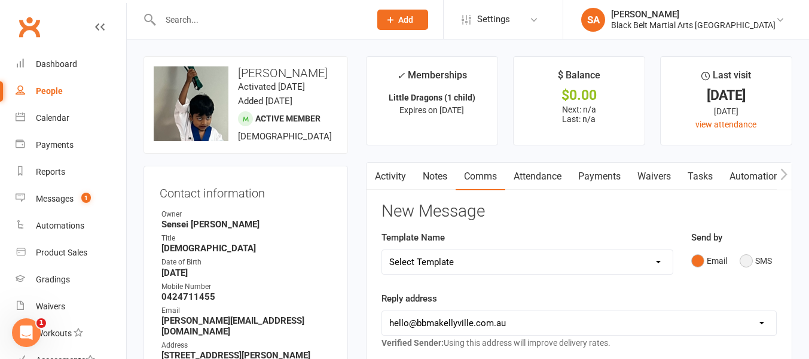
click at [749, 261] on button "SMS" at bounding box center [755, 260] width 32 height 23
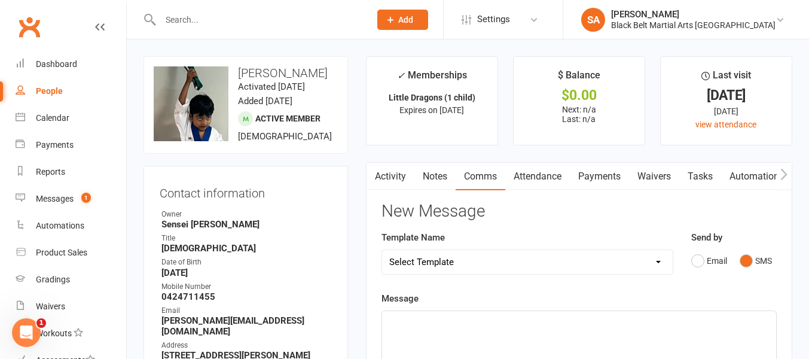
click at [406, 320] on p "﻿" at bounding box center [578, 321] width 379 height 14
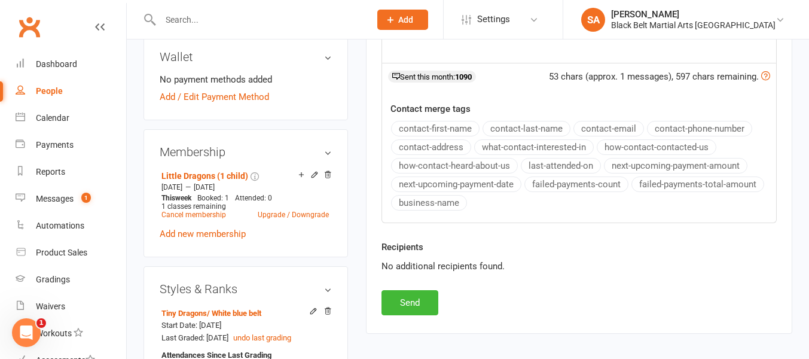
scroll to position [433, 0]
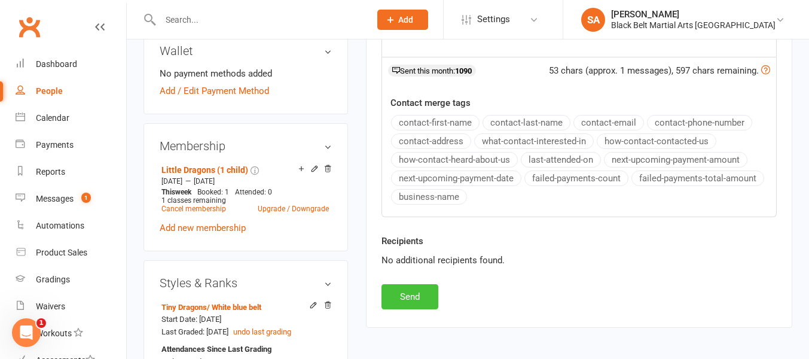
click at [390, 301] on button "Send" at bounding box center [409, 296] width 57 height 25
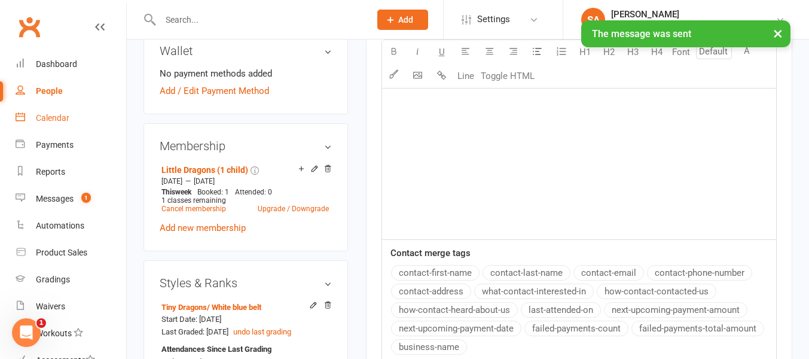
click at [59, 117] on div "Calendar" at bounding box center [52, 118] width 33 height 10
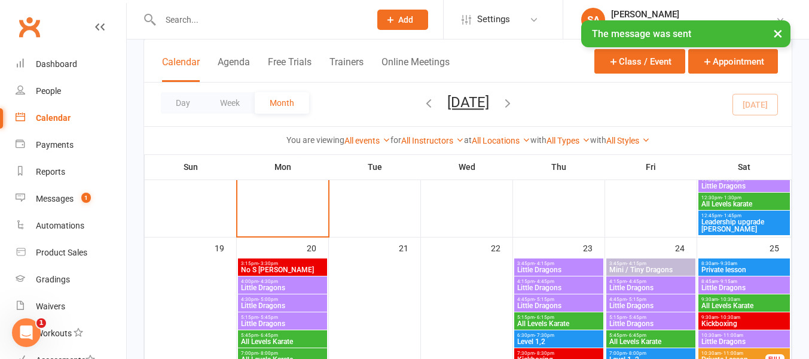
scroll to position [494, 0]
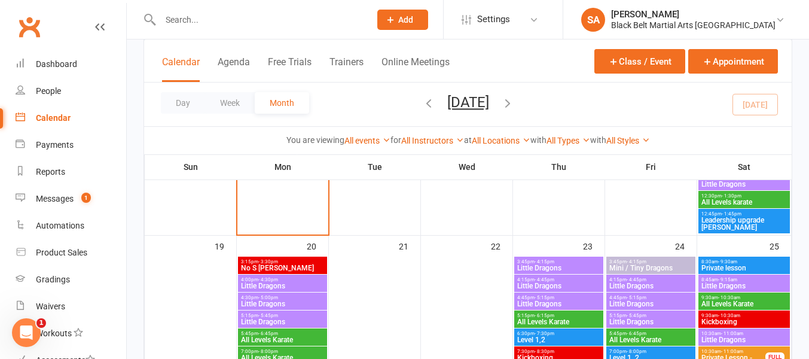
click at [538, 280] on span "- 4:45pm" at bounding box center [544, 279] width 20 height 5
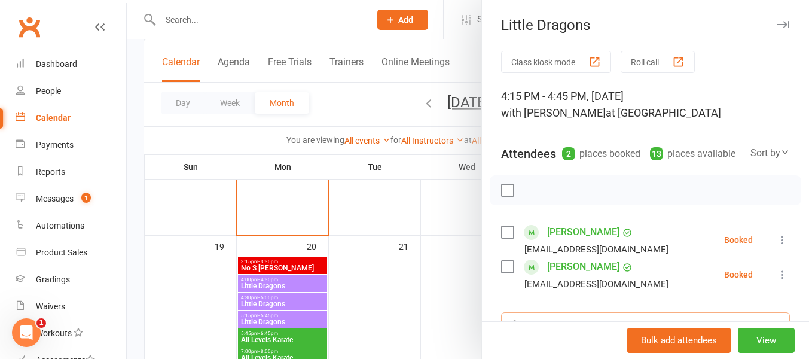
click at [549, 314] on input "search" at bounding box center [645, 324] width 289 height 25
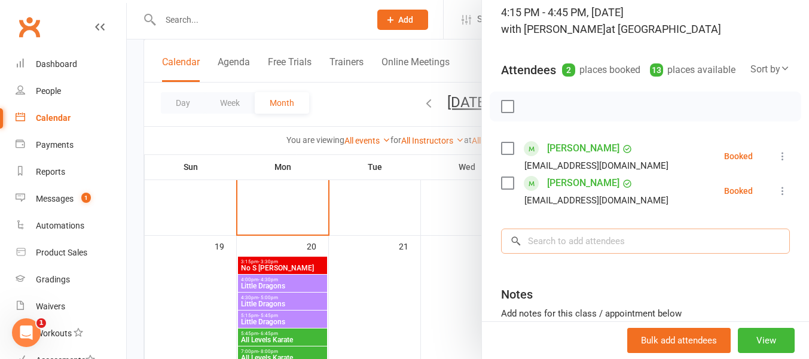
scroll to position [84, 0]
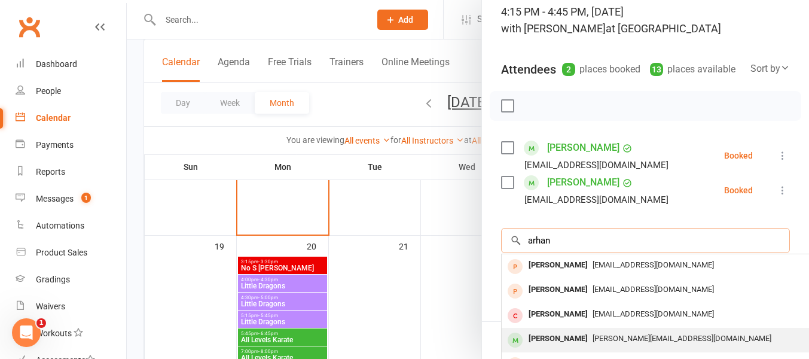
type input "arhan"
click at [553, 336] on div "Arhaan Baig Mirza" at bounding box center [557, 338] width 69 height 17
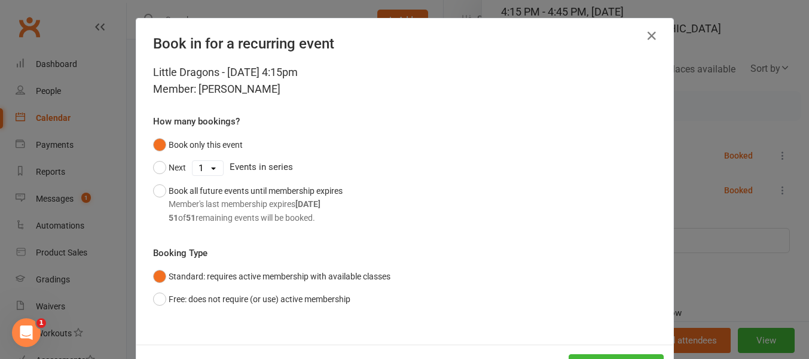
scroll to position [48, 0]
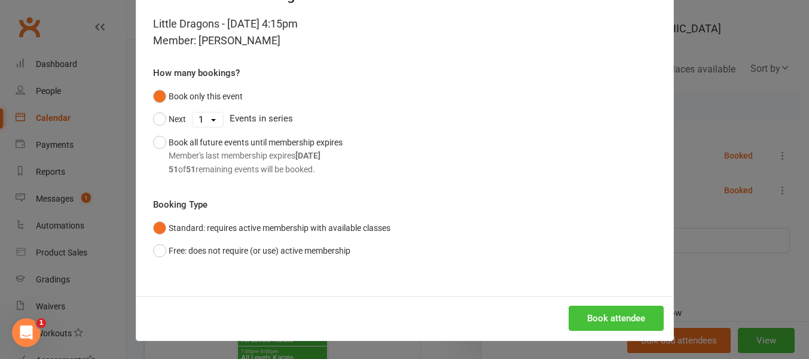
click at [593, 316] on button "Book attendee" at bounding box center [615, 317] width 95 height 25
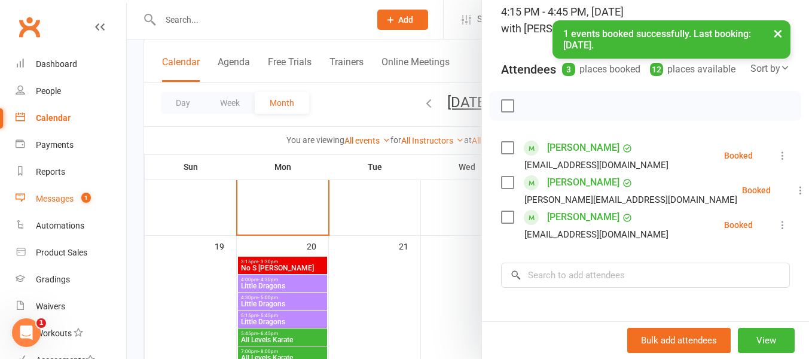
click at [63, 200] on div "Messages" at bounding box center [55, 199] width 38 height 10
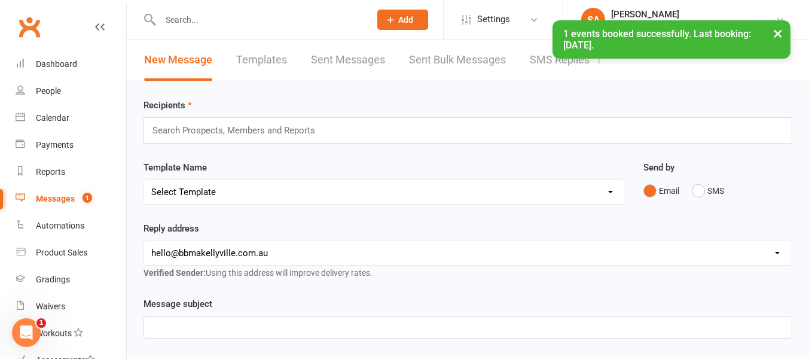
click at [563, 20] on div "× 1 events booked successfully. Last booking: Oct 23, 2025." at bounding box center [396, 20] width 793 height 0
click at [540, 20] on div "× 1 events booked successfully. Last booking: Oct 23, 2025." at bounding box center [396, 20] width 793 height 0
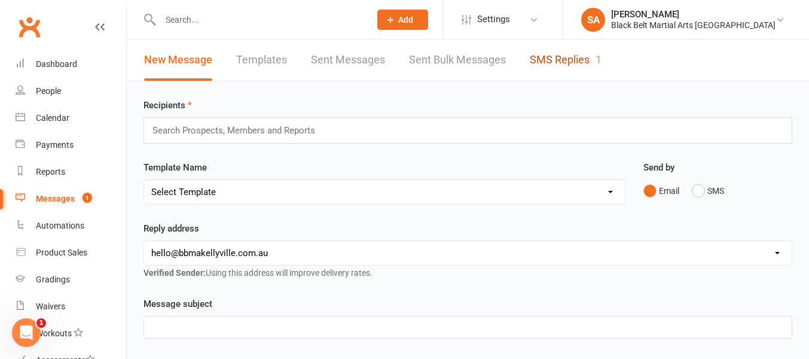
click at [540, 59] on link "SMS Replies 1" at bounding box center [565, 59] width 72 height 41
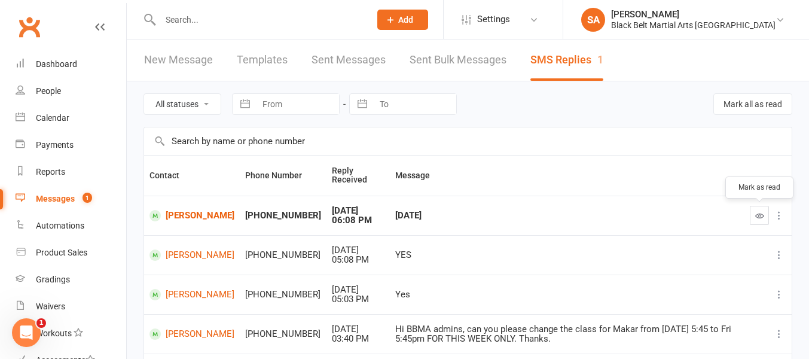
click at [756, 210] on button "button" at bounding box center [758, 215] width 19 height 19
click at [164, 19] on input "text" at bounding box center [259, 19] width 205 height 17
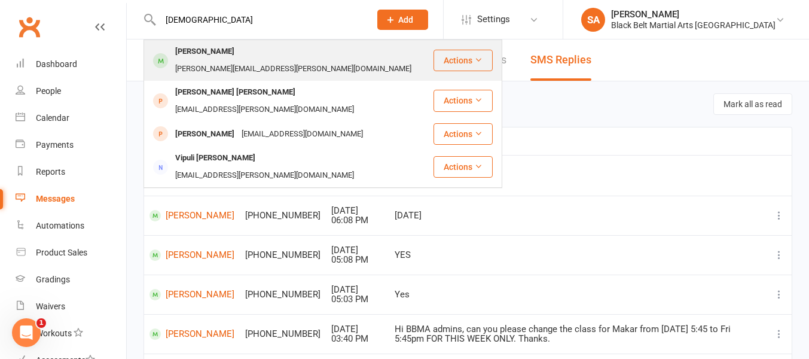
type input "vedika"
click at [183, 50] on div "Vedika Anish" at bounding box center [205, 51] width 66 height 17
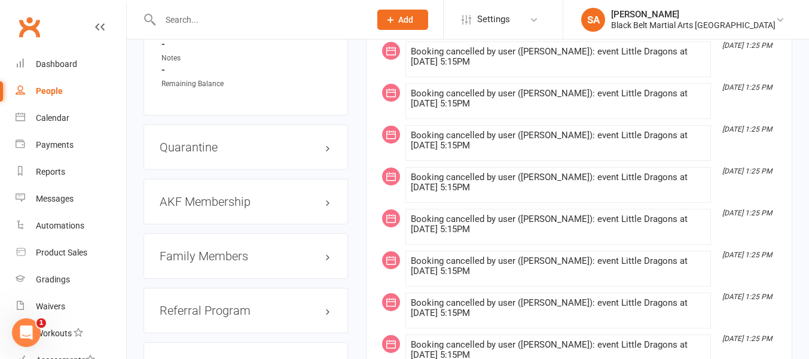
scroll to position [1208, 0]
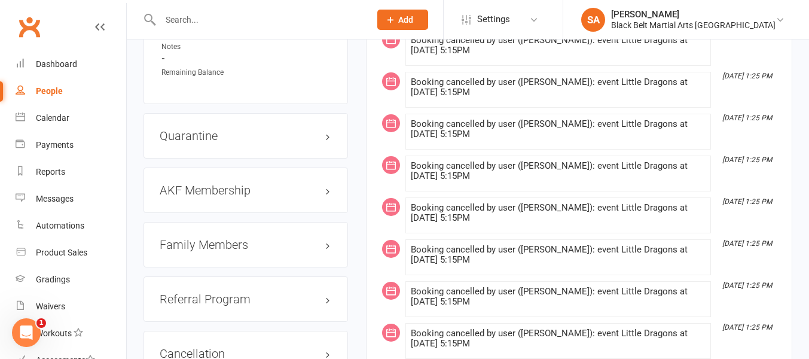
click at [182, 238] on h3 "Family Members" at bounding box center [246, 244] width 172 height 13
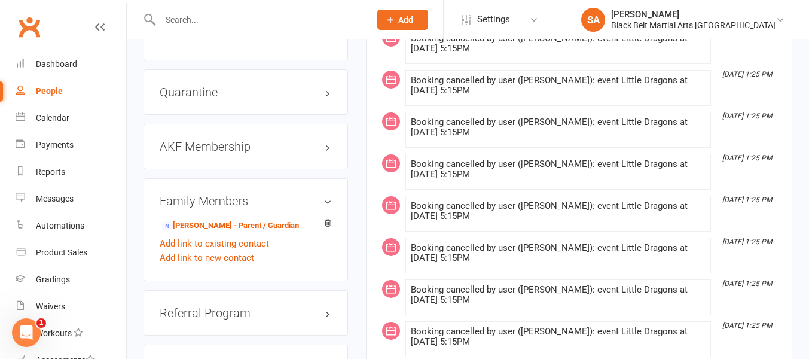
scroll to position [1268, 0]
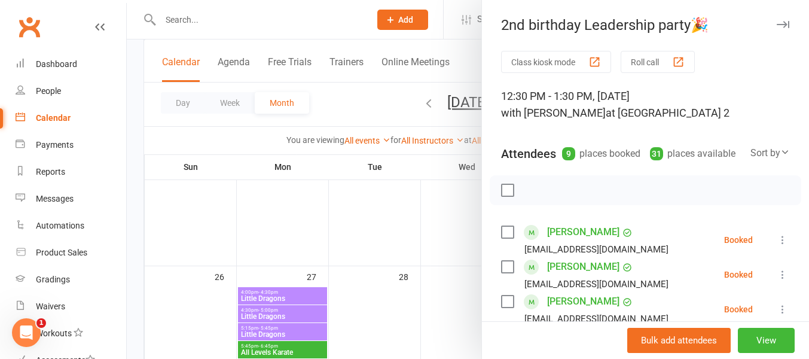
scroll to position [299, 0]
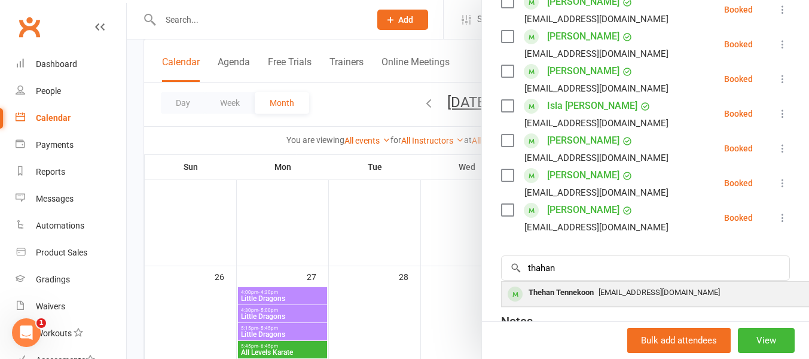
type input "thahan"
click at [549, 292] on div "Thehan Tennekoon" at bounding box center [560, 292] width 75 height 17
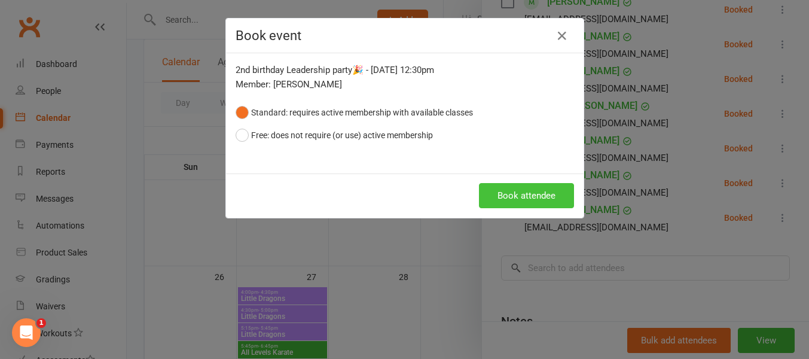
click at [523, 199] on button "Book attendee" at bounding box center [526, 195] width 95 height 25
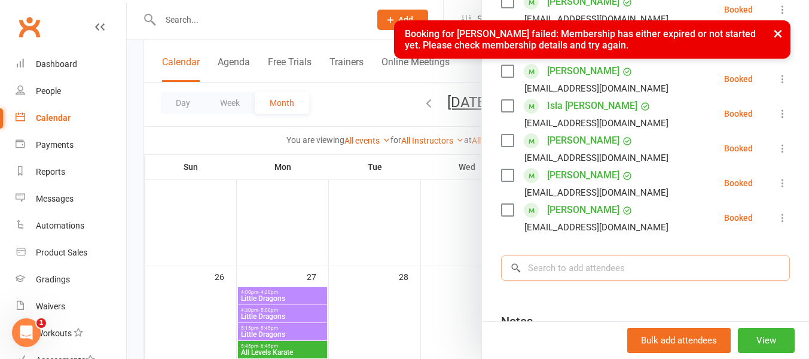
click at [541, 275] on input "search" at bounding box center [645, 267] width 289 height 25
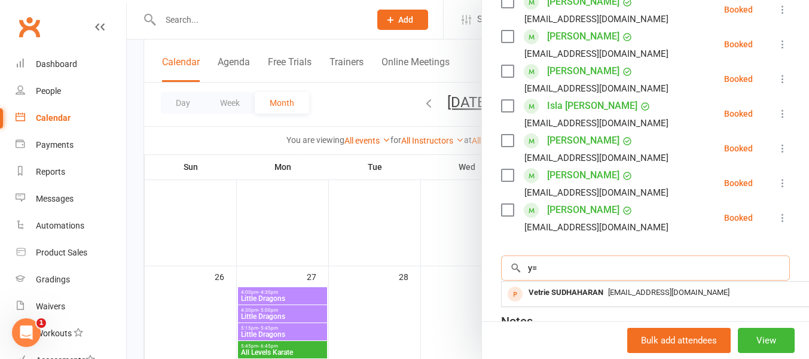
type input "y"
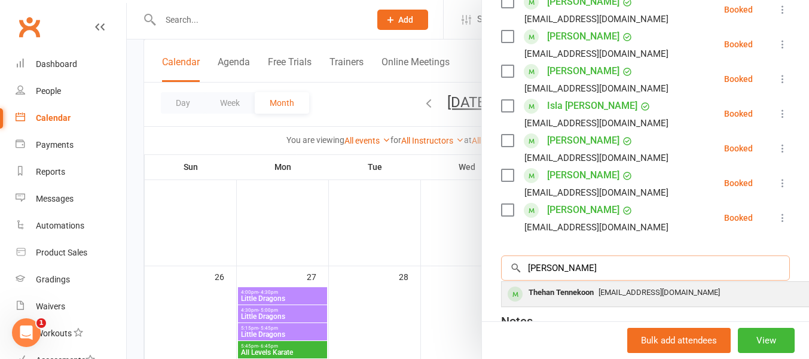
type input "[PERSON_NAME]"
click at [575, 292] on div "Thehan Tennekoon" at bounding box center [560, 292] width 75 height 17
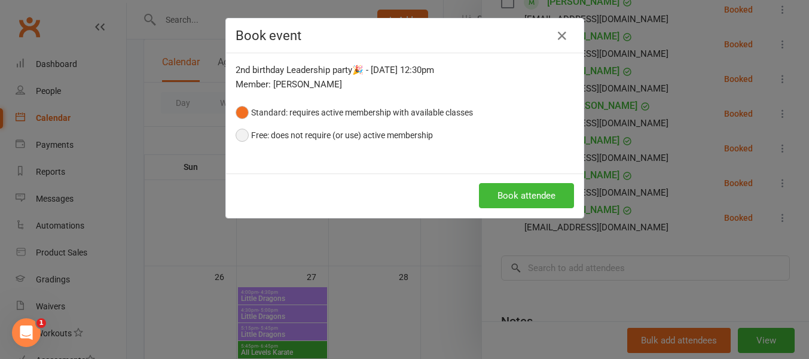
click at [238, 134] on button "Free: does not require (or use) active membership" at bounding box center [333, 135] width 197 height 23
click at [514, 196] on button "Book attendee" at bounding box center [526, 195] width 95 height 25
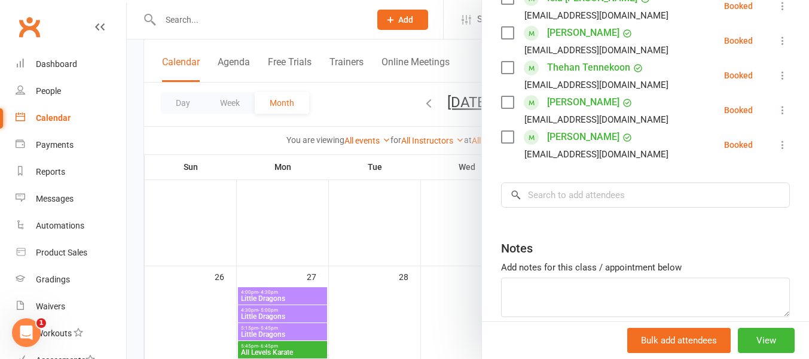
scroll to position [408, 0]
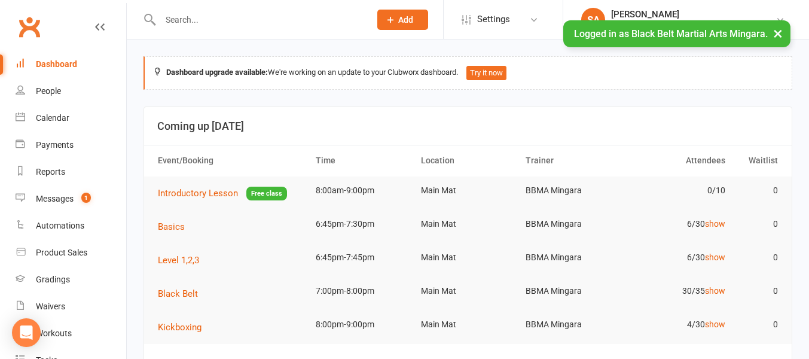
click at [178, 11] on input "text" at bounding box center [259, 19] width 205 height 17
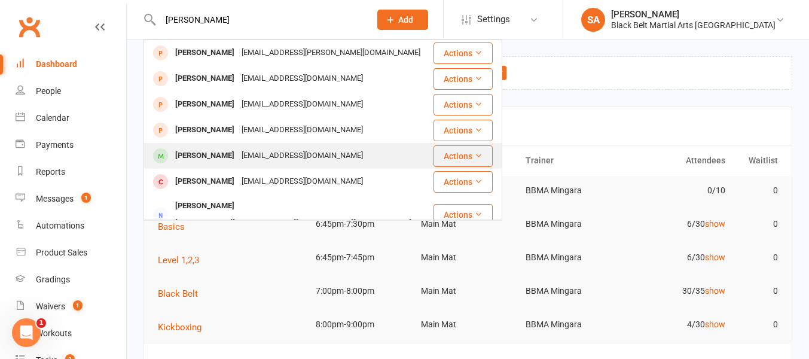
type input "[PERSON_NAME]"
click at [208, 155] on div "[PERSON_NAME]" at bounding box center [205, 155] width 66 height 17
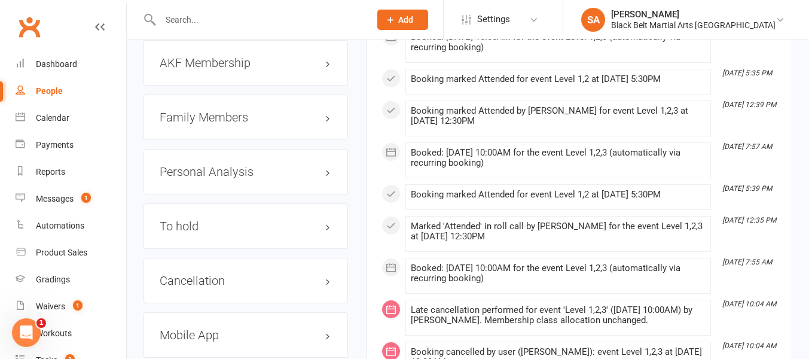
scroll to position [1468, 0]
click at [201, 286] on h3 "Cancellation edit" at bounding box center [246, 279] width 172 height 13
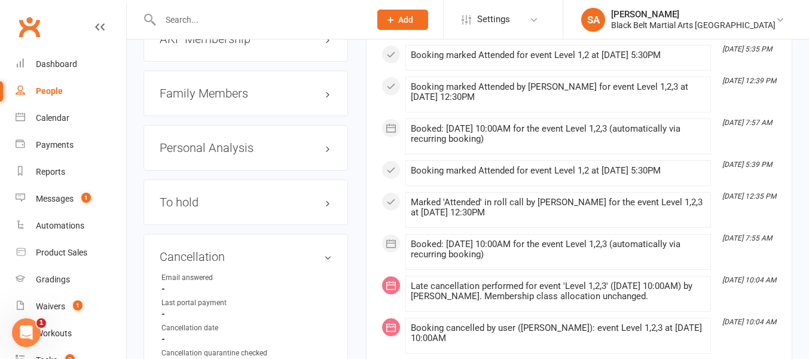
scroll to position [1505, 0]
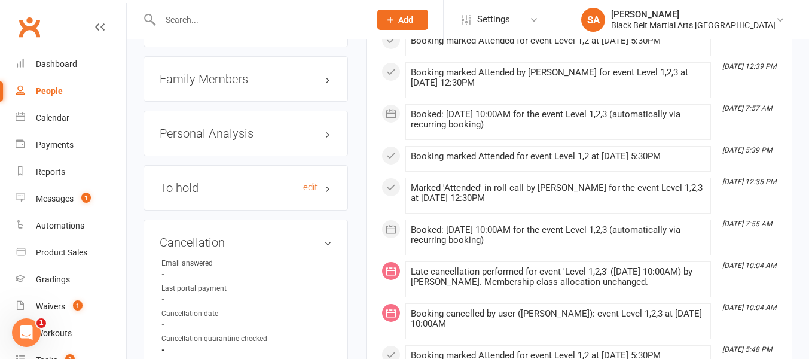
click at [191, 194] on h3 "To hold edit" at bounding box center [246, 187] width 172 height 13
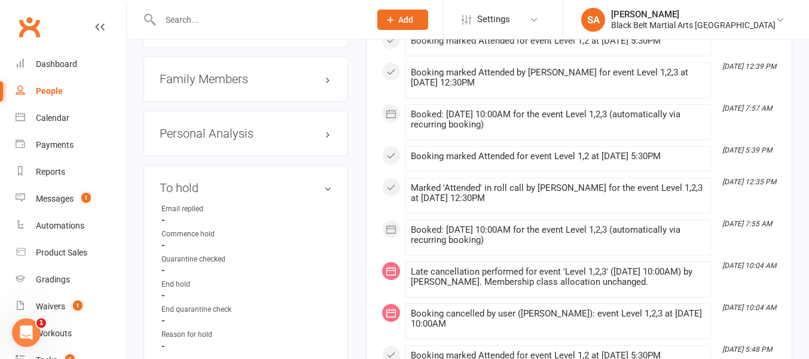
click at [174, 16] on input "text" at bounding box center [259, 19] width 205 height 17
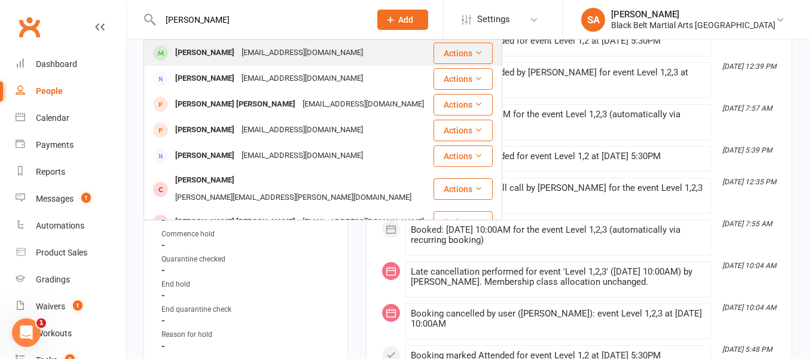
type input "[PERSON_NAME]"
click at [203, 47] on div "[PERSON_NAME]" at bounding box center [205, 52] width 66 height 17
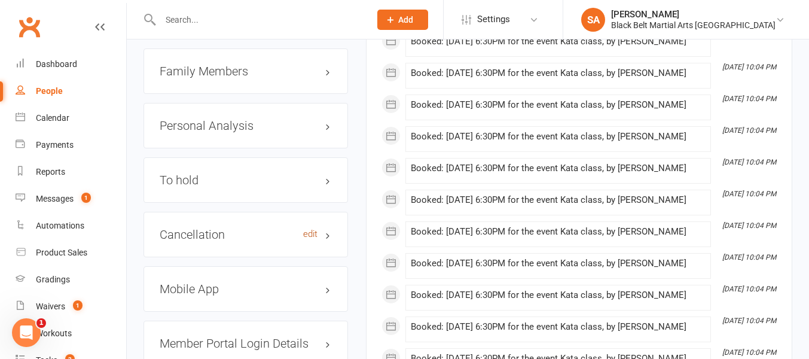
click at [311, 229] on link "edit" at bounding box center [310, 234] width 14 height 10
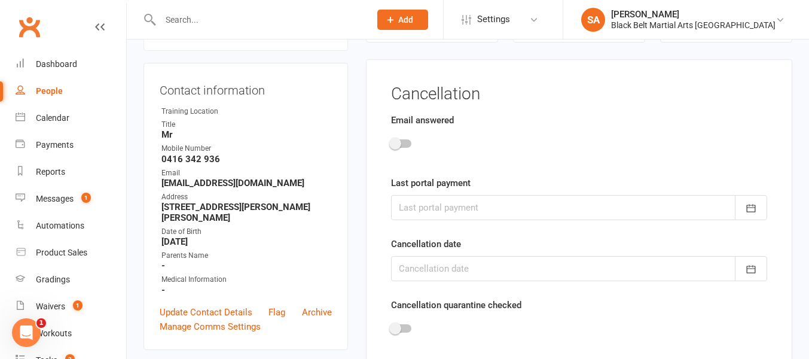
scroll to position [102, 0]
click at [396, 146] on span at bounding box center [395, 144] width 12 height 12
click at [391, 142] on input "checkbox" at bounding box center [391, 142] width 0 height 0
click at [424, 212] on div at bounding box center [579, 207] width 376 height 25
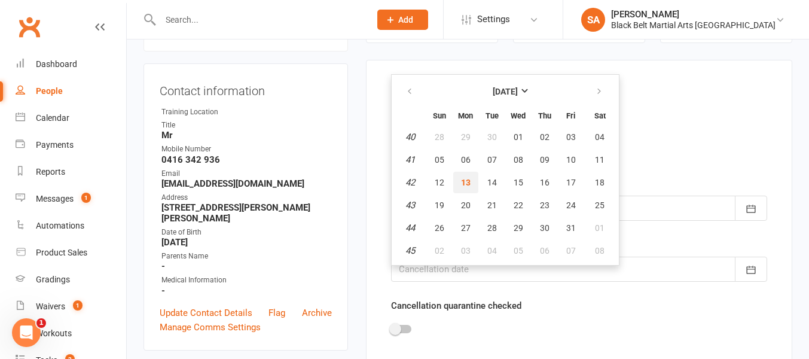
click at [465, 182] on span "13" at bounding box center [466, 182] width 10 height 10
type input "[DATE]"
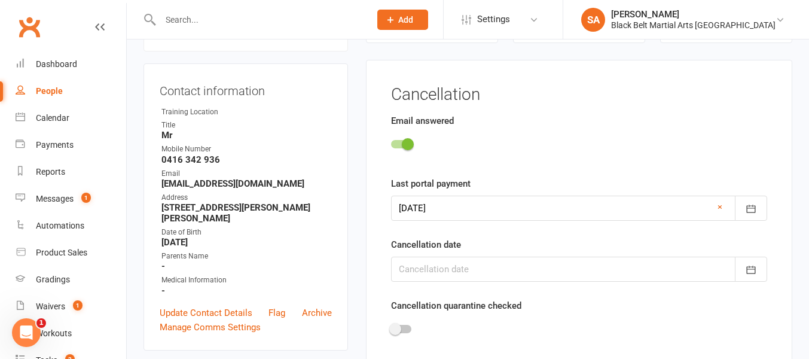
click at [457, 268] on div at bounding box center [579, 268] width 376 height 25
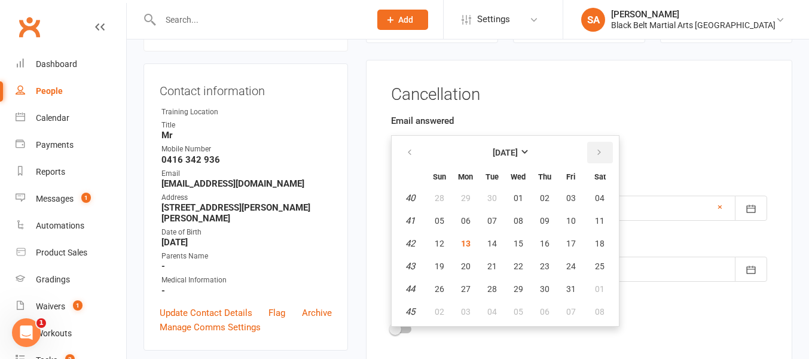
click at [599, 148] on icon "button" at bounding box center [599, 153] width 8 height 10
click at [541, 243] on span "13" at bounding box center [545, 243] width 10 height 10
type input "[DATE]"
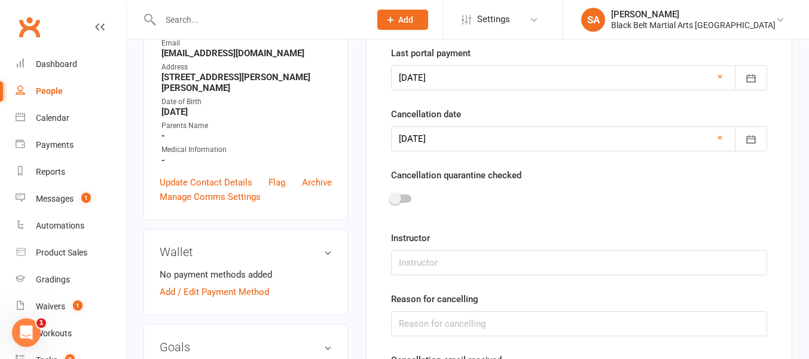
scroll to position [243, 0]
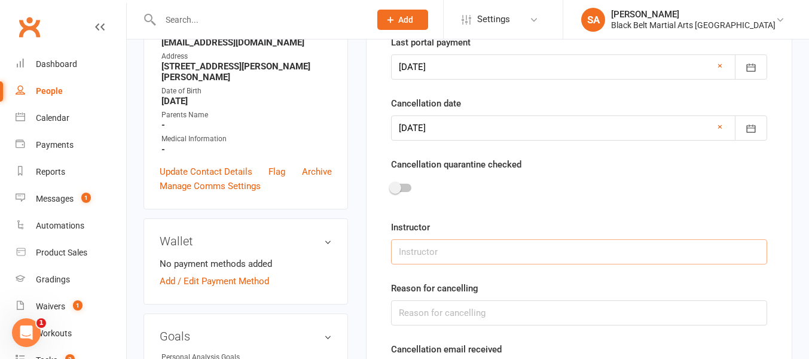
click at [447, 251] on input "text" at bounding box center [579, 251] width 376 height 25
type input "a"
type input "All"
click at [465, 313] on input "text" at bounding box center [579, 312] width 376 height 25
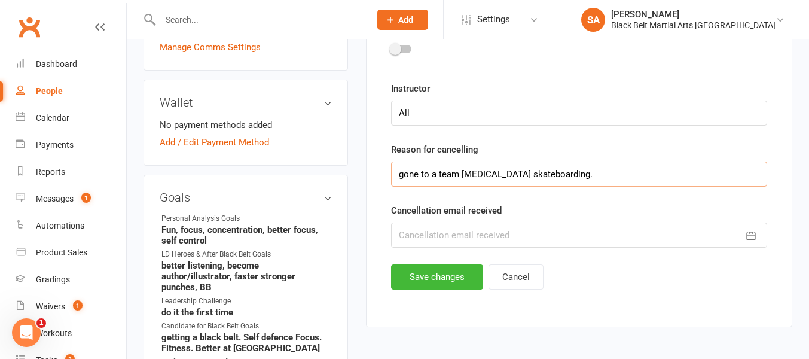
scroll to position [393, 0]
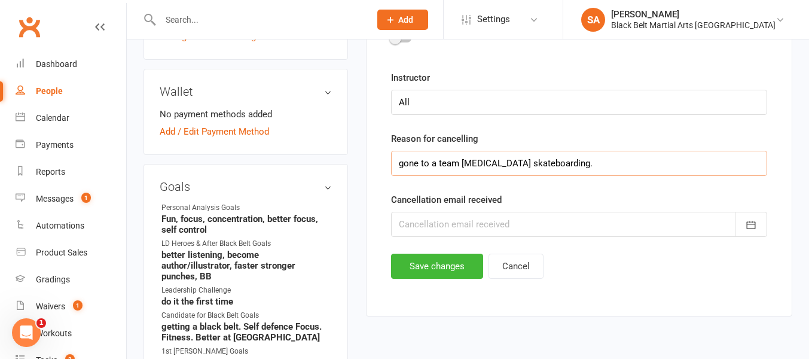
type input "gone to a team [MEDICAL_DATA] skateboarding."
click at [436, 222] on div at bounding box center [579, 224] width 376 height 25
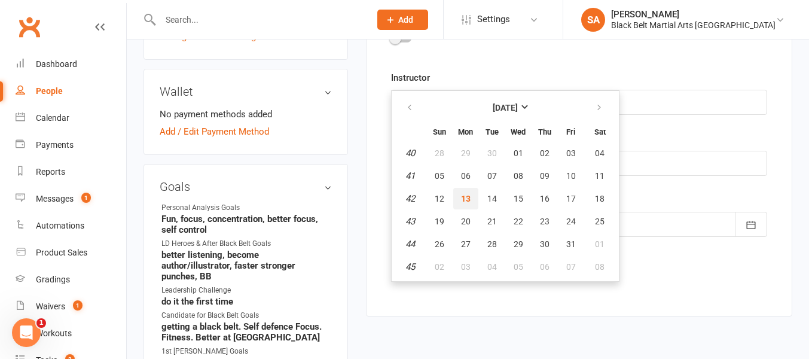
click at [465, 200] on span "13" at bounding box center [466, 199] width 10 height 10
type input "[DATE]"
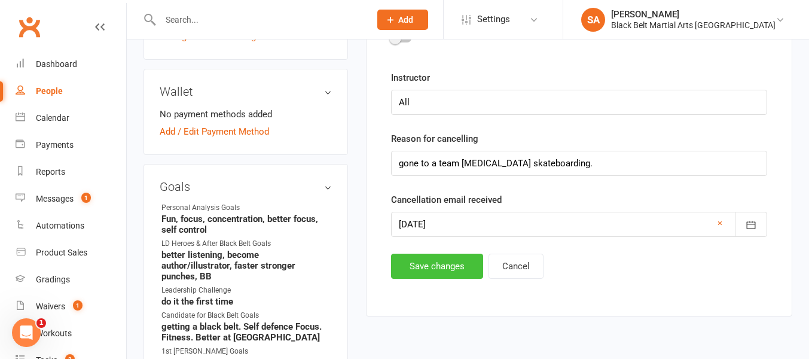
click at [442, 267] on button "Save changes" at bounding box center [437, 265] width 92 height 25
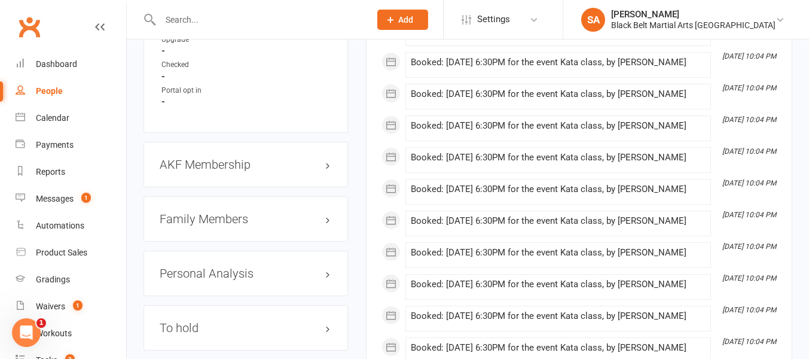
scroll to position [1215, 0]
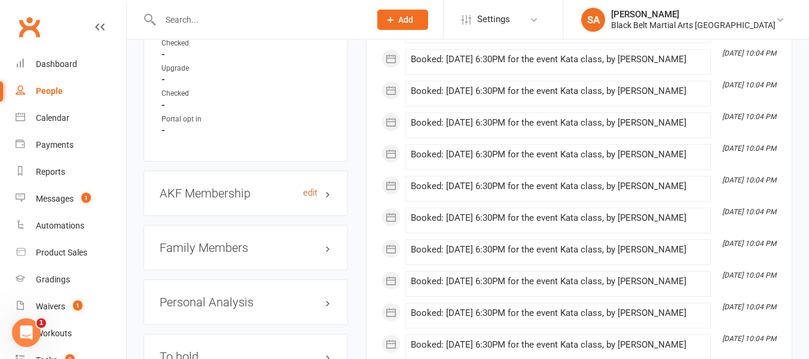
click at [311, 188] on link "edit" at bounding box center [310, 193] width 14 height 10
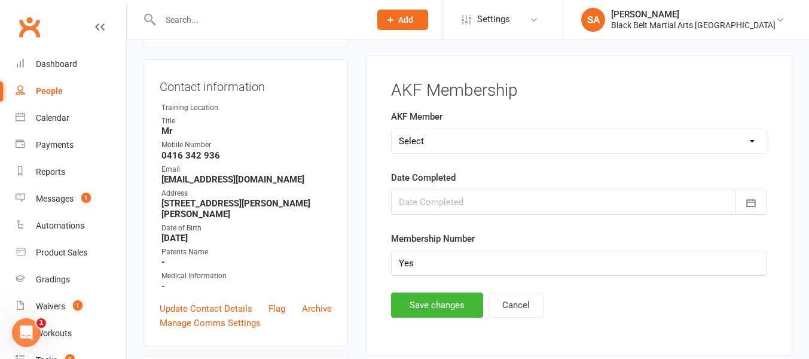
scroll to position [102, 0]
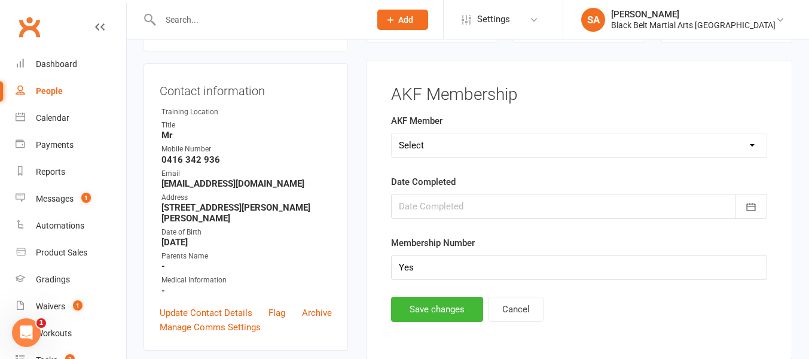
click at [430, 145] on select "Select Yes No Cancelled Transfered" at bounding box center [578, 145] width 375 height 24
select select "Cancelled"
click at [391, 133] on select "Select Yes No Cancelled Transfered" at bounding box center [578, 145] width 375 height 24
click at [431, 308] on button "Save changes" at bounding box center [437, 308] width 92 height 25
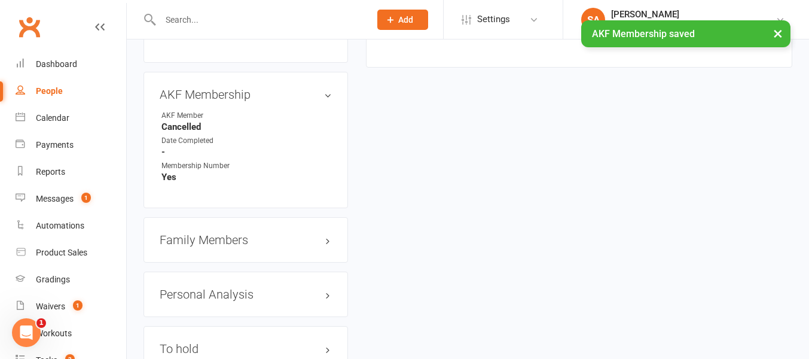
scroll to position [1316, 0]
click at [216, 231] on h3 "Family Members" at bounding box center [246, 237] width 172 height 13
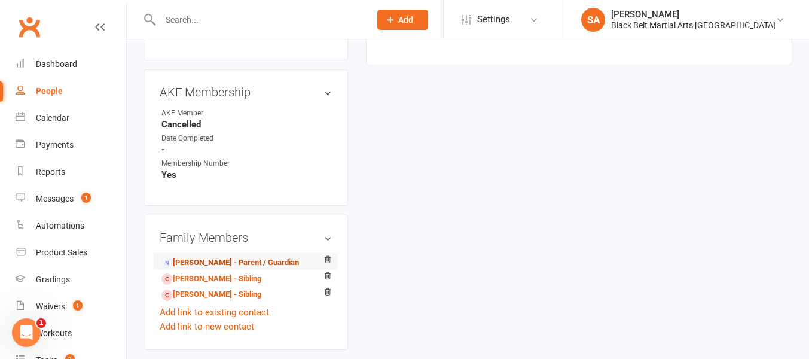
click at [210, 256] on link "[PERSON_NAME] - Parent / Guardian" at bounding box center [229, 262] width 137 height 13
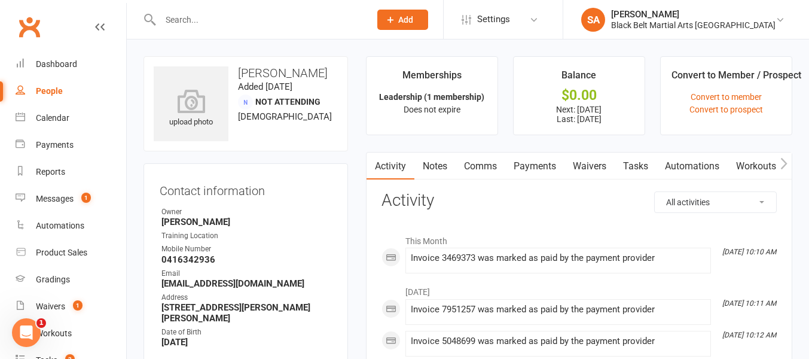
click at [533, 166] on link "Payments" at bounding box center [534, 165] width 59 height 27
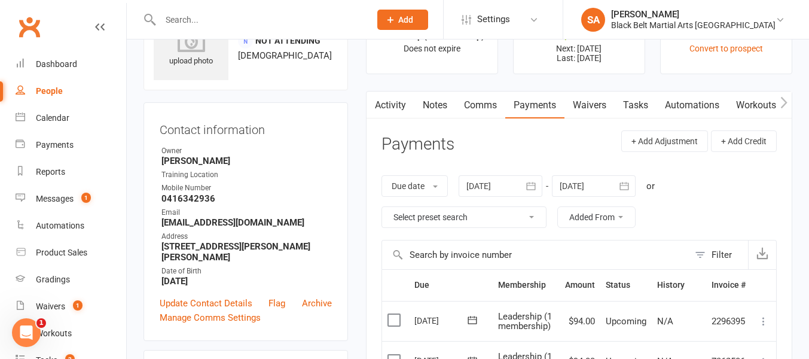
click at [623, 185] on icon "button" at bounding box center [624, 186] width 9 height 8
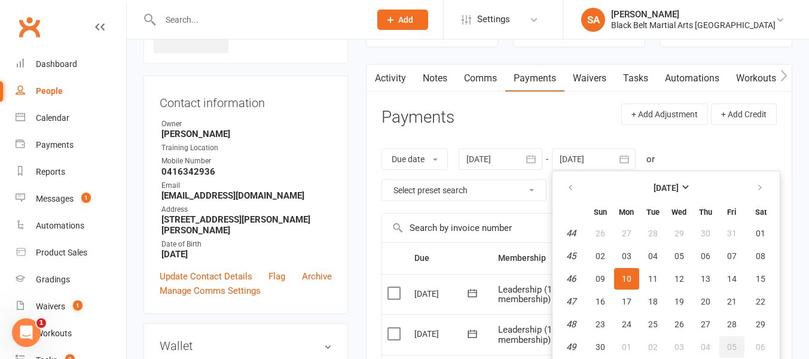
click at [728, 345] on span "05" at bounding box center [732, 347] width 10 height 10
type input "[DATE]"
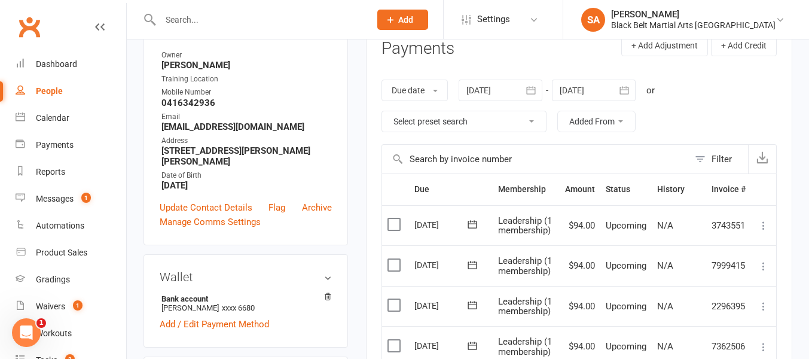
scroll to position [161, 0]
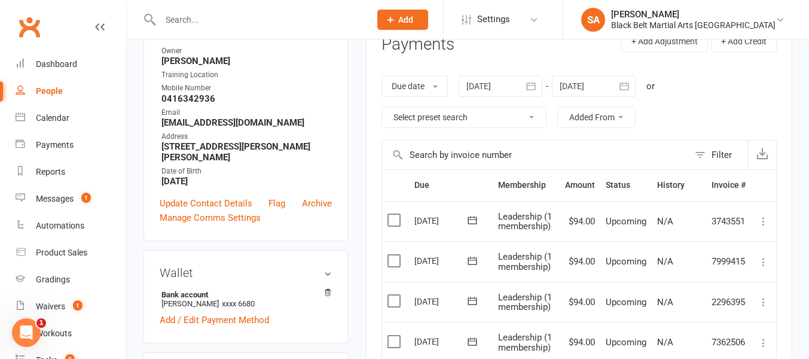
click at [392, 258] on label at bounding box center [395, 261] width 16 height 12
click at [392, 255] on input "checkbox" at bounding box center [391, 255] width 8 height 0
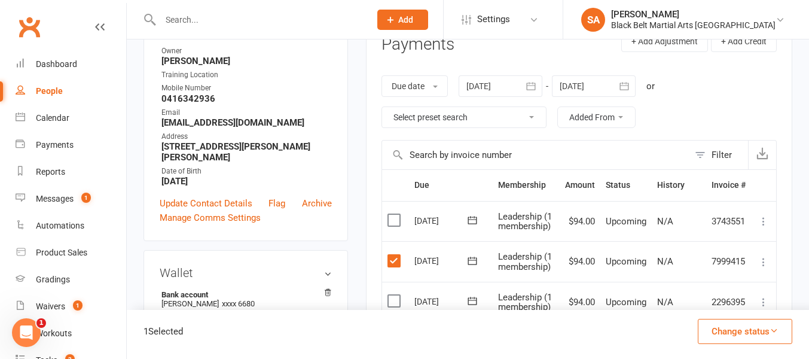
click at [728, 333] on button "Change status" at bounding box center [744, 331] width 94 height 25
click at [702, 298] on link "Skipped" at bounding box center [732, 299] width 118 height 24
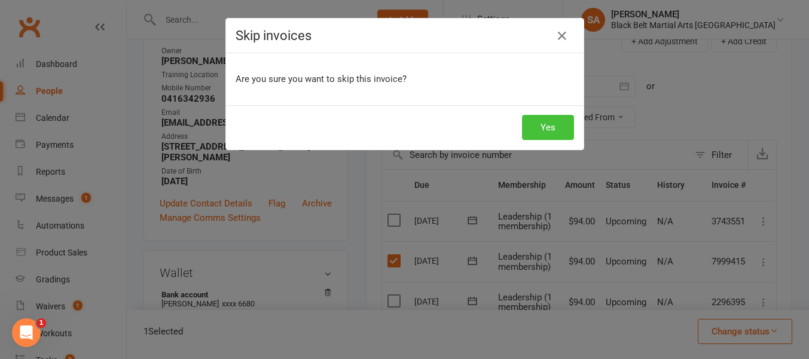
click at [547, 121] on button "Yes" at bounding box center [548, 127] width 52 height 25
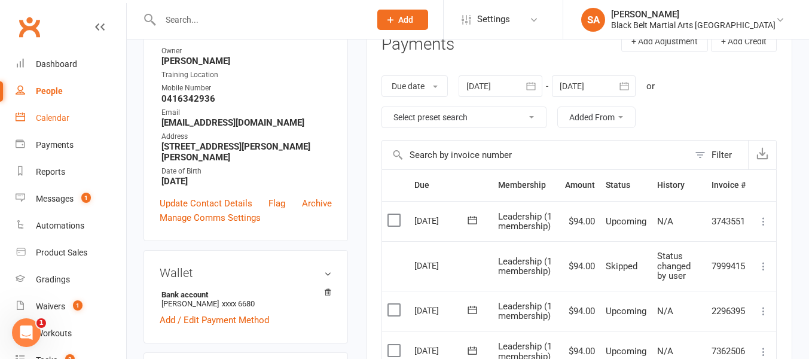
click at [48, 121] on div "Calendar" at bounding box center [52, 118] width 33 height 10
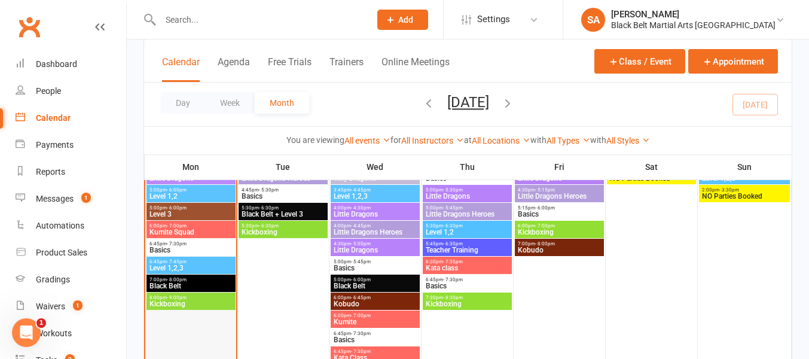
scroll to position [654, 0]
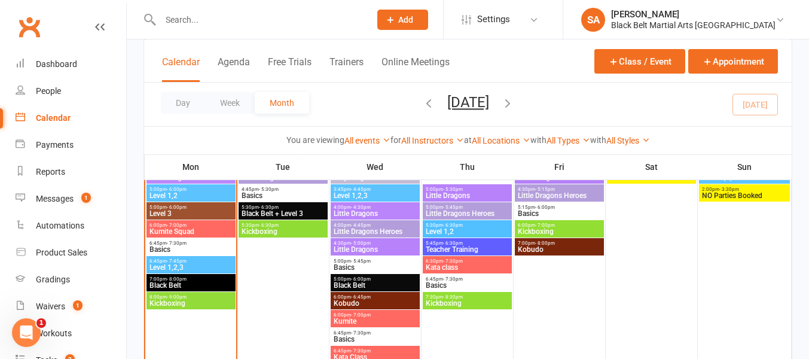
click at [194, 302] on span "Kickboxing" at bounding box center [191, 302] width 84 height 7
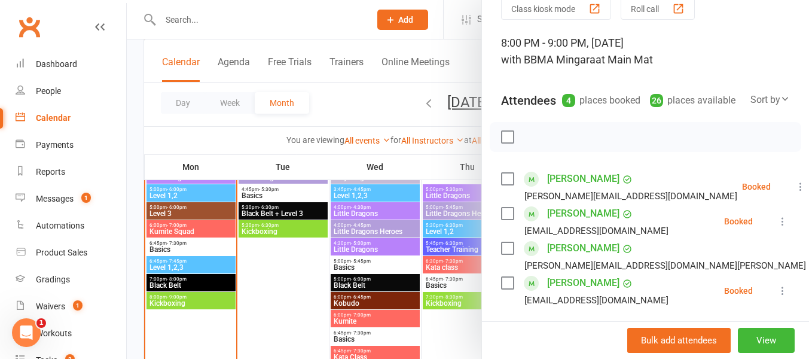
scroll to position [54, 0]
click at [504, 246] on label at bounding box center [507, 247] width 12 height 12
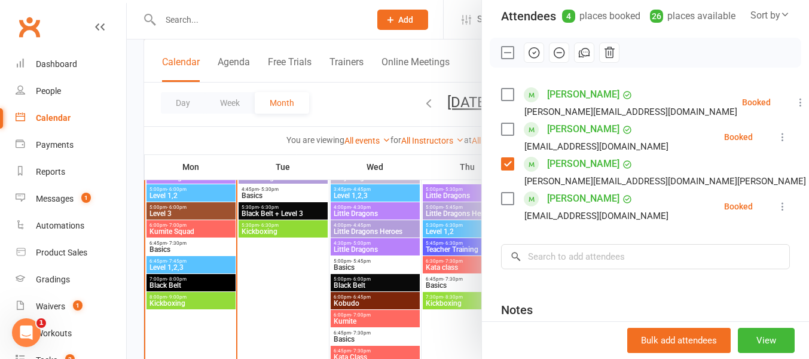
scroll to position [139, 0]
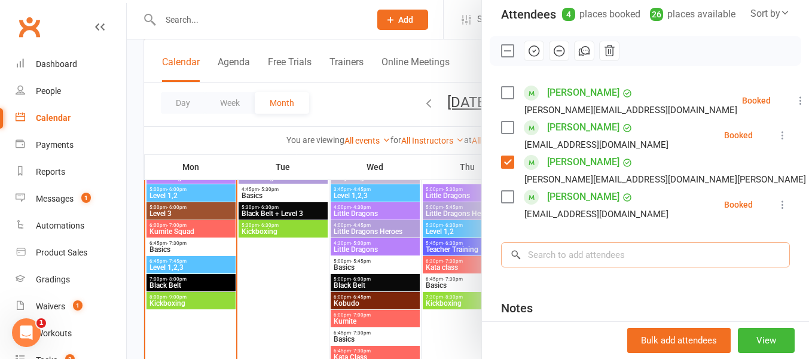
click at [540, 252] on input "search" at bounding box center [645, 254] width 289 height 25
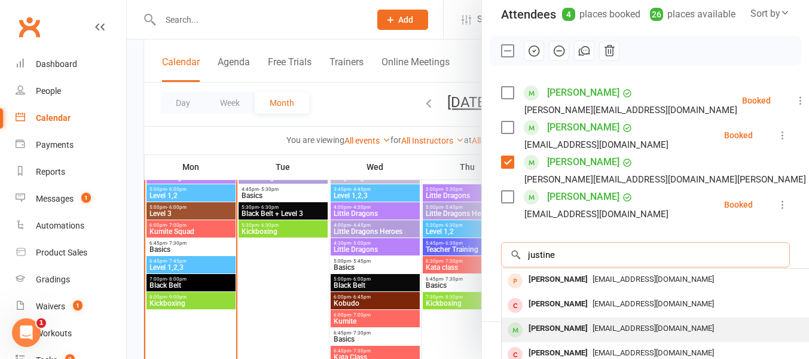
type input "justine"
click at [556, 329] on div "[PERSON_NAME]" at bounding box center [557, 328] width 69 height 17
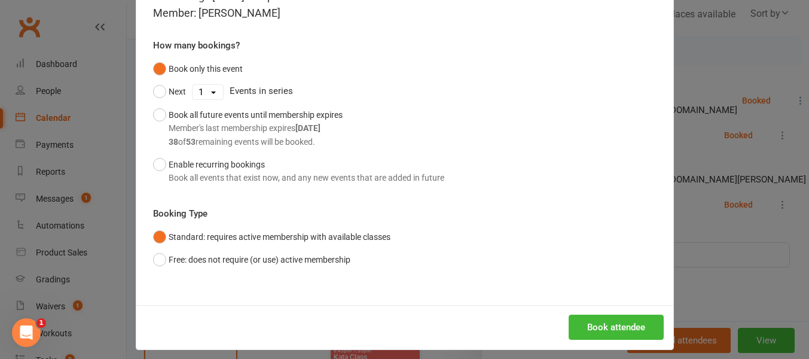
scroll to position [84, 0]
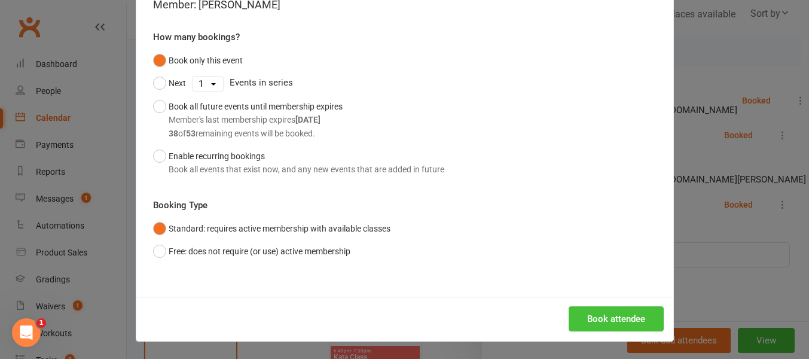
click at [602, 315] on button "Book attendee" at bounding box center [615, 318] width 95 height 25
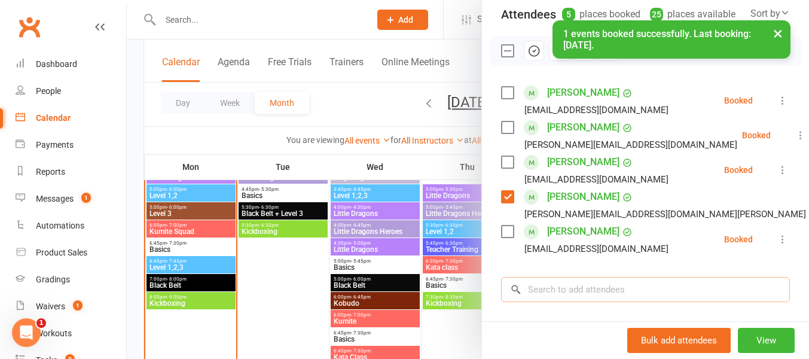
click at [535, 292] on input "search" at bounding box center [645, 289] width 289 height 25
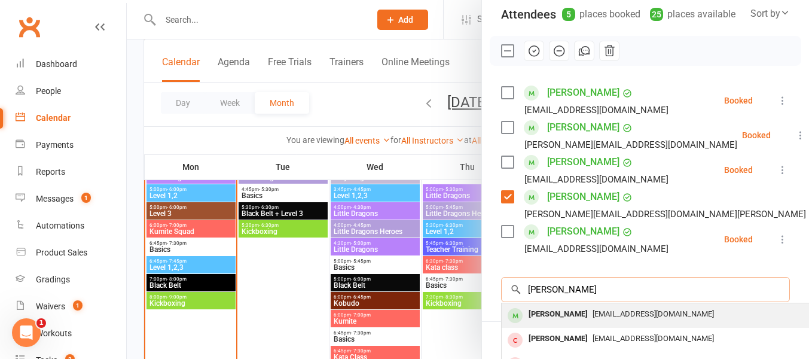
type input "[PERSON_NAME]"
click at [567, 316] on div "[PERSON_NAME]" at bounding box center [557, 313] width 69 height 17
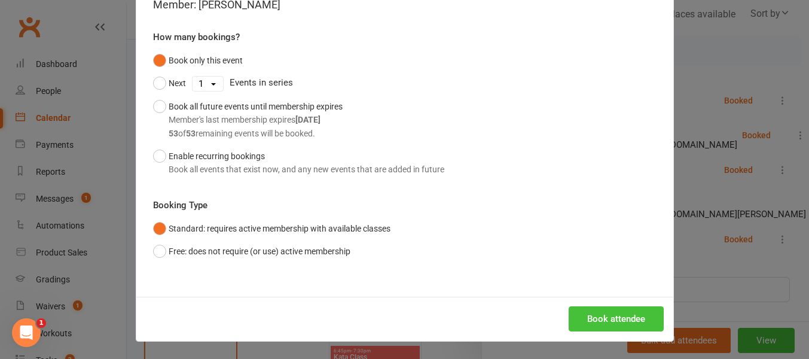
click at [603, 321] on button "Book attendee" at bounding box center [615, 318] width 95 height 25
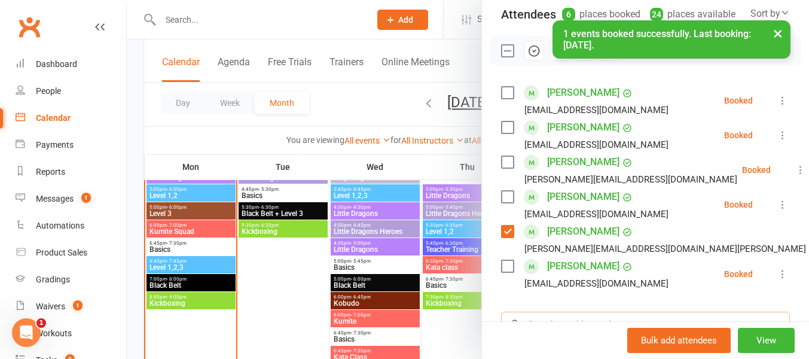
click at [548, 315] on input "search" at bounding box center [645, 323] width 289 height 25
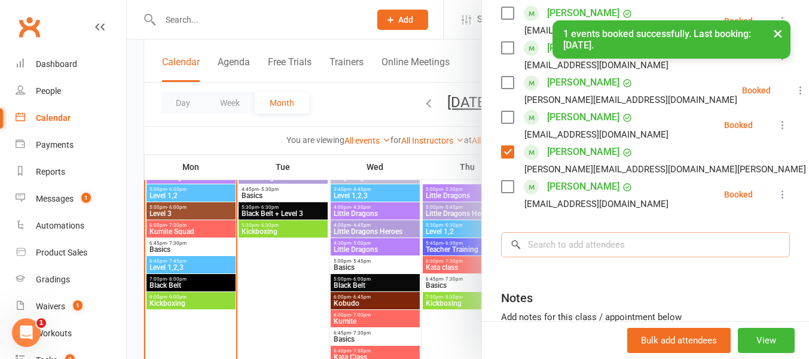
scroll to position [222, 0]
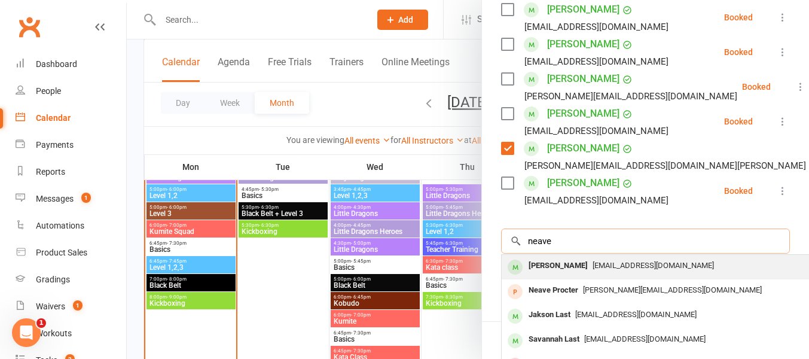
type input "neave"
click at [558, 264] on div "[PERSON_NAME]" at bounding box center [557, 265] width 69 height 17
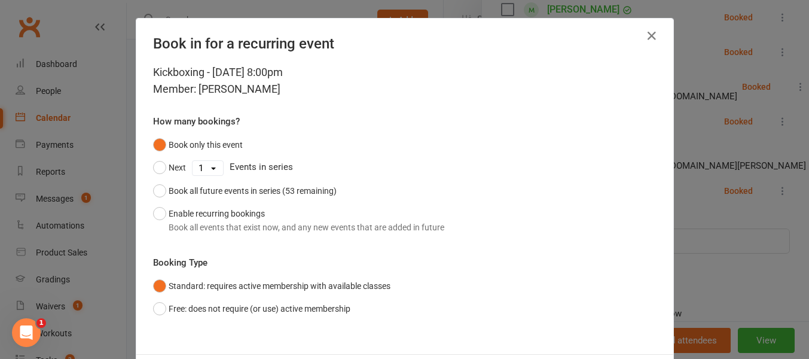
scroll to position [58, 0]
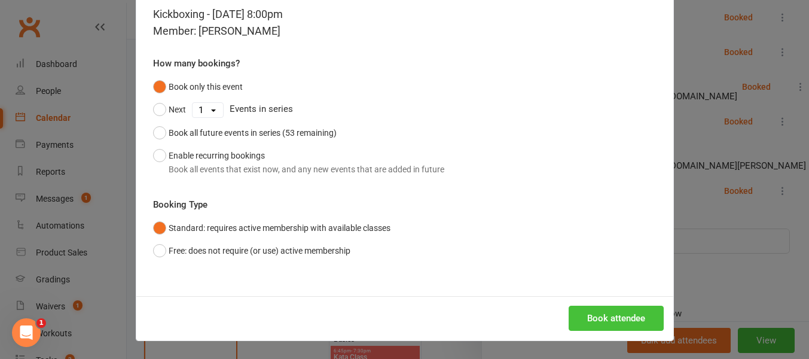
click at [605, 318] on button "Book attendee" at bounding box center [615, 317] width 95 height 25
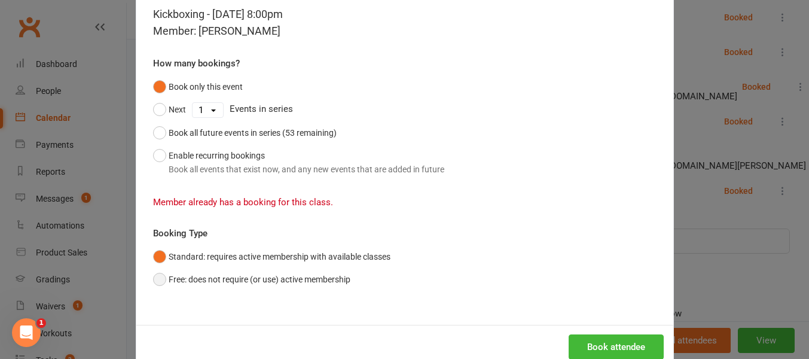
click at [160, 280] on button "Free: does not require (or use) active membership" at bounding box center [251, 279] width 197 height 23
click at [584, 339] on button "Book attendee" at bounding box center [615, 346] width 95 height 25
click at [693, 148] on div "Book in for a recurring event Kickboxing - [DATE] 8:00pm Member: [PERSON_NAME] …" at bounding box center [404, 179] width 809 height 359
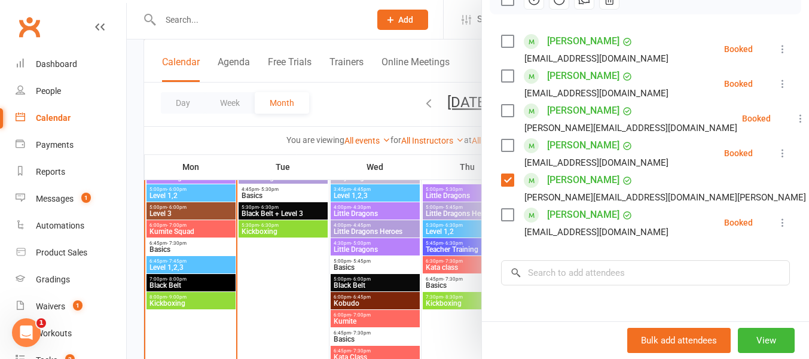
scroll to position [182, 0]
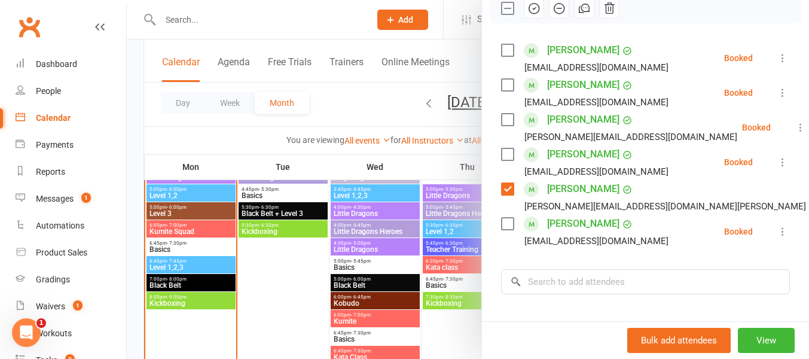
click at [506, 154] on label at bounding box center [507, 154] width 12 height 12
click at [506, 83] on label at bounding box center [507, 85] width 12 height 12
click at [508, 50] on label at bounding box center [507, 50] width 12 height 12
click at [531, 10] on icon "button" at bounding box center [533, 8] width 13 height 13
